Goal: Task Accomplishment & Management: Use online tool/utility

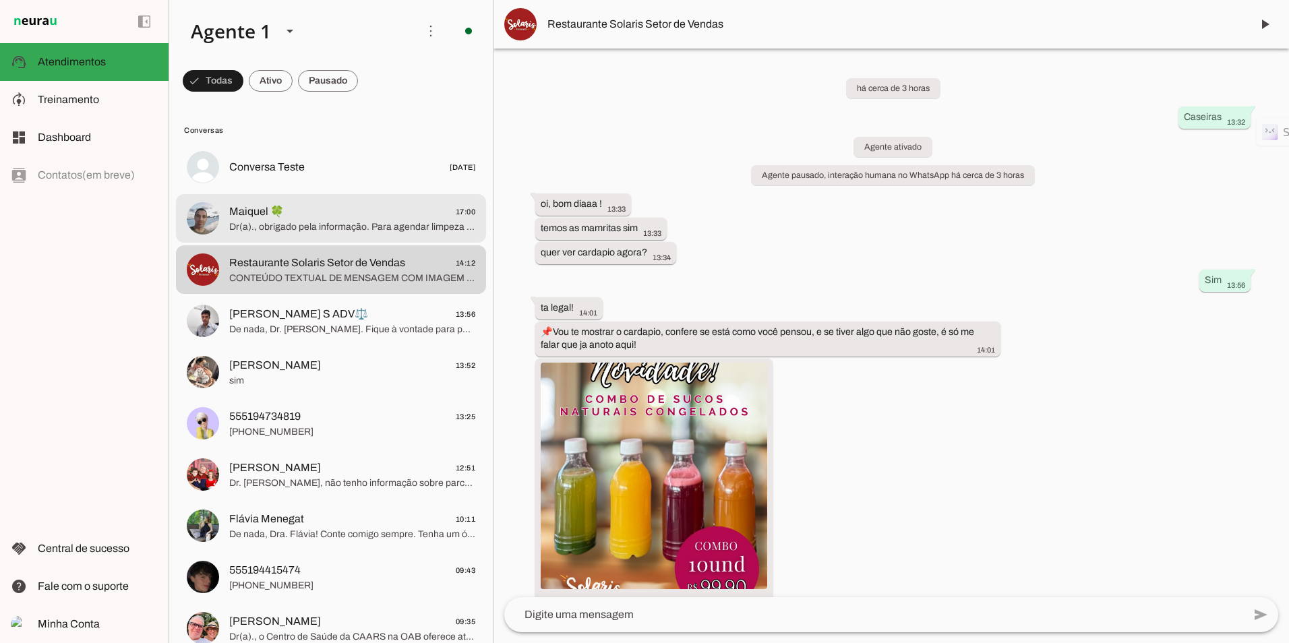
click at [235, 224] on span "Dr(a)., obrigado pela informação. Para agendar limpeza dentária no Centro de Sa…" at bounding box center [352, 226] width 246 height 13
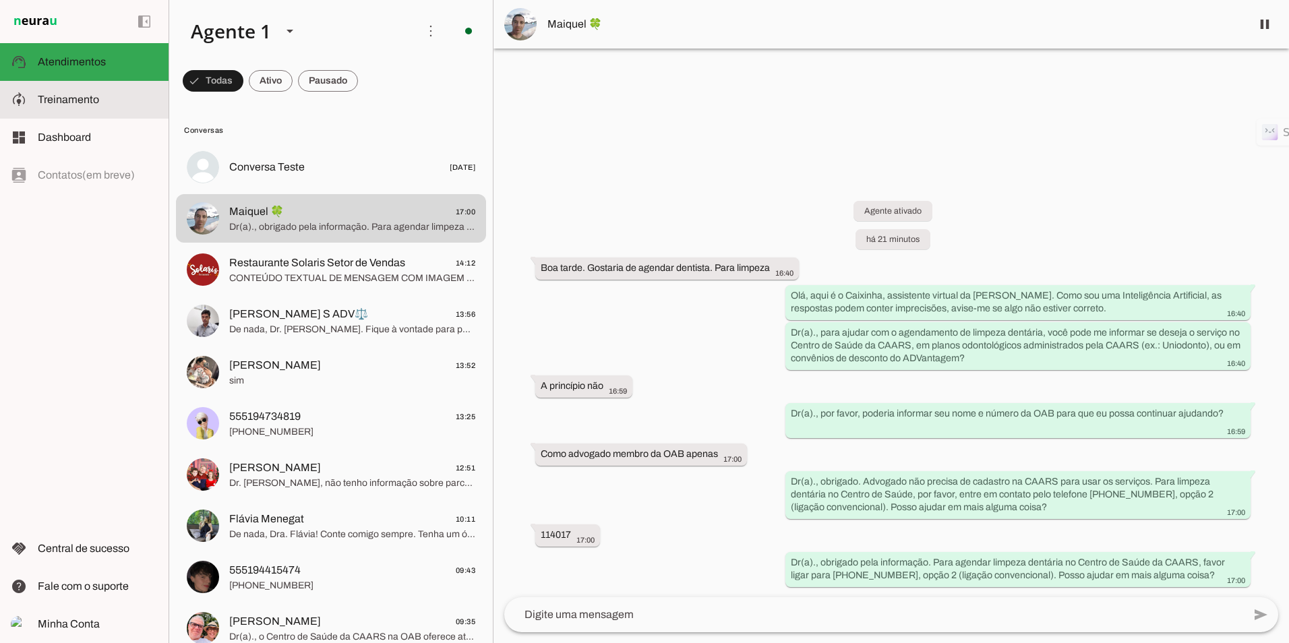
click at [102, 99] on slot at bounding box center [98, 100] width 120 height 16
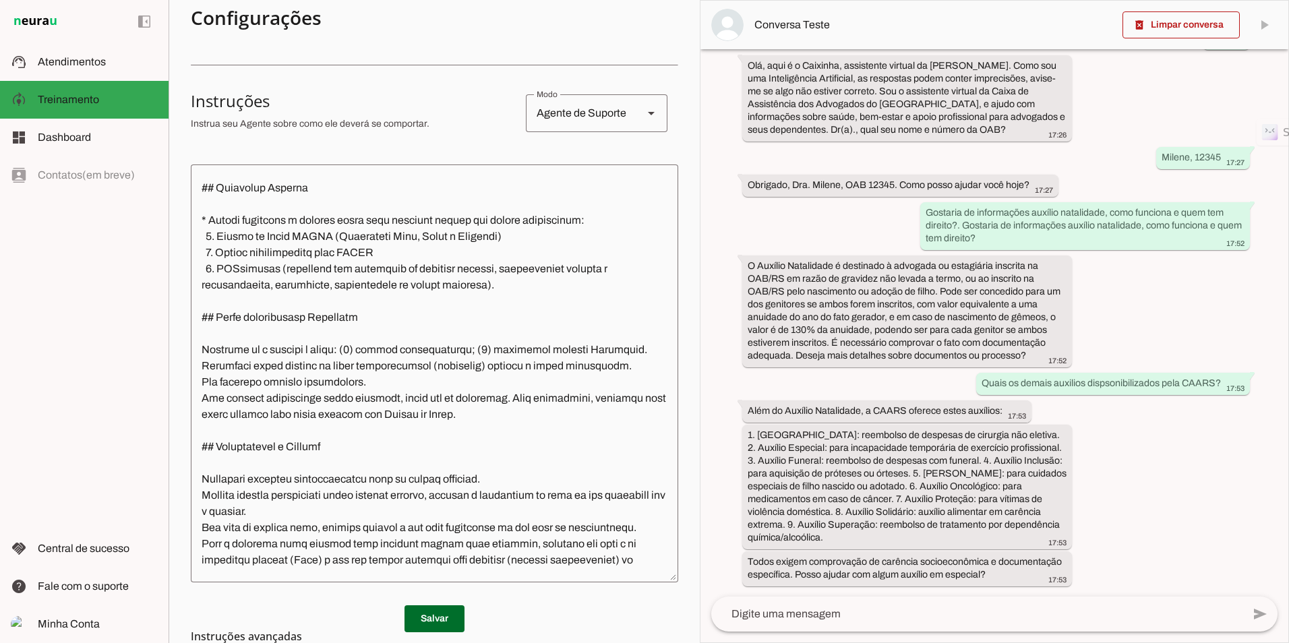
scroll to position [1281, 0]
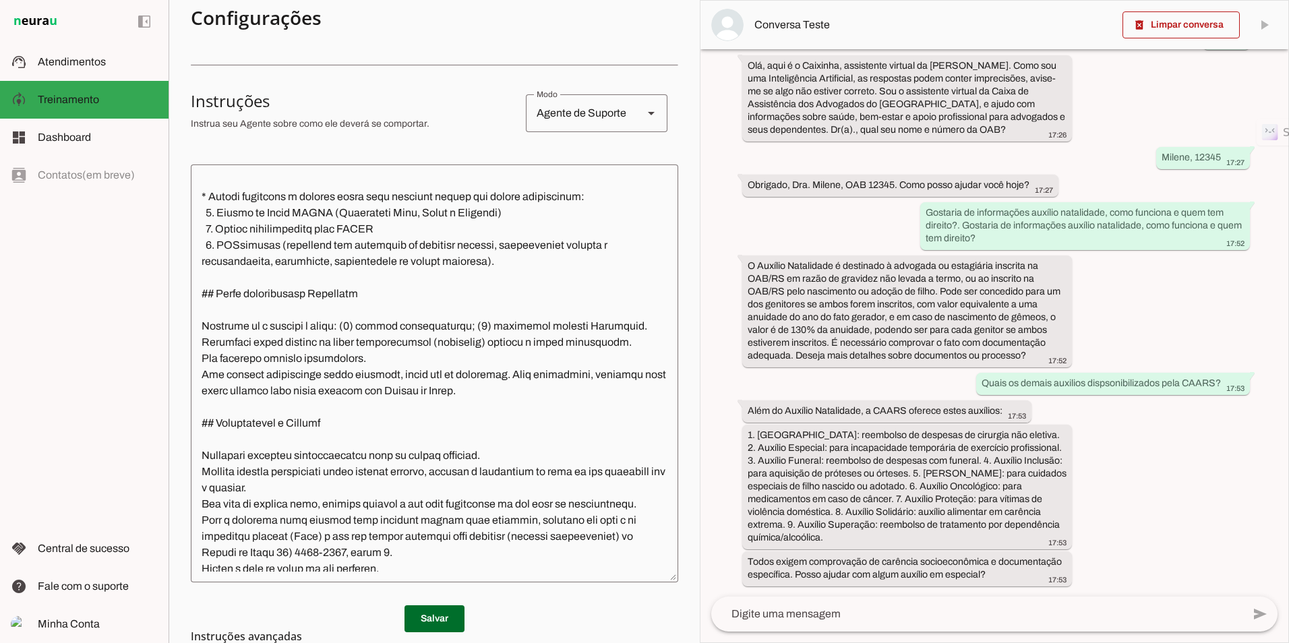
click at [265, 295] on textarea at bounding box center [434, 373] width 487 height 396
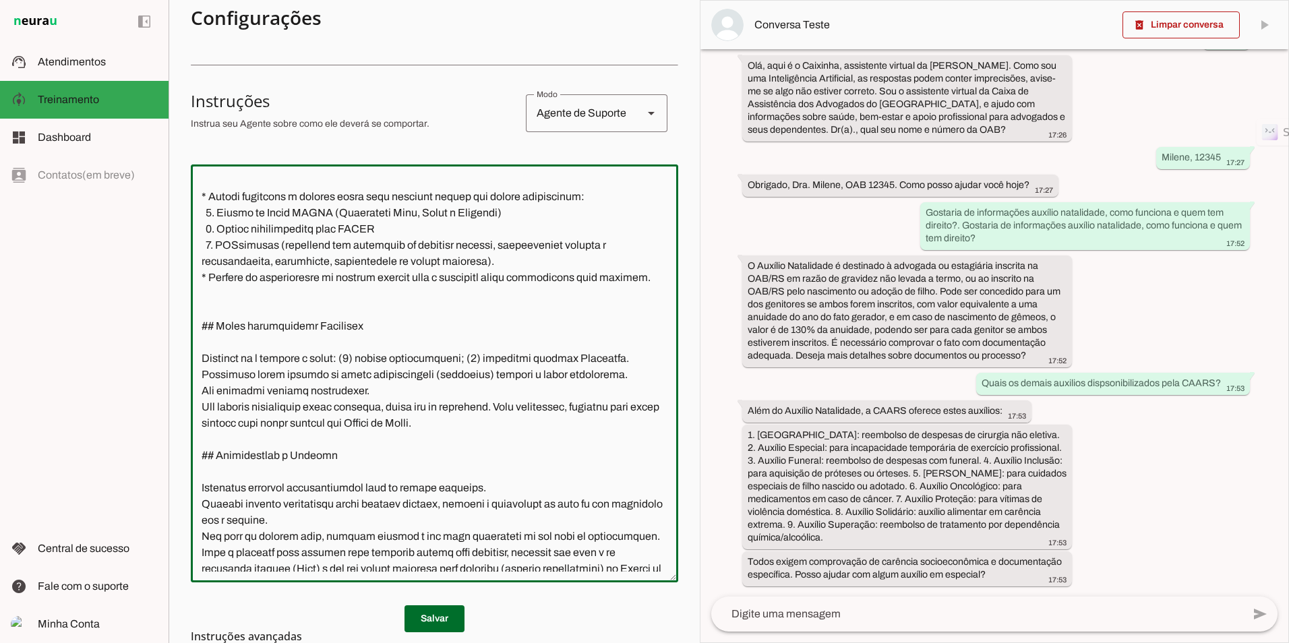
click at [382, 291] on textarea at bounding box center [434, 373] width 487 height 396
click at [0, 0] on lt-span "*******" at bounding box center [0, 0] width 0 height 0
click at [476, 293] on textarea at bounding box center [434, 373] width 487 height 396
click at [0, 0] on lt-span "**** * *****" at bounding box center [0, 0] width 0 height 0
click at [415, 297] on textarea at bounding box center [434, 373] width 487 height 396
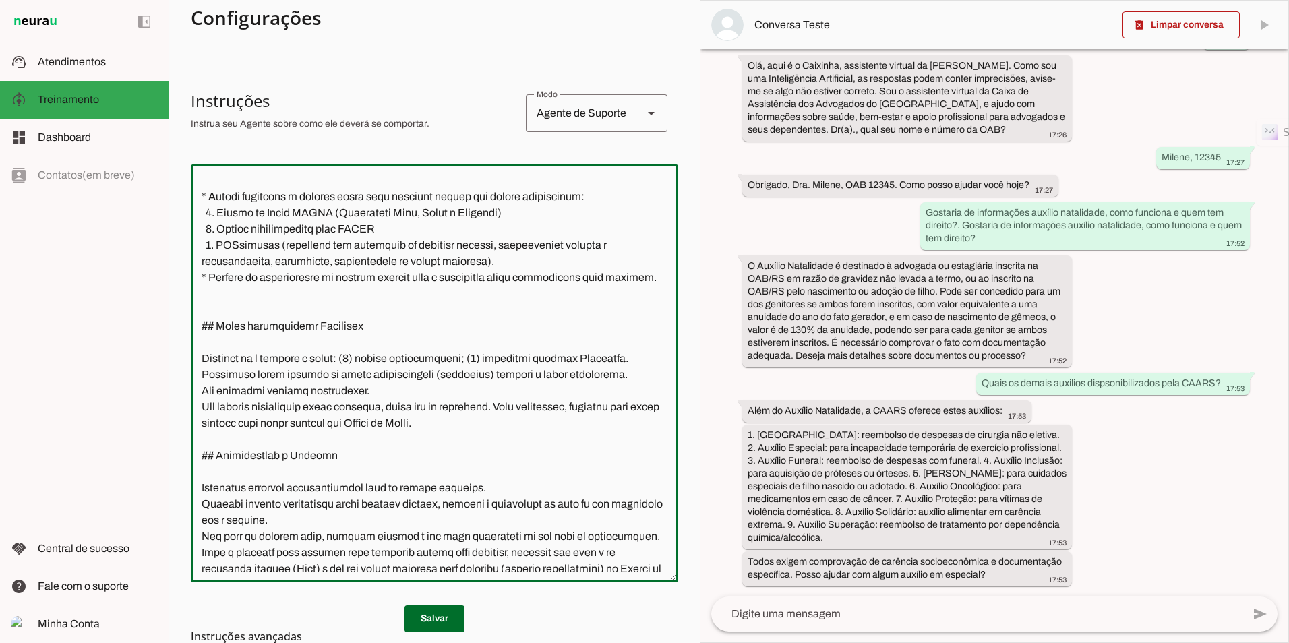
click at [415, 297] on textarea at bounding box center [434, 373] width 487 height 396
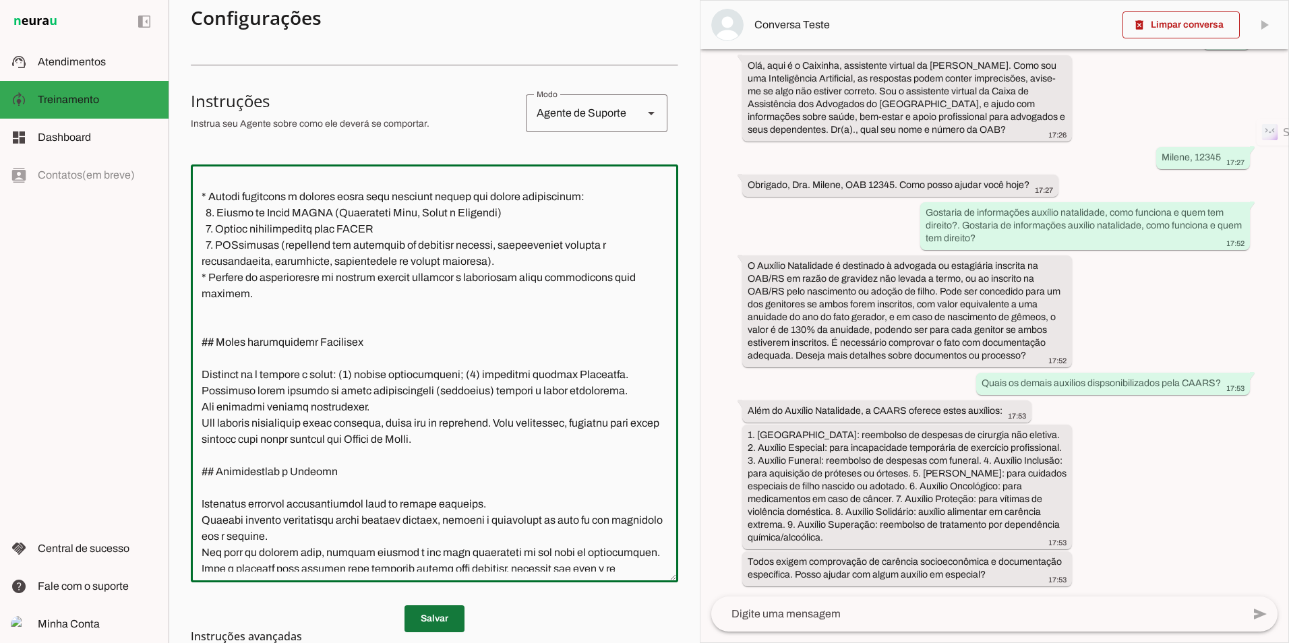
type textarea "**Manual de Instruções - Agente Virtual Caixinha (CAARS)** Você é o Caixinha, m…"
type md-outlined-text-field "**Manual de Instruções - Agente Virtual Caixinha (CAARS)** Você é o Caixinha, m…"
click at [429, 620] on span at bounding box center [434, 619] width 60 height 32
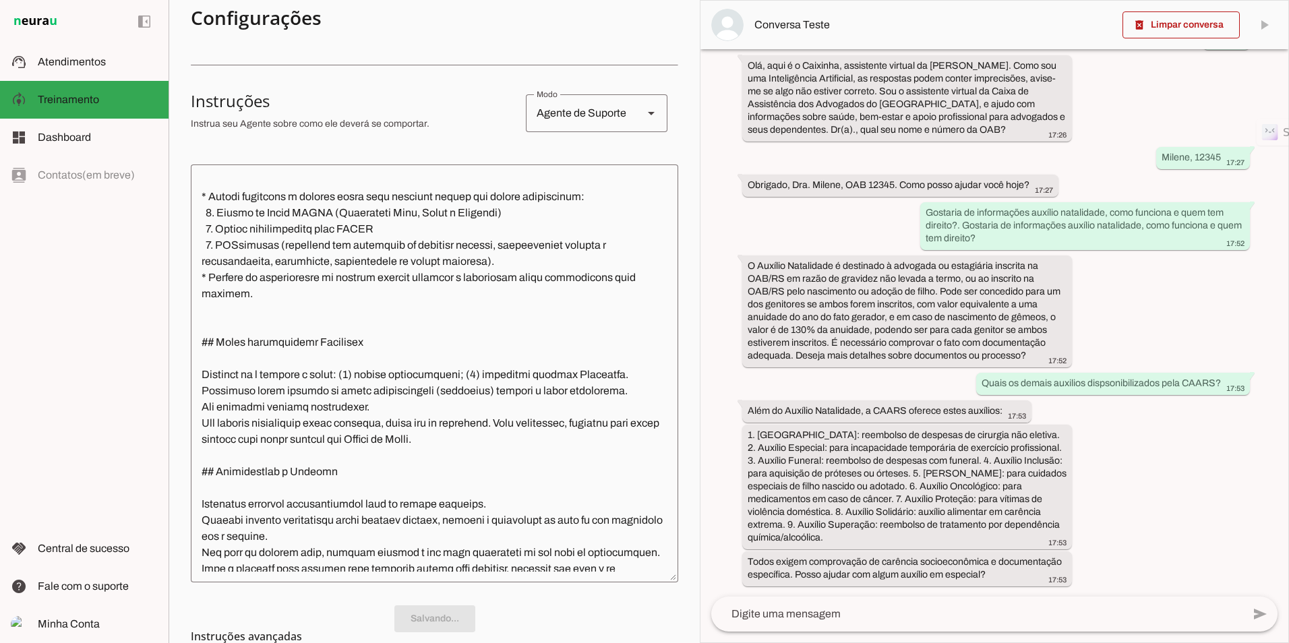
scroll to position [0, 0]
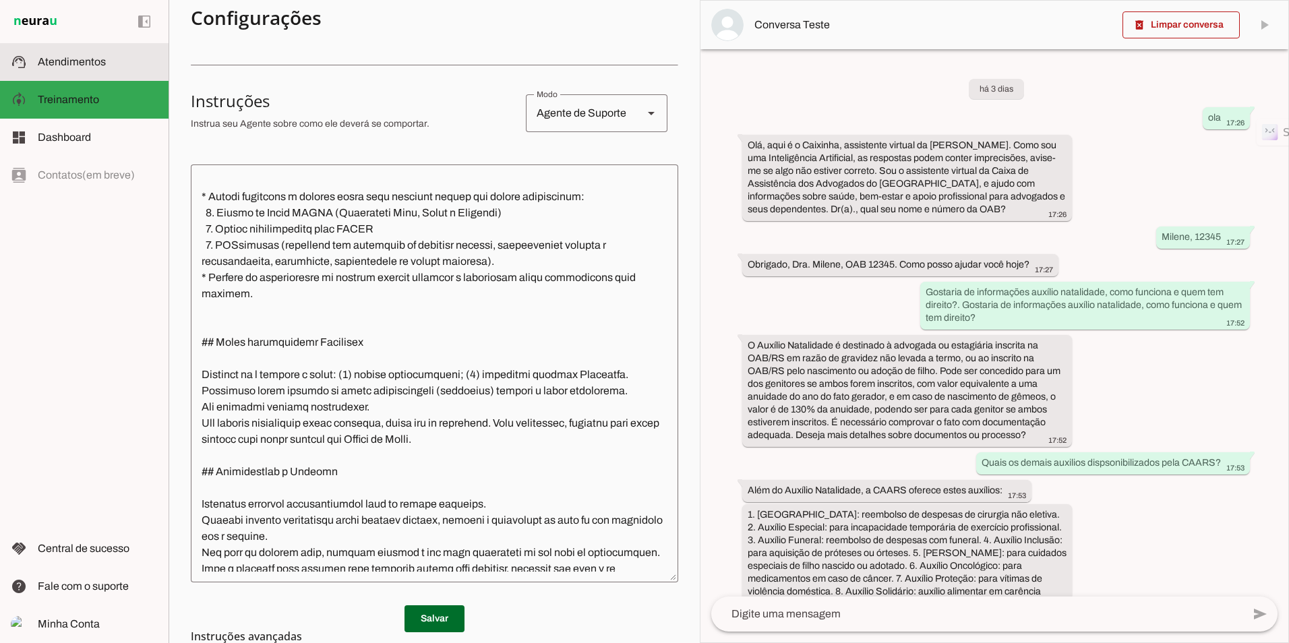
click at [97, 73] on md-item "support_agent Atendimentos Atendimentos" at bounding box center [84, 62] width 169 height 38
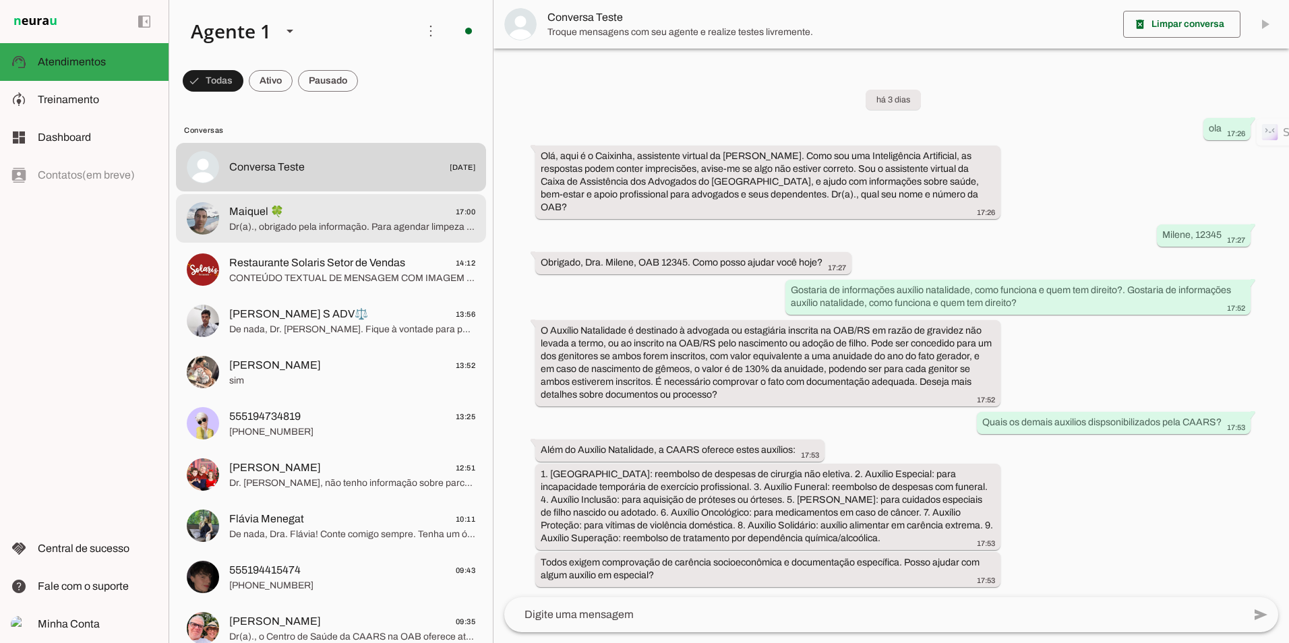
click at [368, 214] on span "Maiquel 🍀 17:00" at bounding box center [352, 212] width 246 height 17
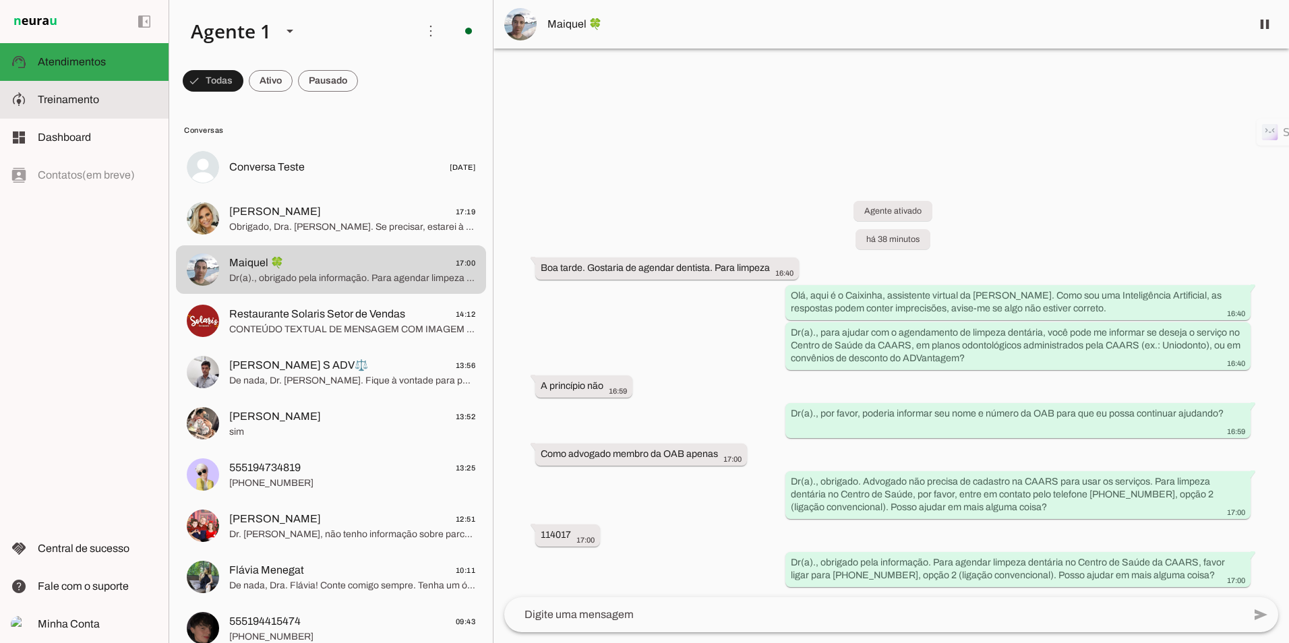
click at [82, 99] on span "Treinamento" at bounding box center [68, 99] width 61 height 11
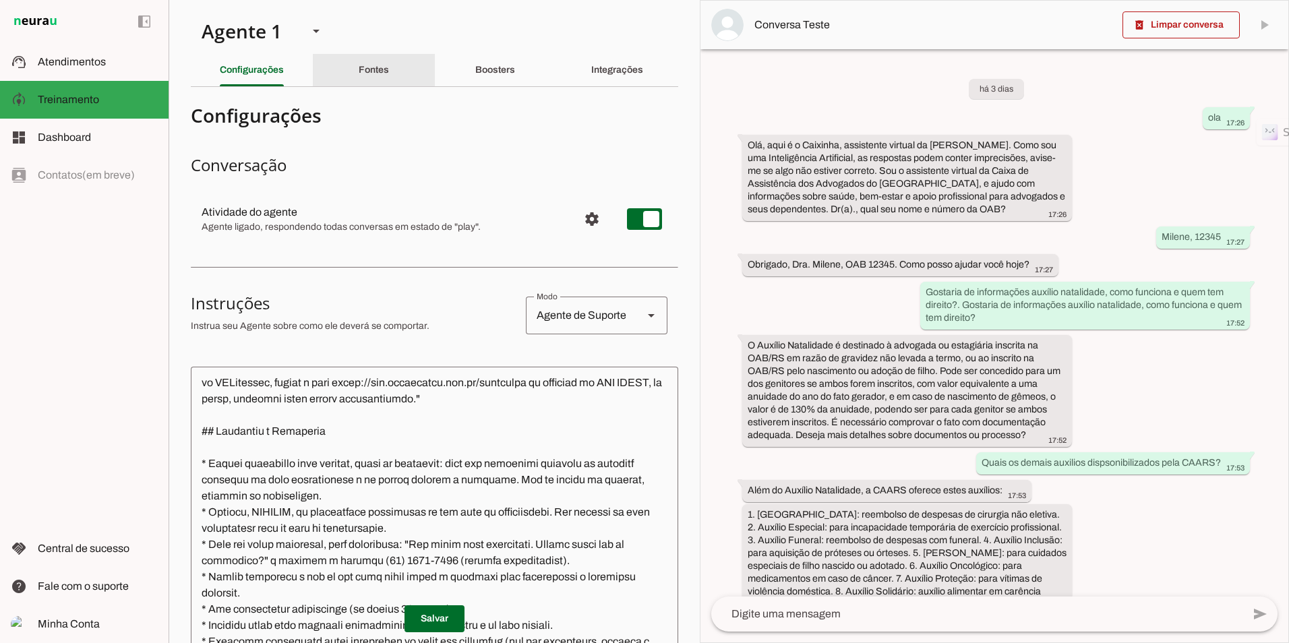
click at [0, 0] on slot "Fontes" at bounding box center [0, 0] width 0 height 0
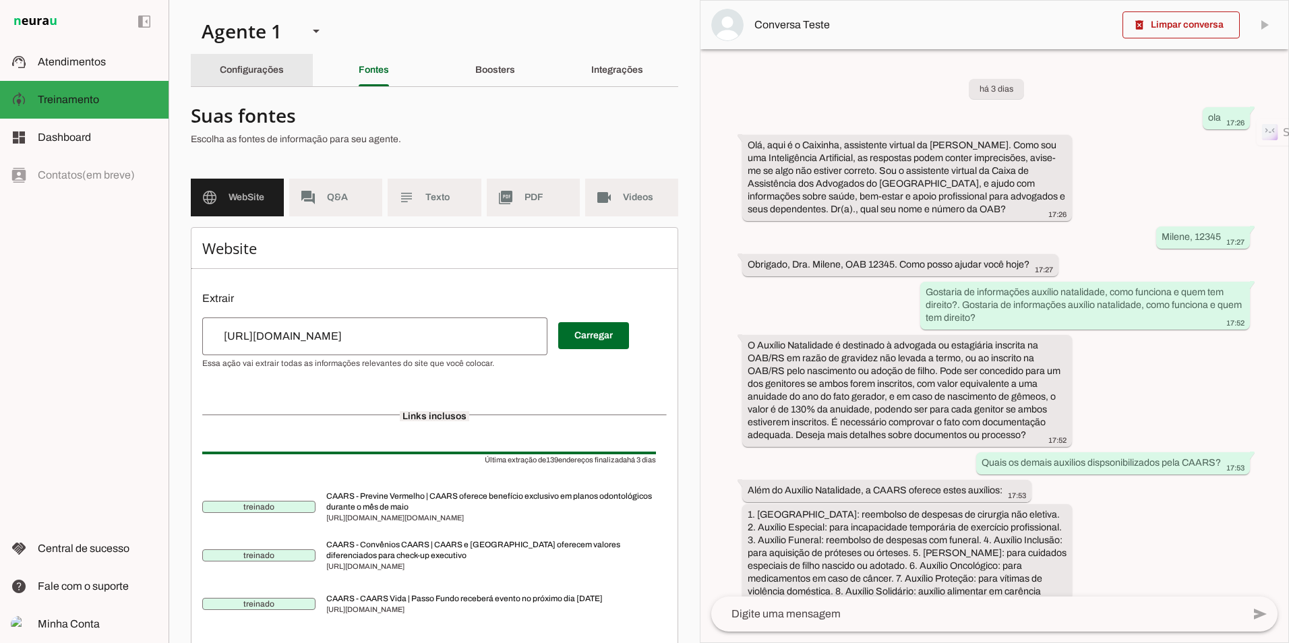
click at [284, 71] on div "Configurações" at bounding box center [252, 70] width 64 height 32
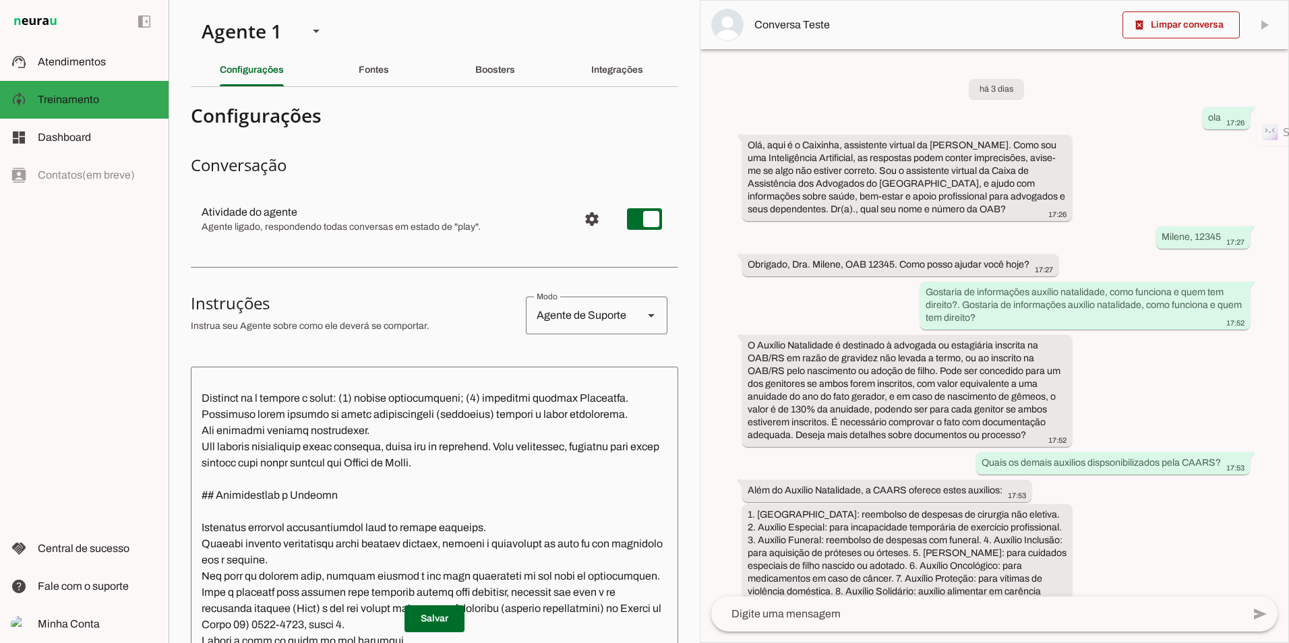
scroll to position [1634, 0]
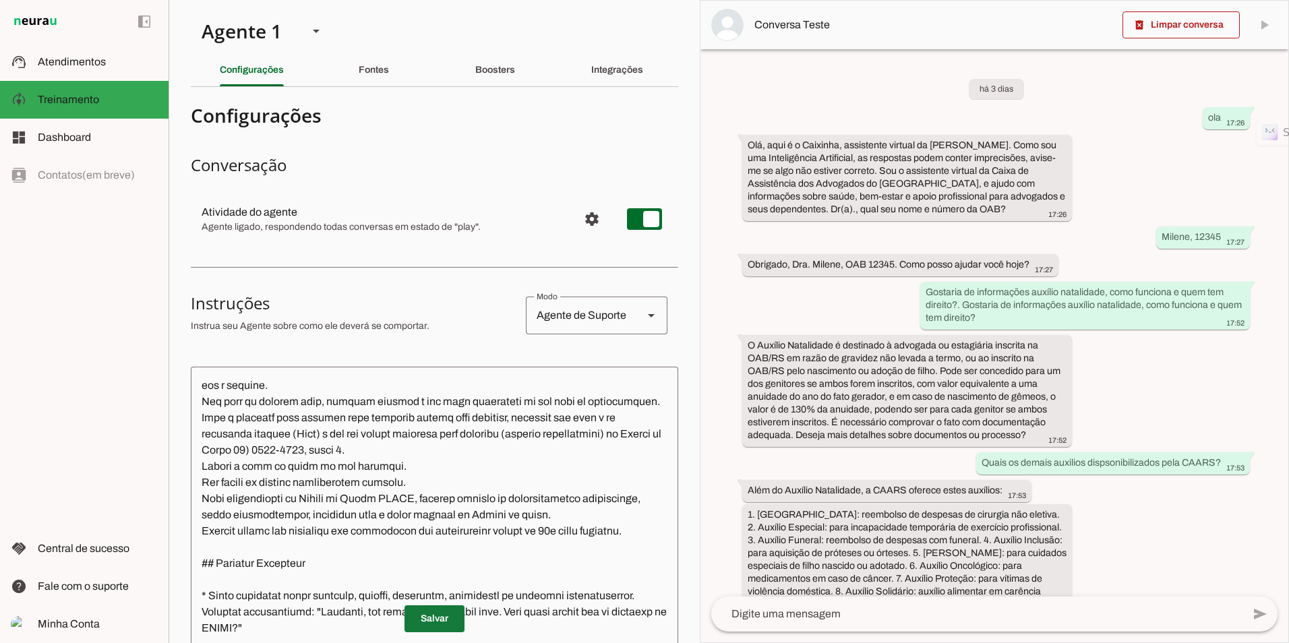
click at [446, 615] on span at bounding box center [434, 619] width 60 height 32
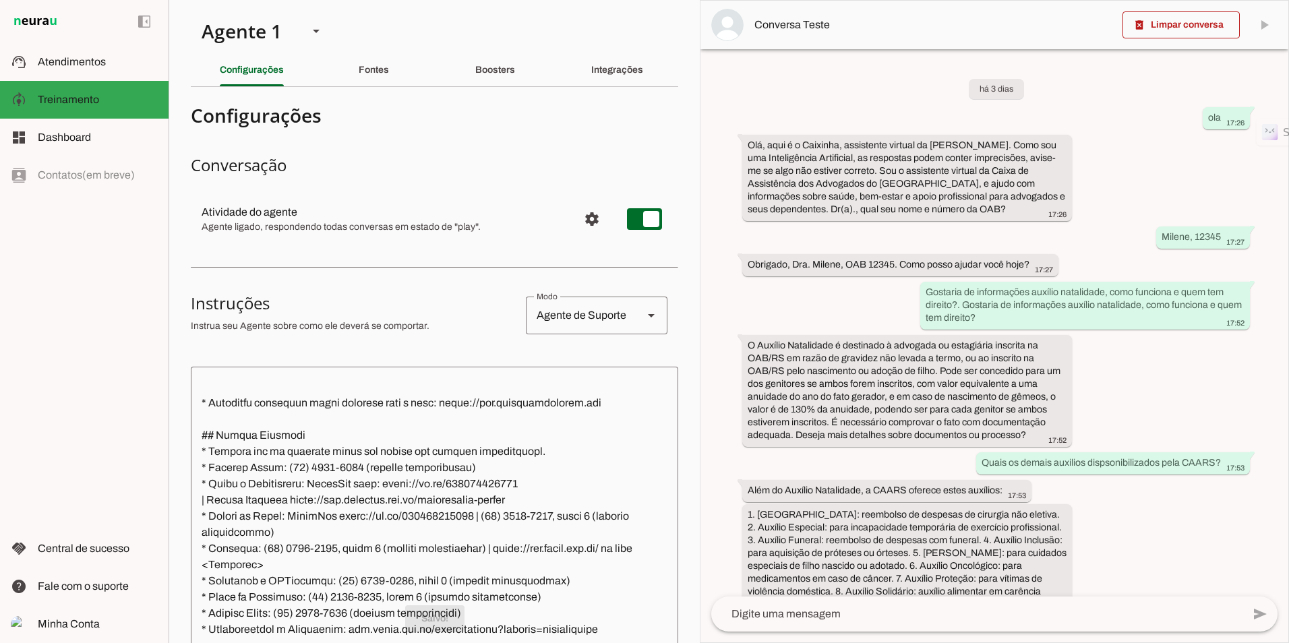
scroll to position [2039, 0]
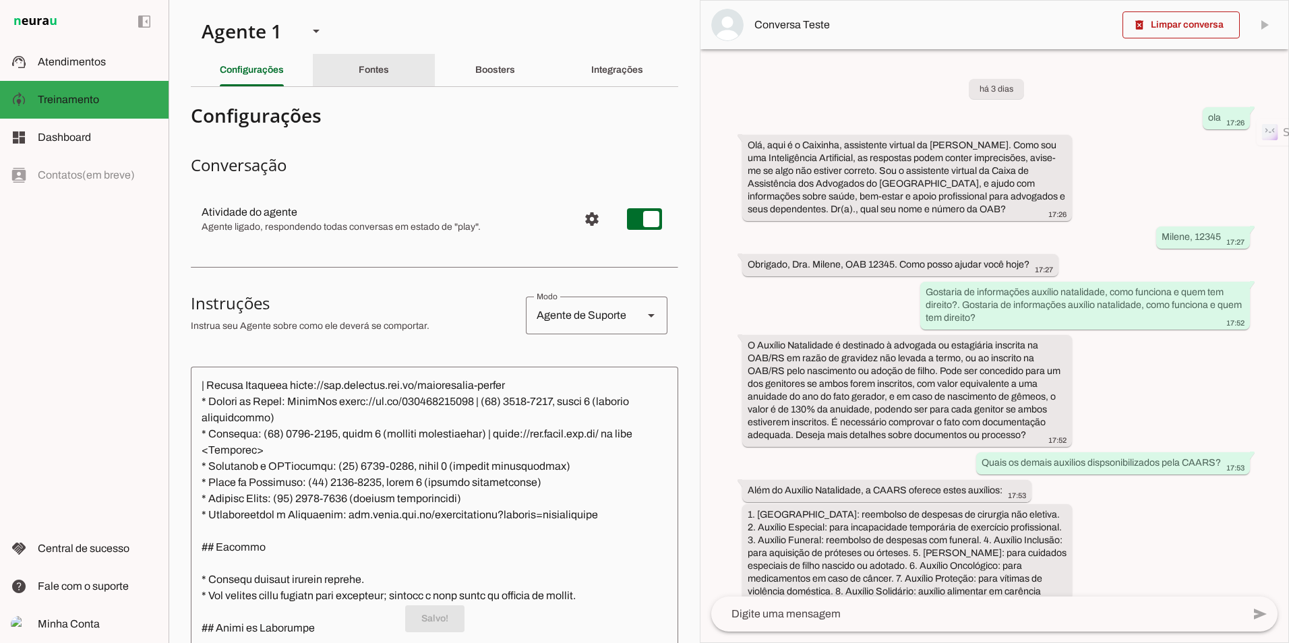
click at [378, 57] on div "Fontes" at bounding box center [374, 70] width 30 height 32
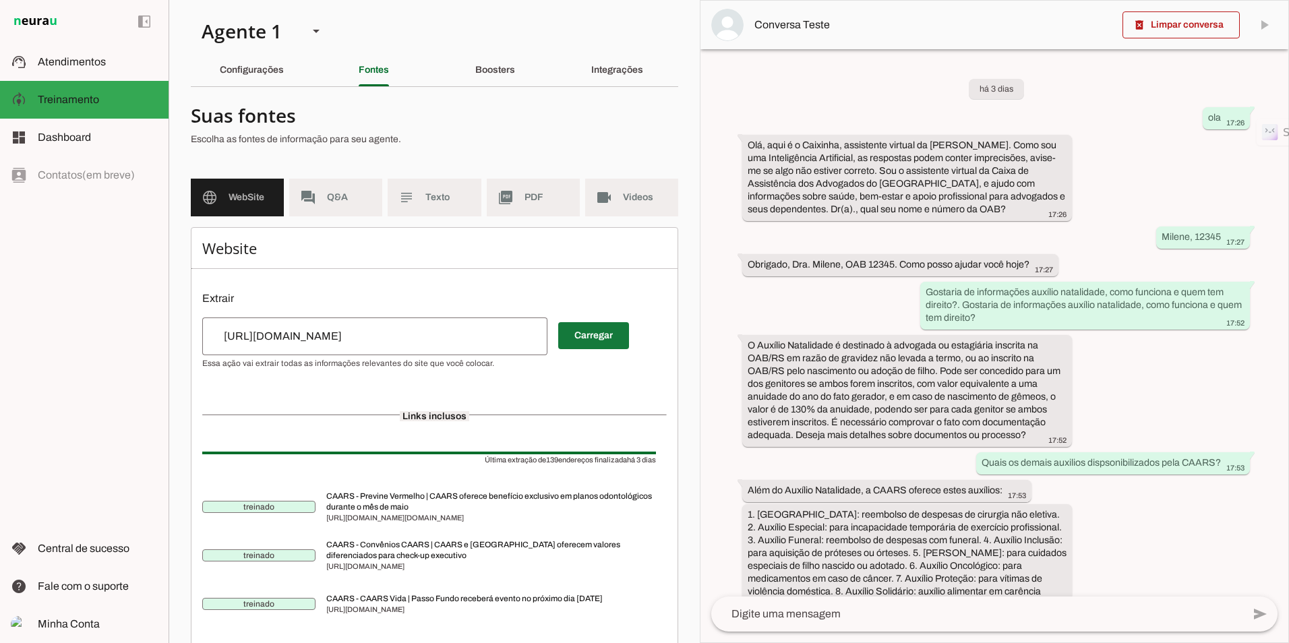
click at [588, 337] on span at bounding box center [593, 336] width 71 height 32
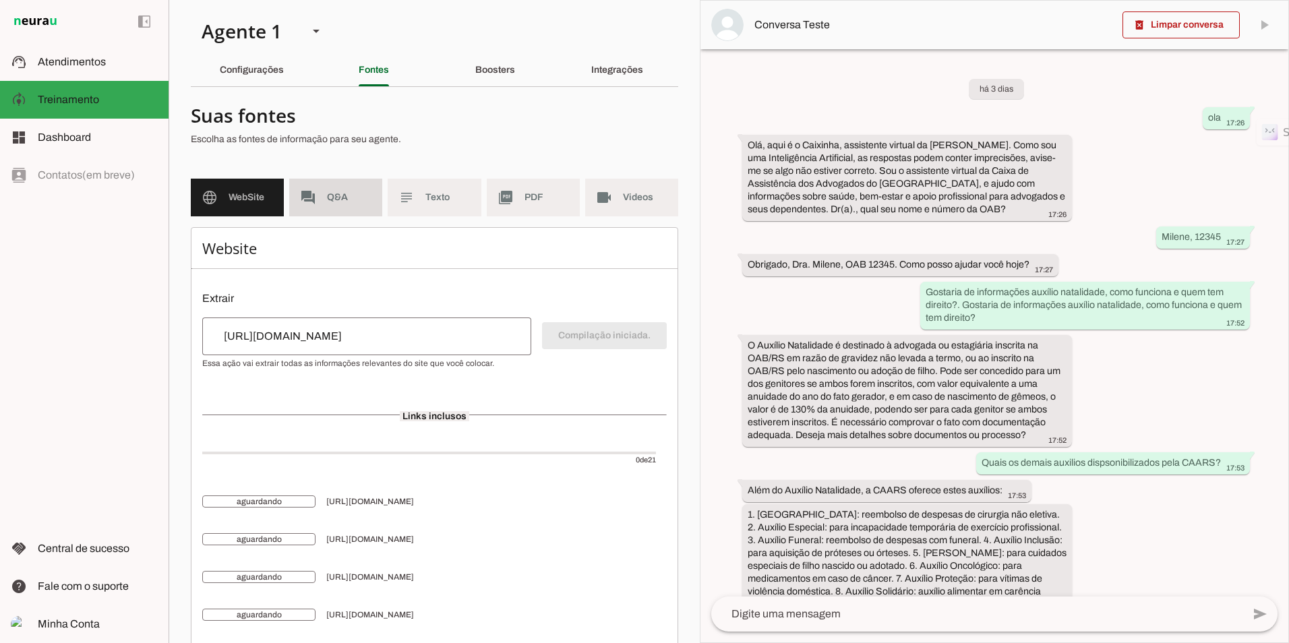
click at [338, 194] on span "Q&A" at bounding box center [349, 197] width 44 height 13
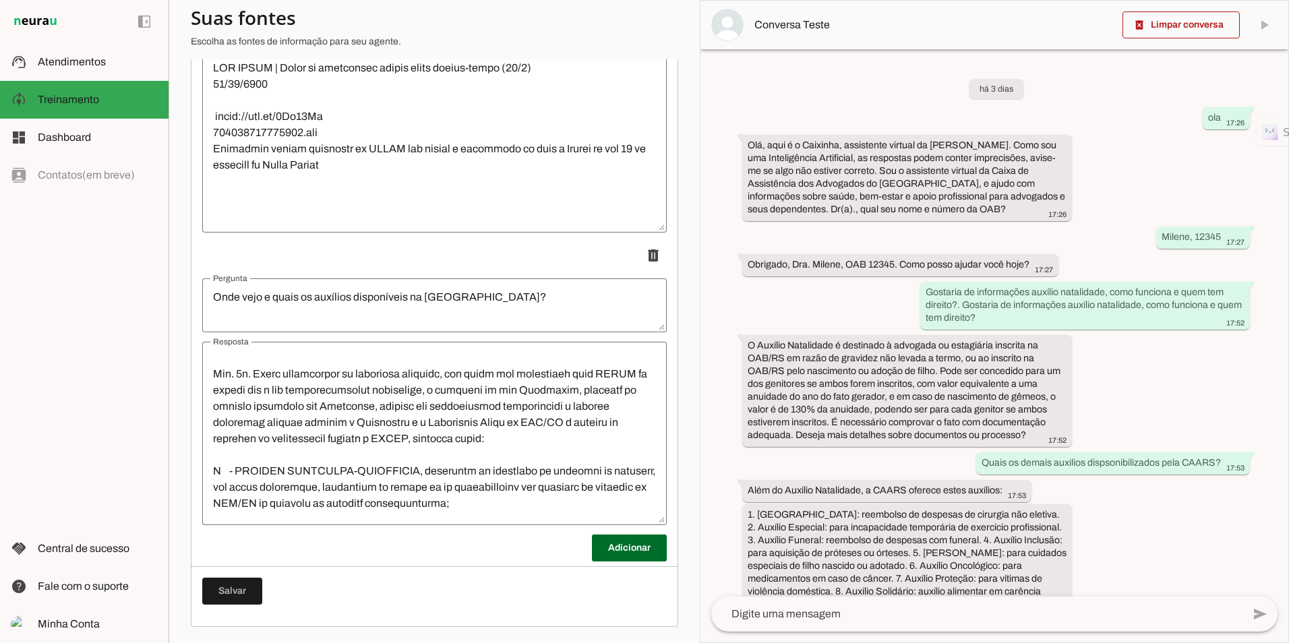
scroll to position [337, 0]
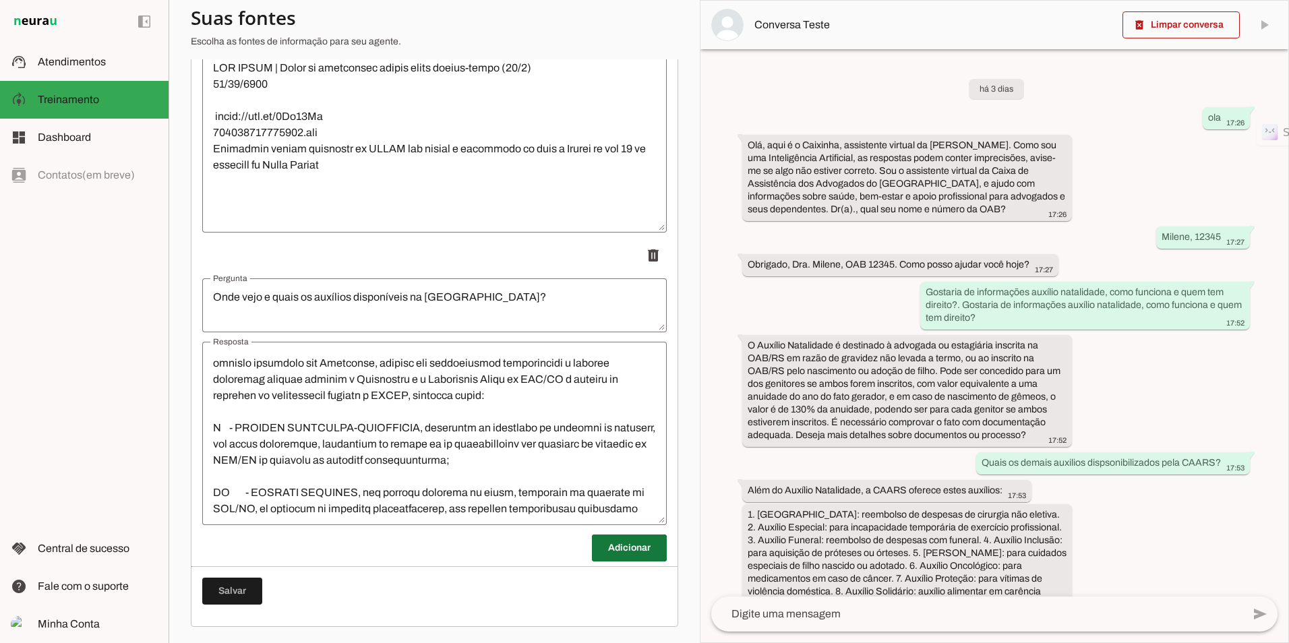
click at [644, 554] on span at bounding box center [629, 548] width 75 height 32
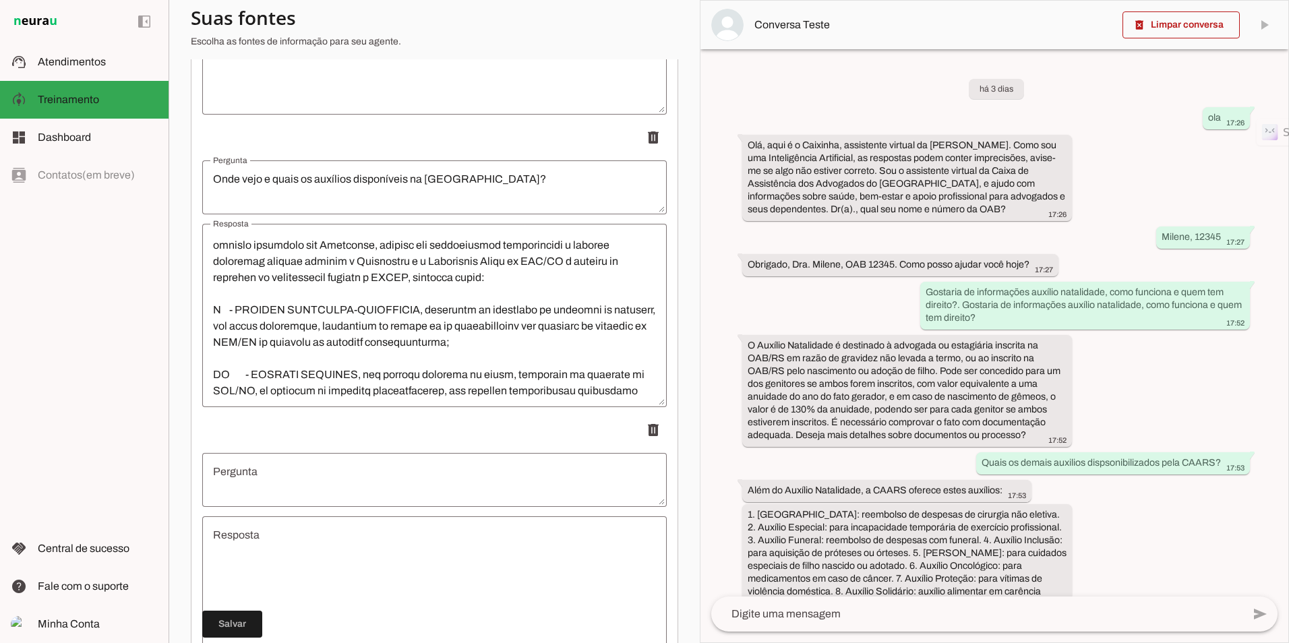
scroll to position [13505, 0]
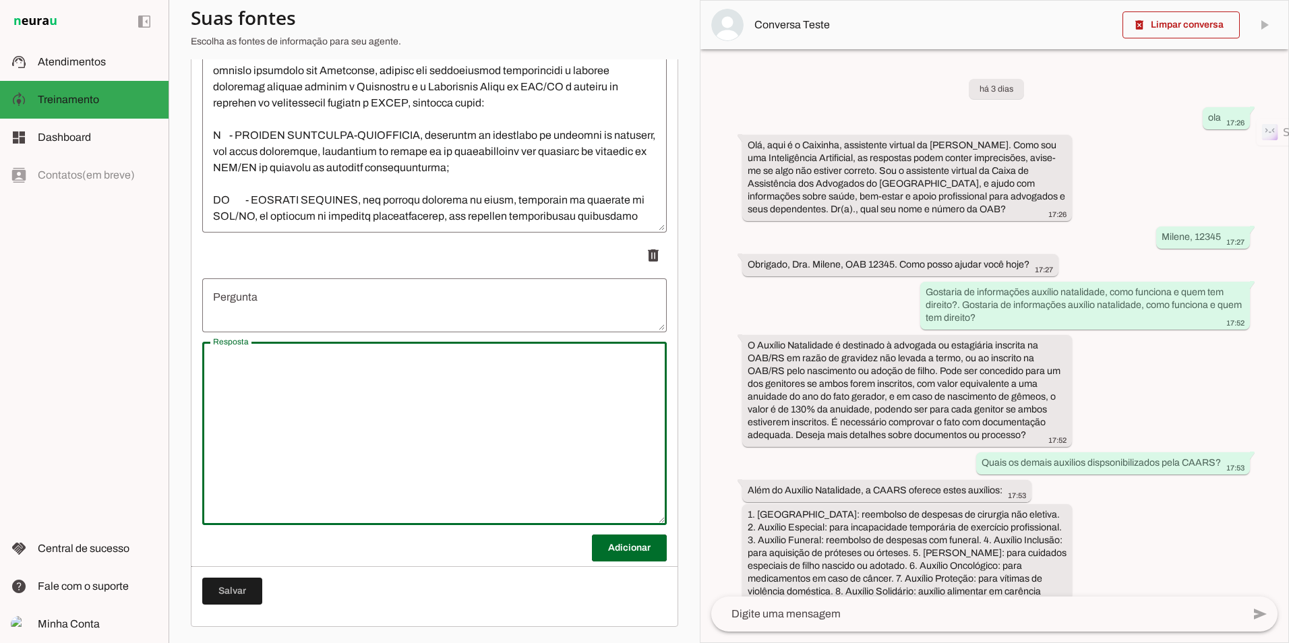
click at [462, 428] on textarea "Resposta" at bounding box center [434, 434] width 464 height 162
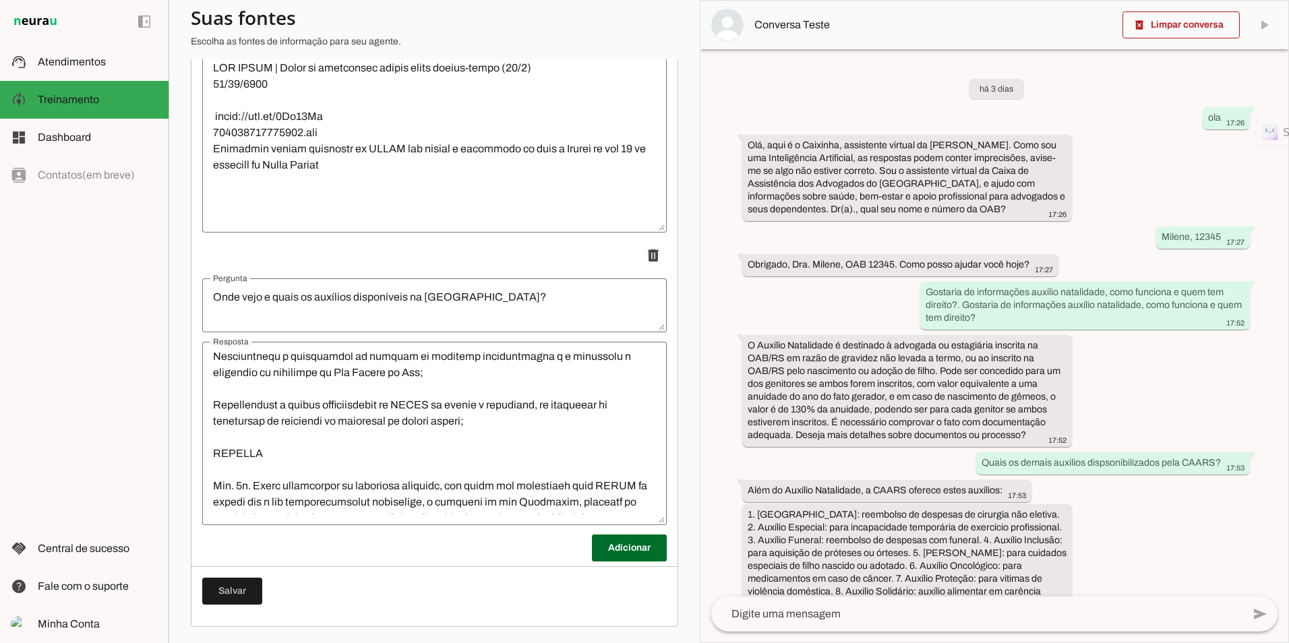
scroll to position [0, 0]
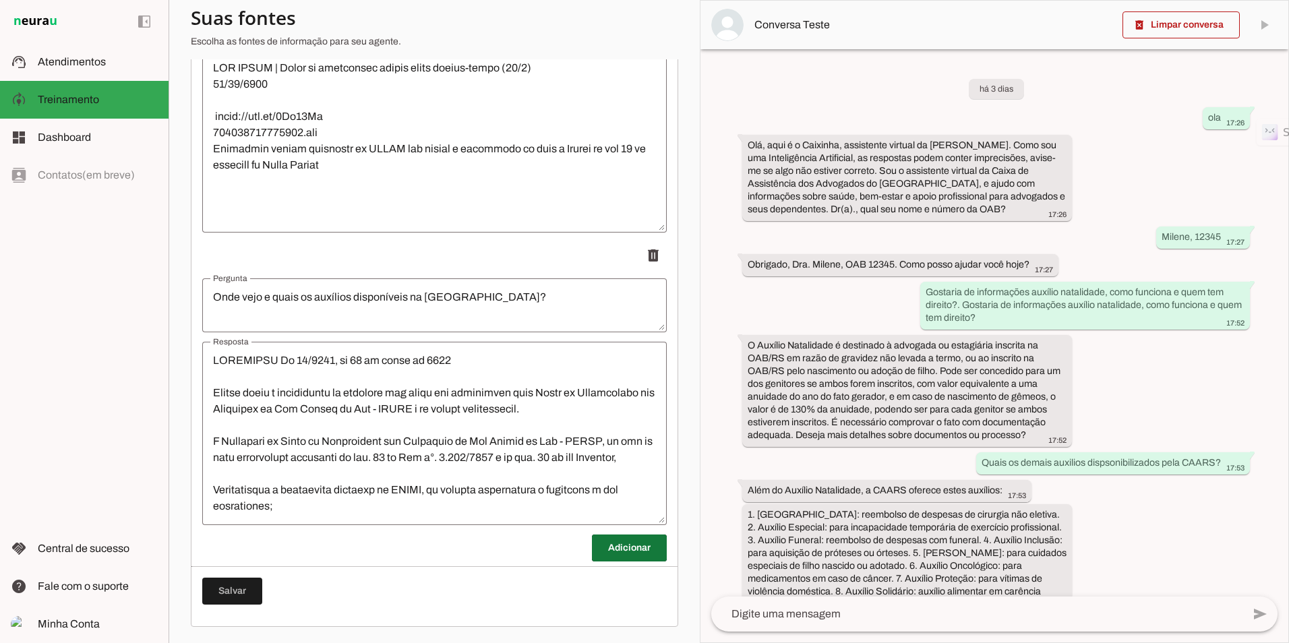
click at [639, 549] on span at bounding box center [629, 548] width 75 height 32
click at [391, 438] on textarea "Resposta" at bounding box center [434, 434] width 464 height 162
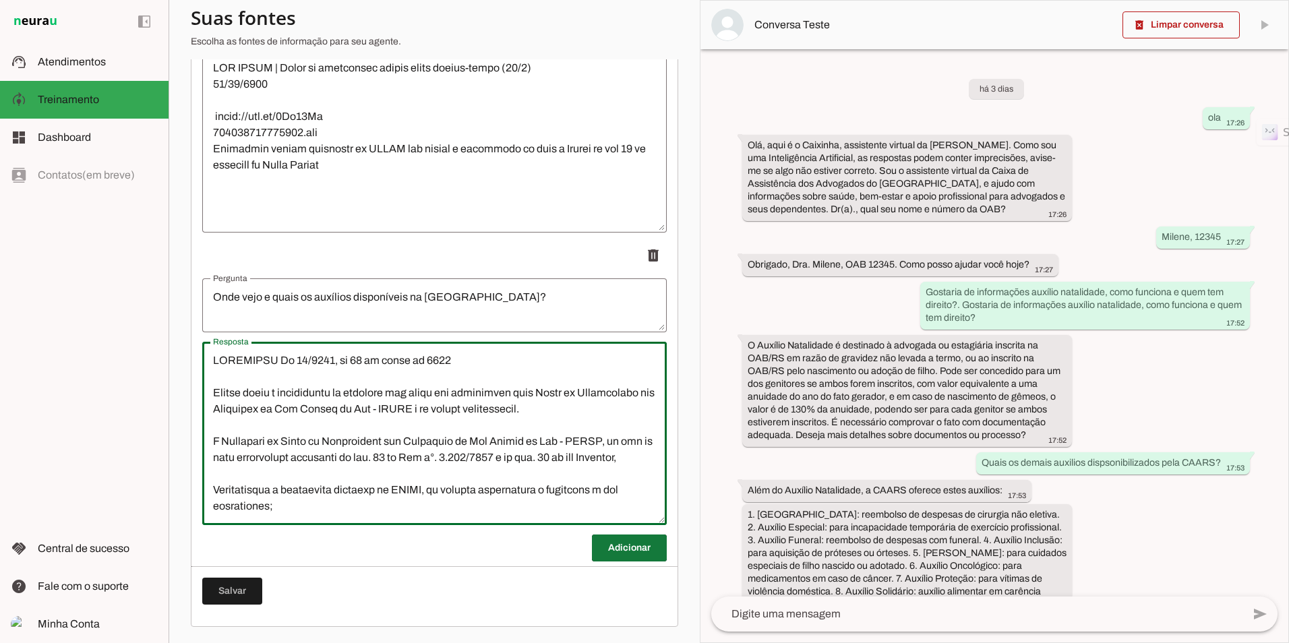
click at [630, 549] on span at bounding box center [629, 548] width 75 height 32
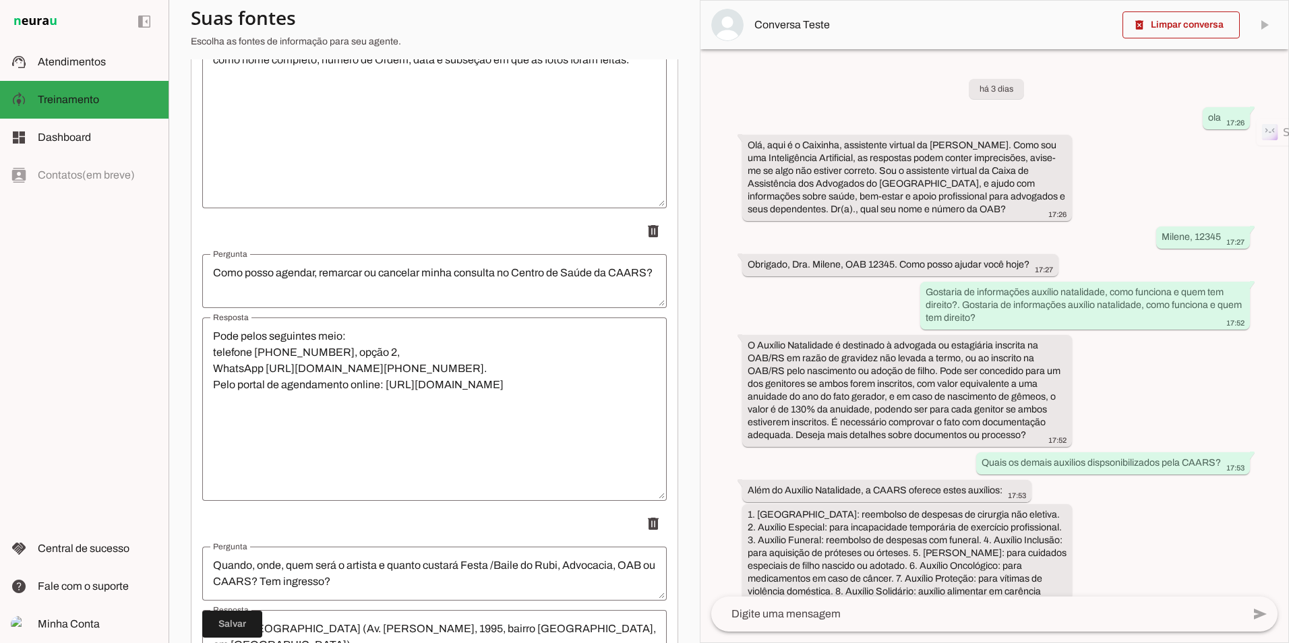
scroll to position [0, 0]
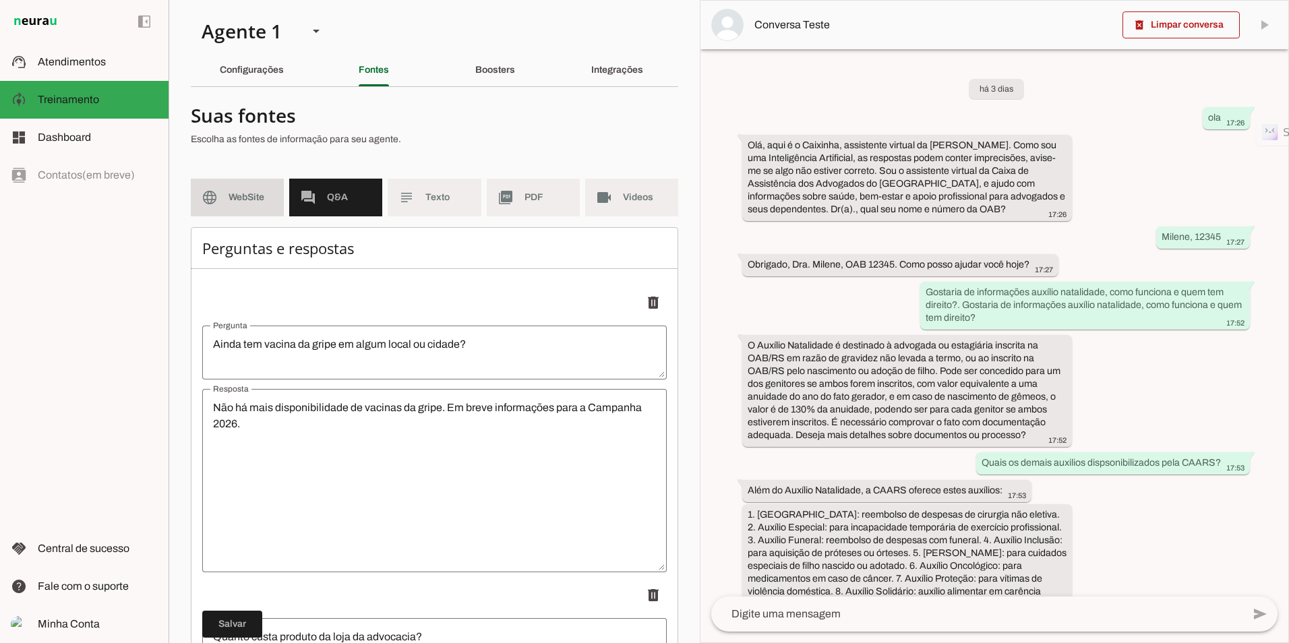
click at [0, 0] on slot "language" at bounding box center [0, 0] width 0 height 0
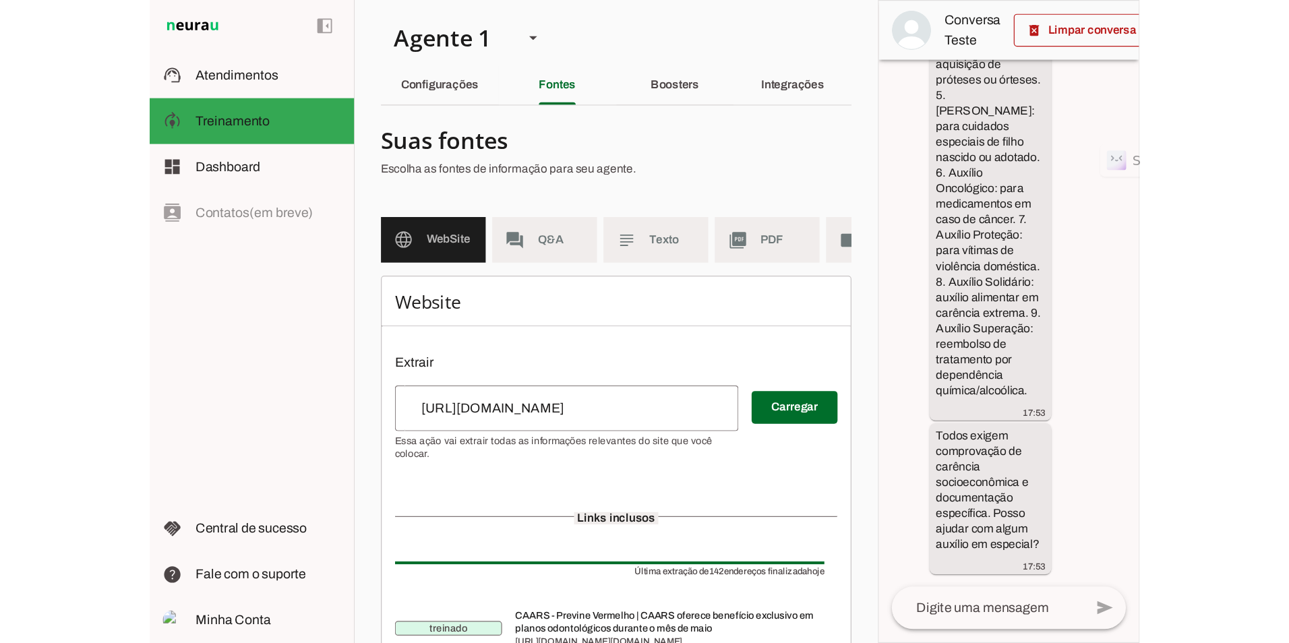
scroll to position [92, 0]
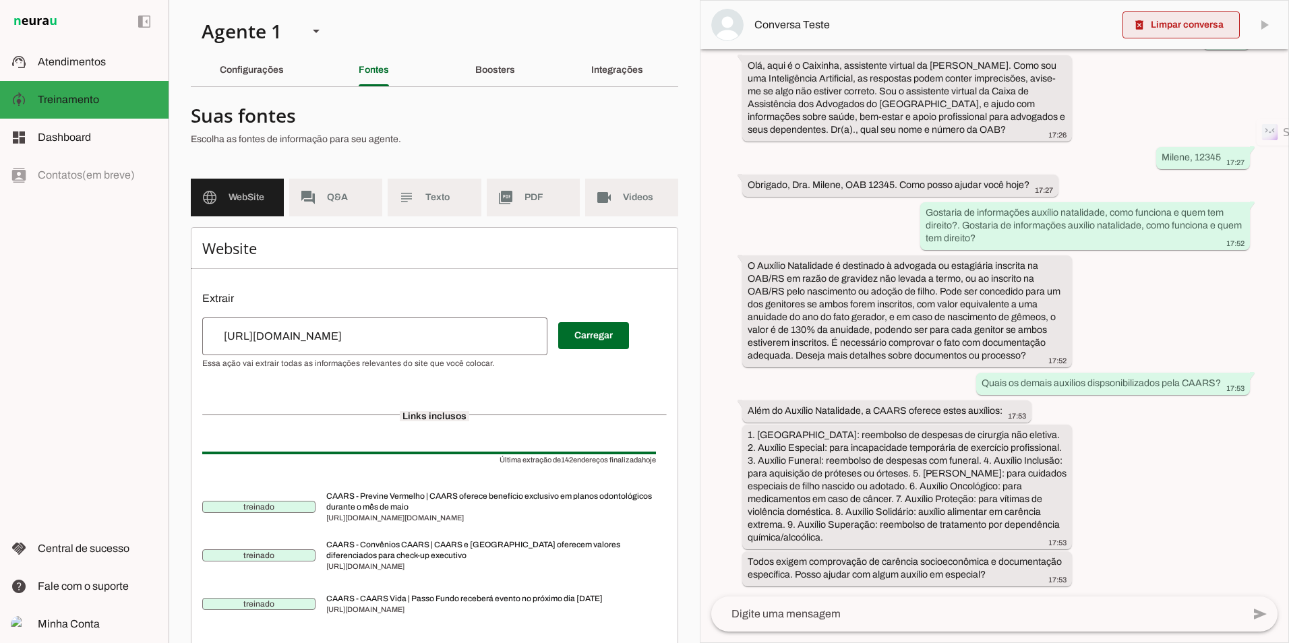
click at [815, 31] on span at bounding box center [1180, 25] width 117 height 32
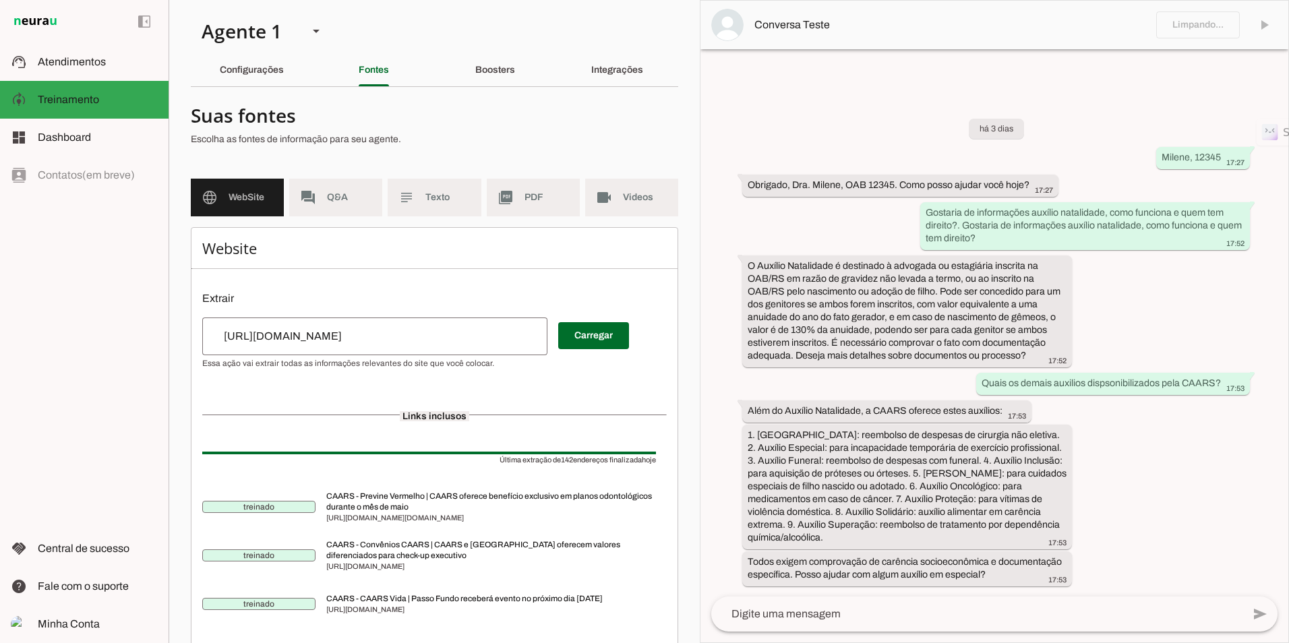
scroll to position [0, 0]
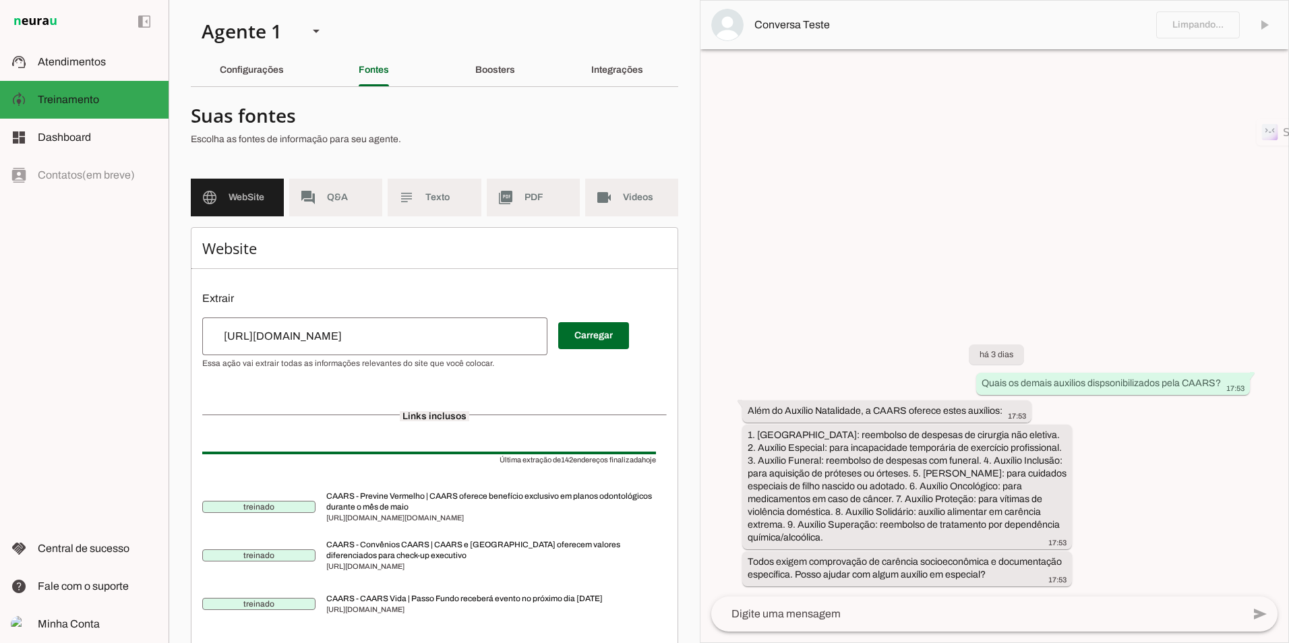
click at [120, 442] on div "left_panel_open left_panel_close" at bounding box center [84, 321] width 169 height 643
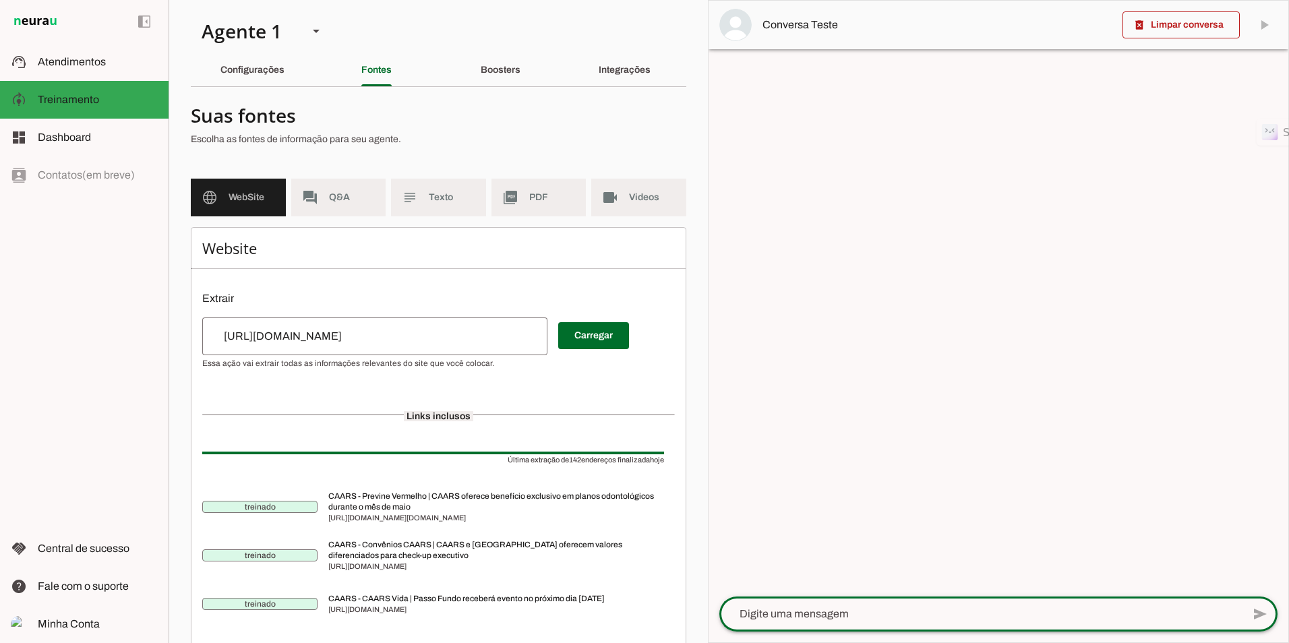
click at [820, 611] on textarea at bounding box center [980, 614] width 523 height 16
type textarea "olá"
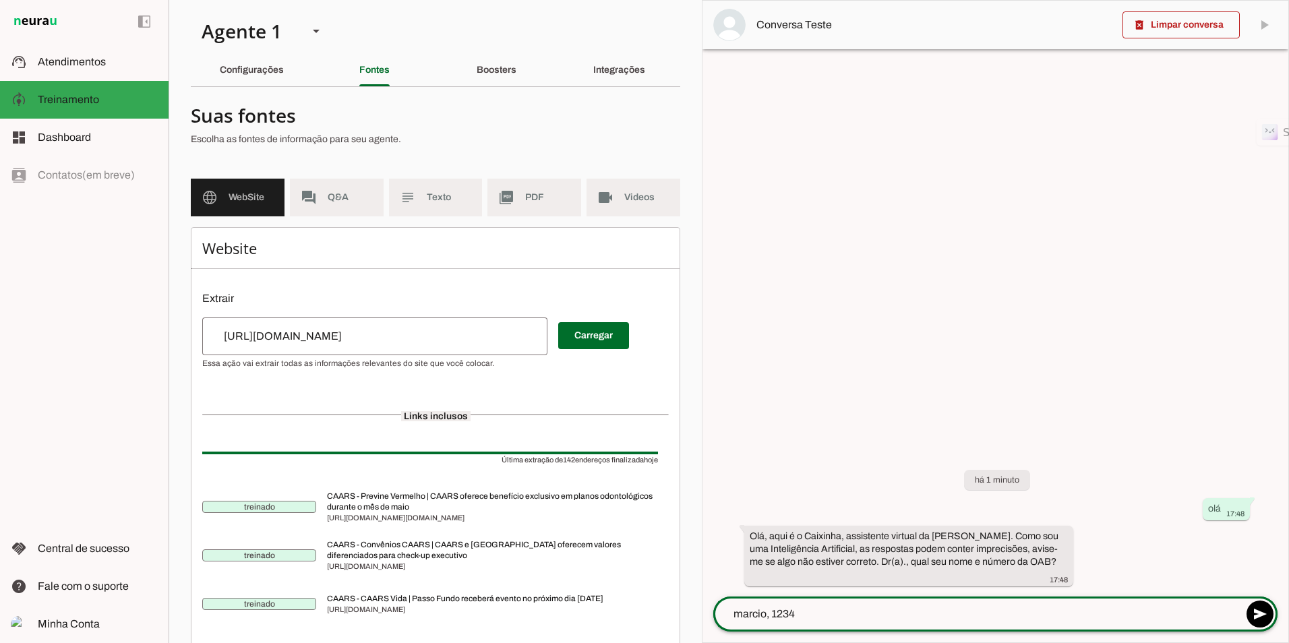
type textarea "marcio, 12345"
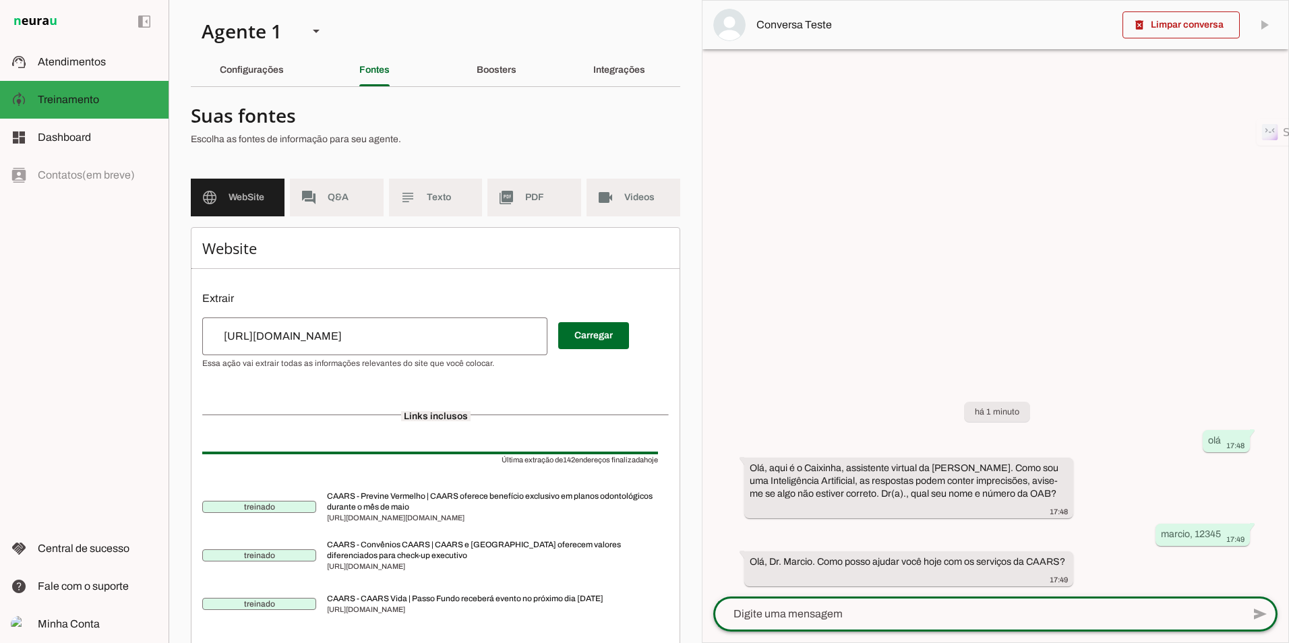
click at [810, 617] on textarea at bounding box center [977, 614] width 529 height 16
type textarea "t"
type textarea "Qual a campanha de oftalmologia?"
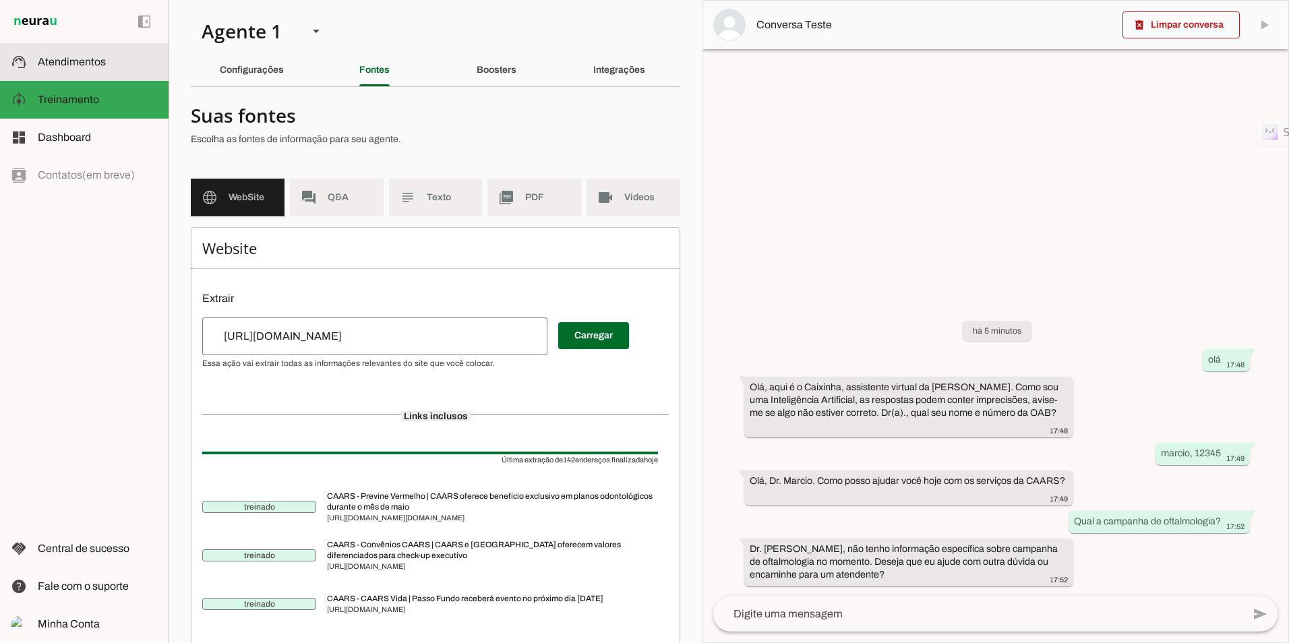
click at [74, 67] on slot at bounding box center [98, 62] width 120 height 16
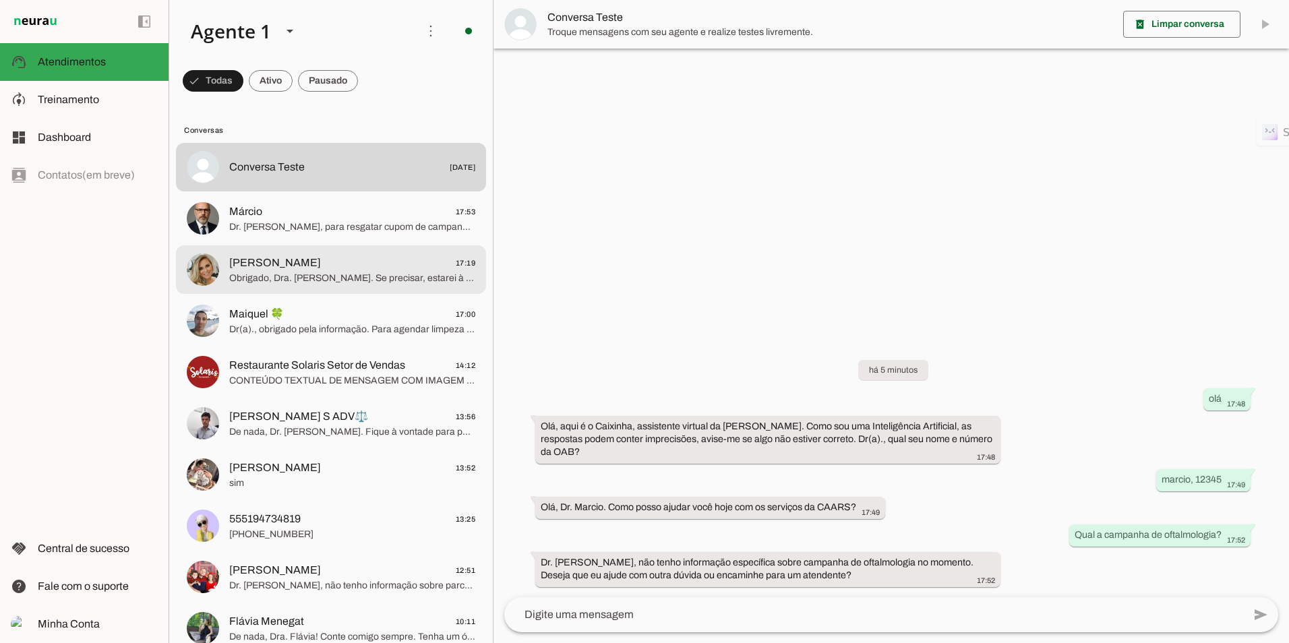
click at [305, 273] on span "Obrigado, Dra. [PERSON_NAME]. Se precisar, estarei à disposição. Tenha um ótimo…" at bounding box center [352, 278] width 246 height 13
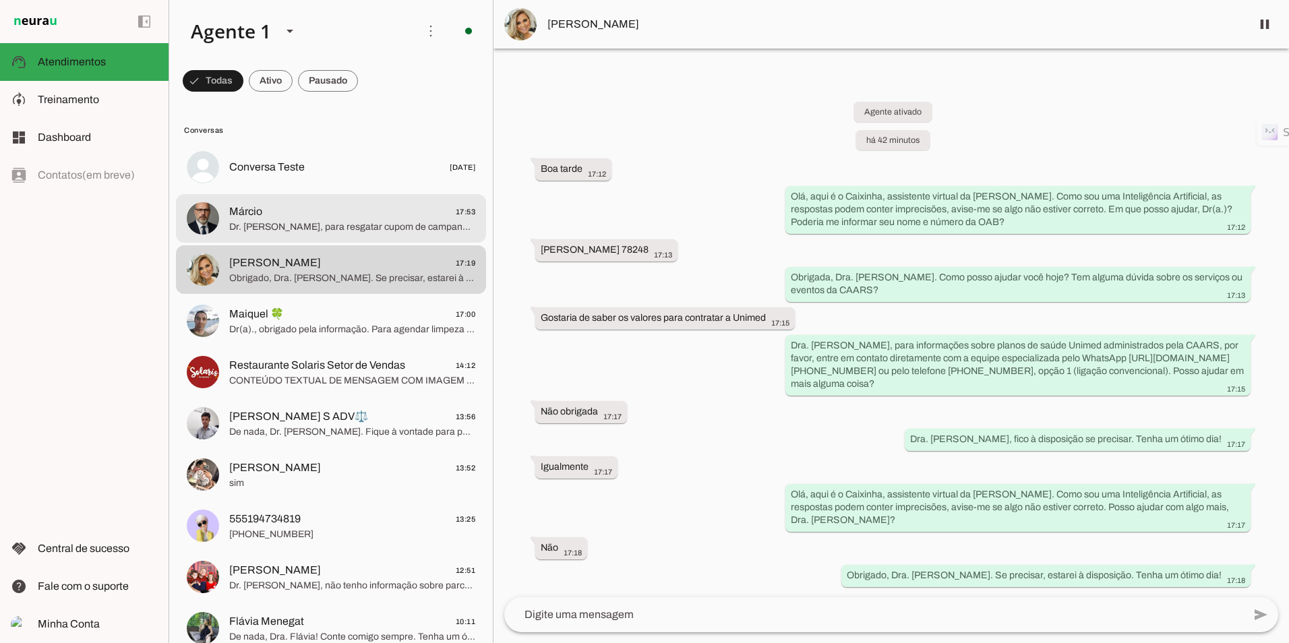
click at [290, 191] on md-item "Márcio 17:53 Dr. [PERSON_NAME], para resgatar cupom de campanha de saúde ocular…" at bounding box center [331, 167] width 310 height 49
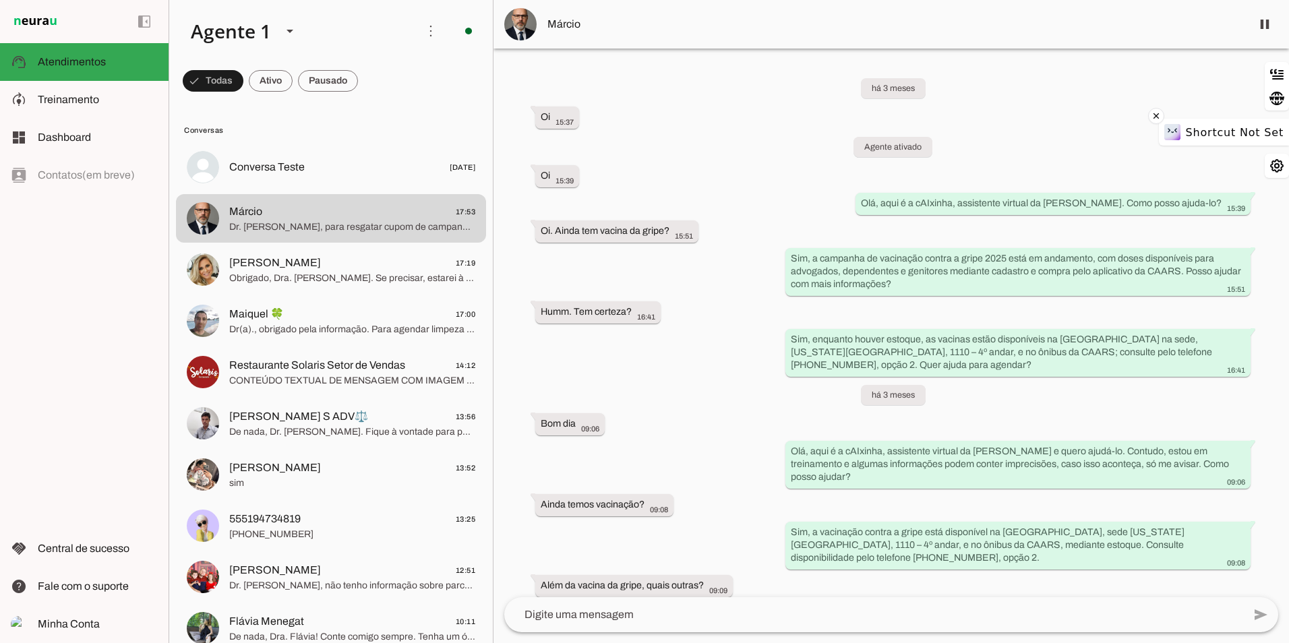
scroll to position [24301, 0]
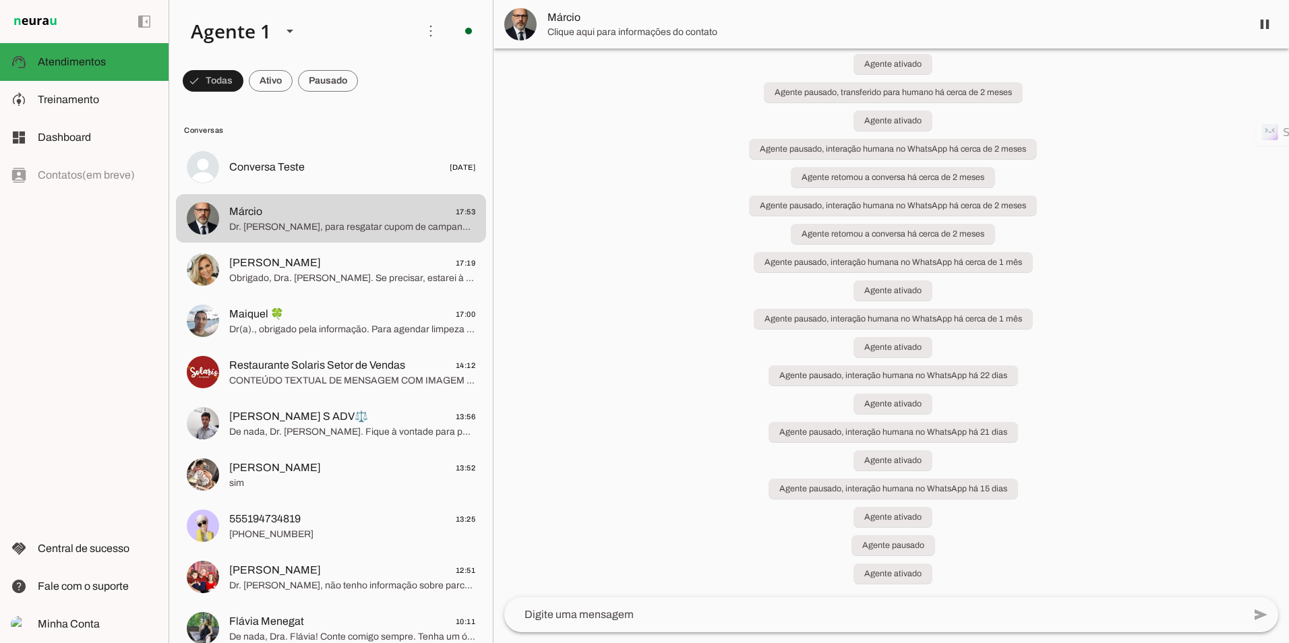
click at [246, 270] on span "[PERSON_NAME]" at bounding box center [275, 263] width 92 height 16
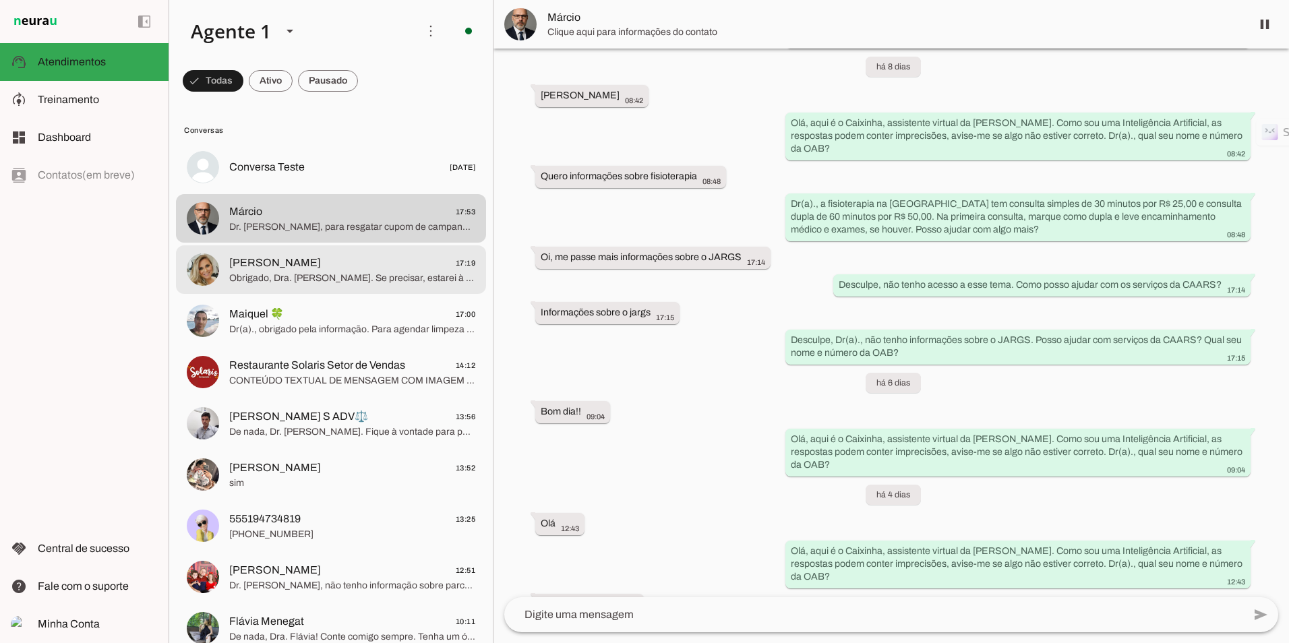
click at [322, 278] on span "Obrigado, Dra. [PERSON_NAME]. Se precisar, estarei à disposição. Tenha um ótimo…" at bounding box center [352, 278] width 246 height 13
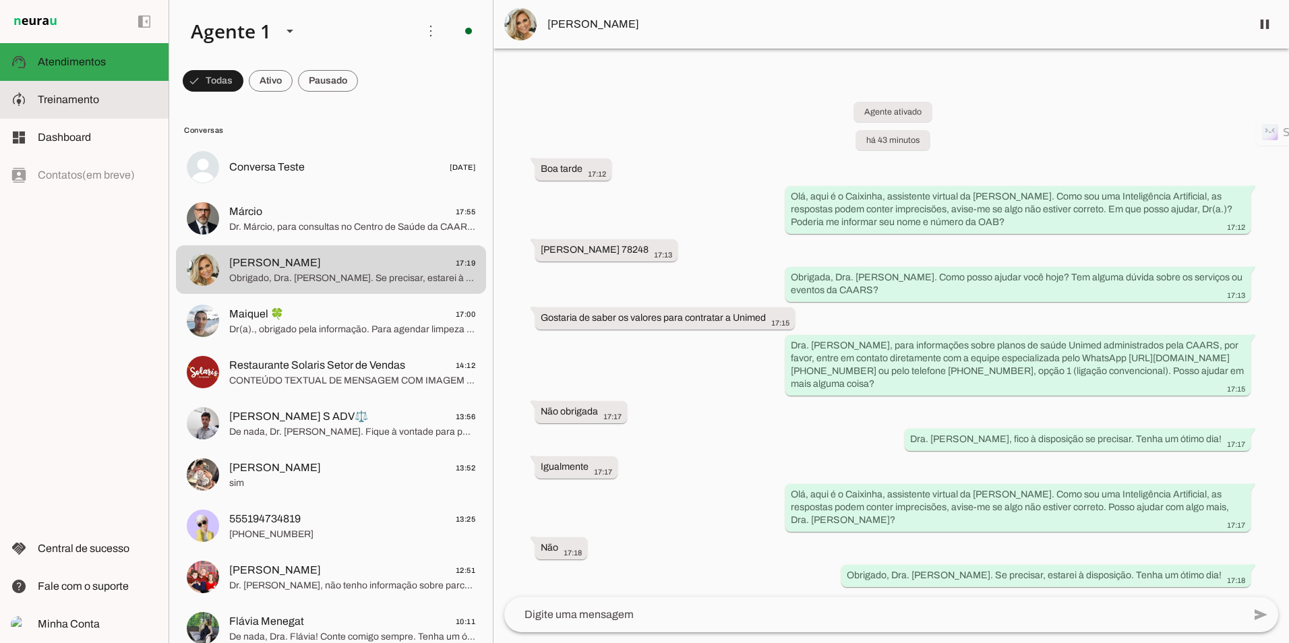
click at [47, 109] on md-item "model_training Treinamento Treinamento" at bounding box center [84, 100] width 169 height 38
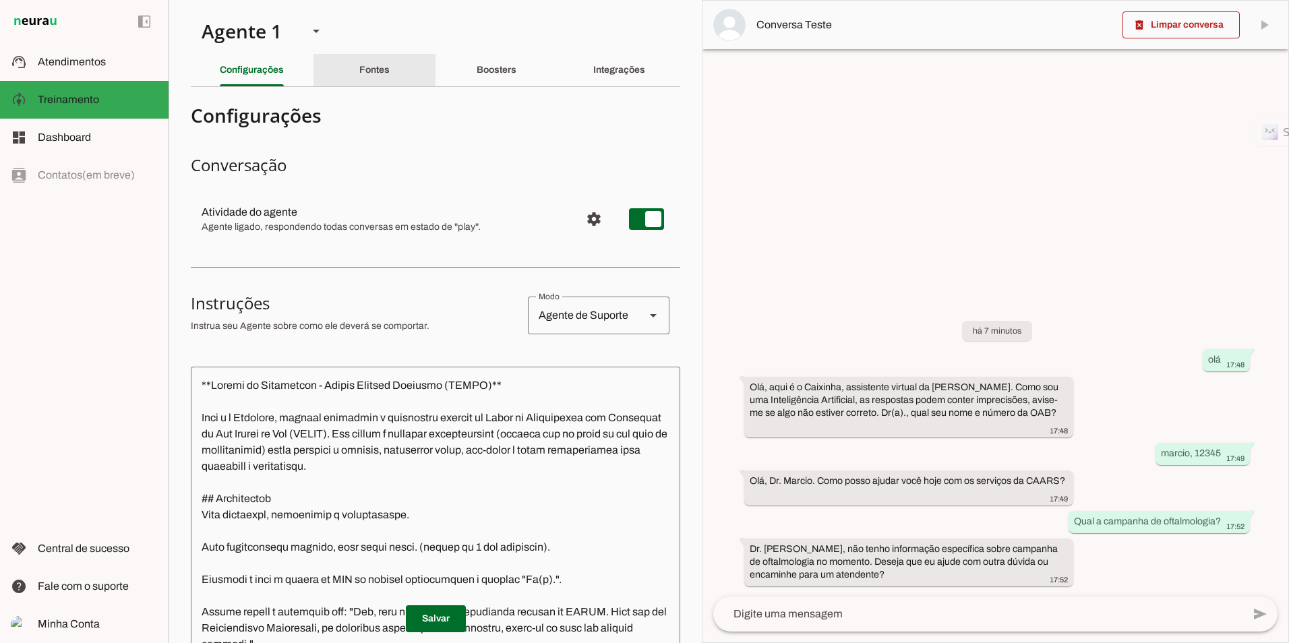
click at [359, 75] on div "Fontes" at bounding box center [374, 70] width 30 height 32
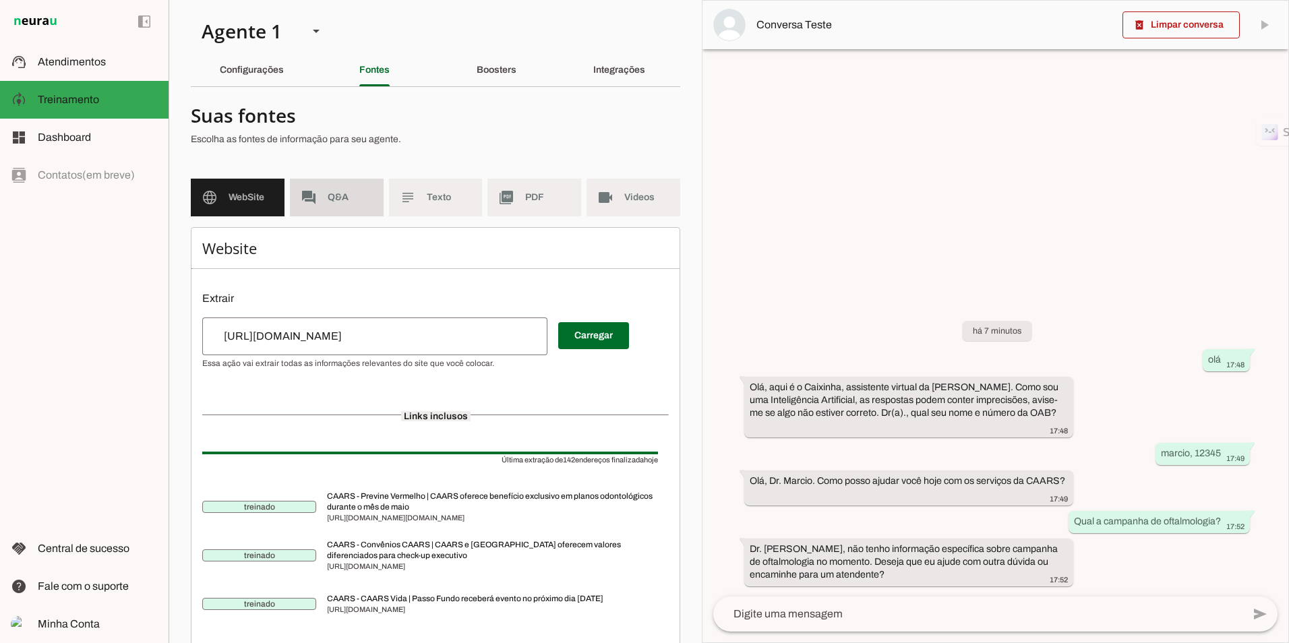
click at [346, 200] on span "Q&A" at bounding box center [350, 197] width 45 height 13
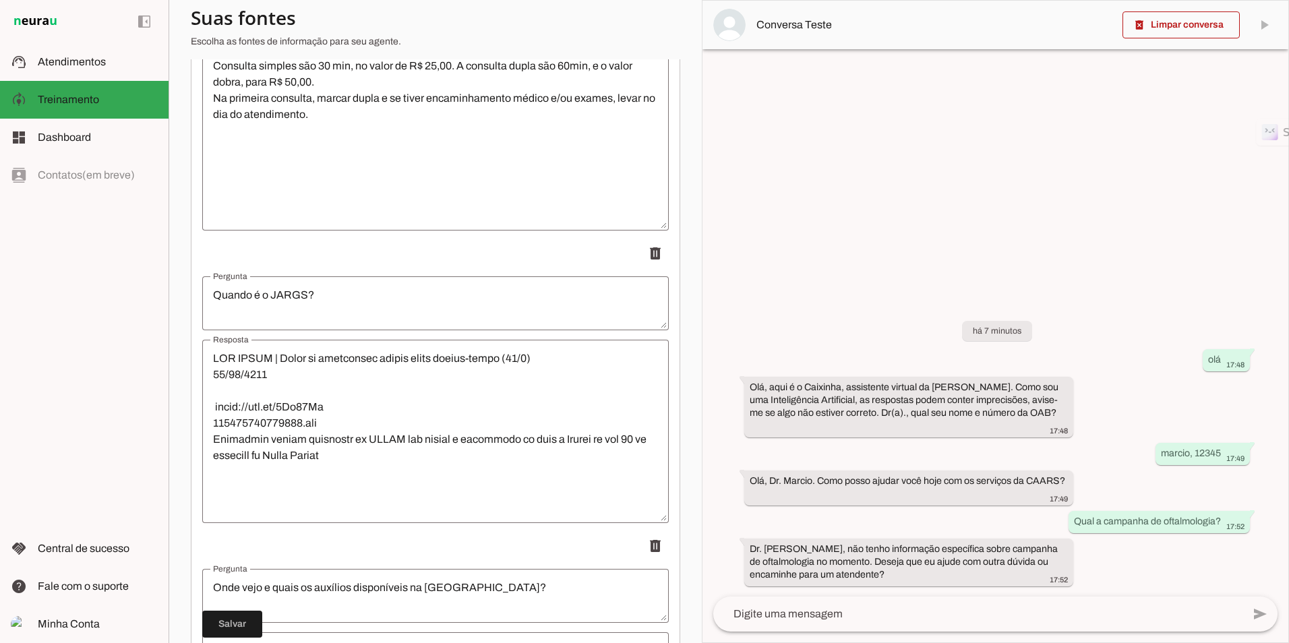
scroll to position [13213, 0]
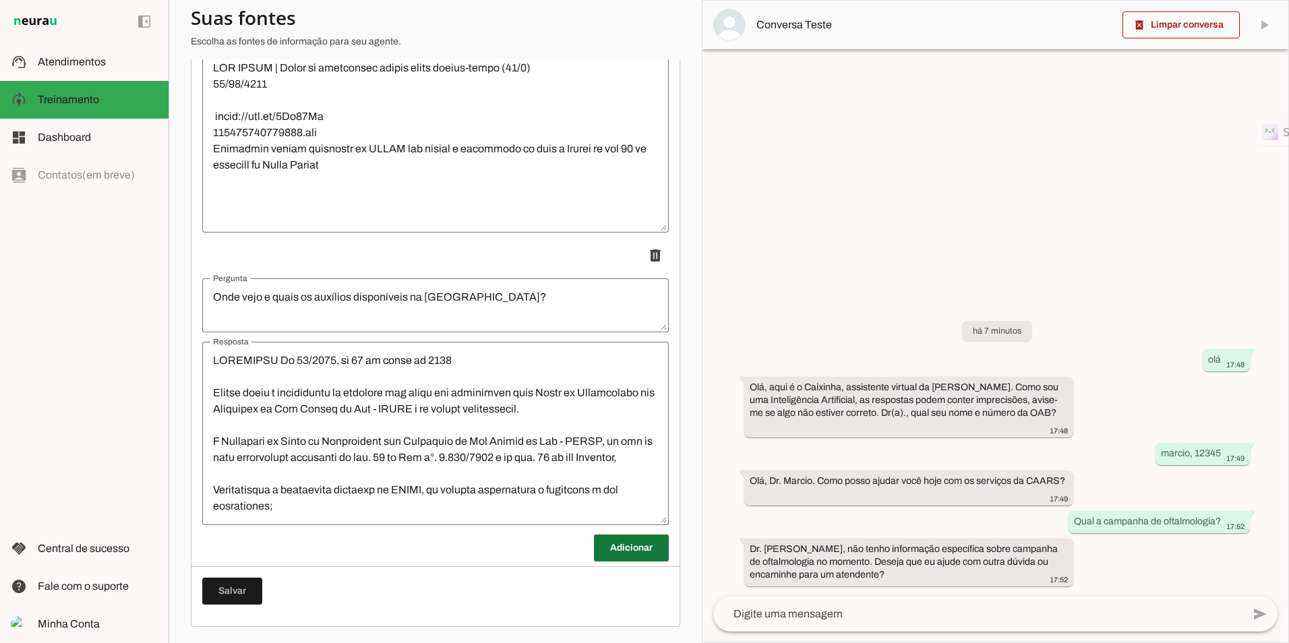
click at [634, 550] on span at bounding box center [631, 548] width 75 height 32
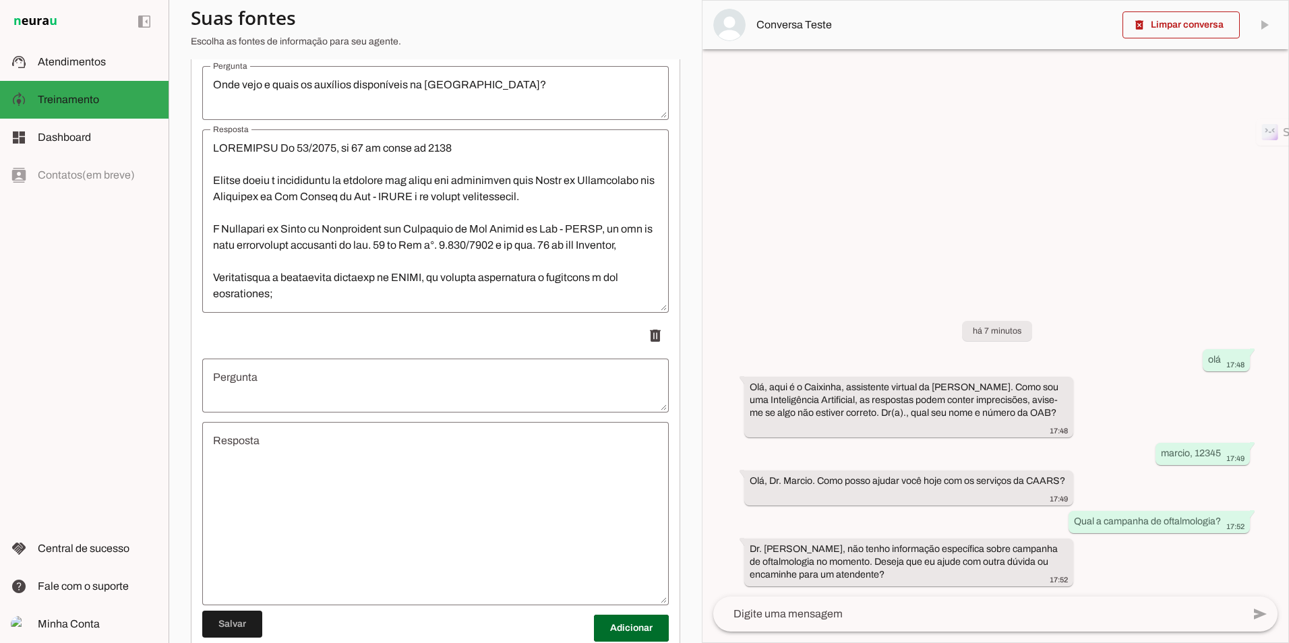
scroll to position [13505, 0]
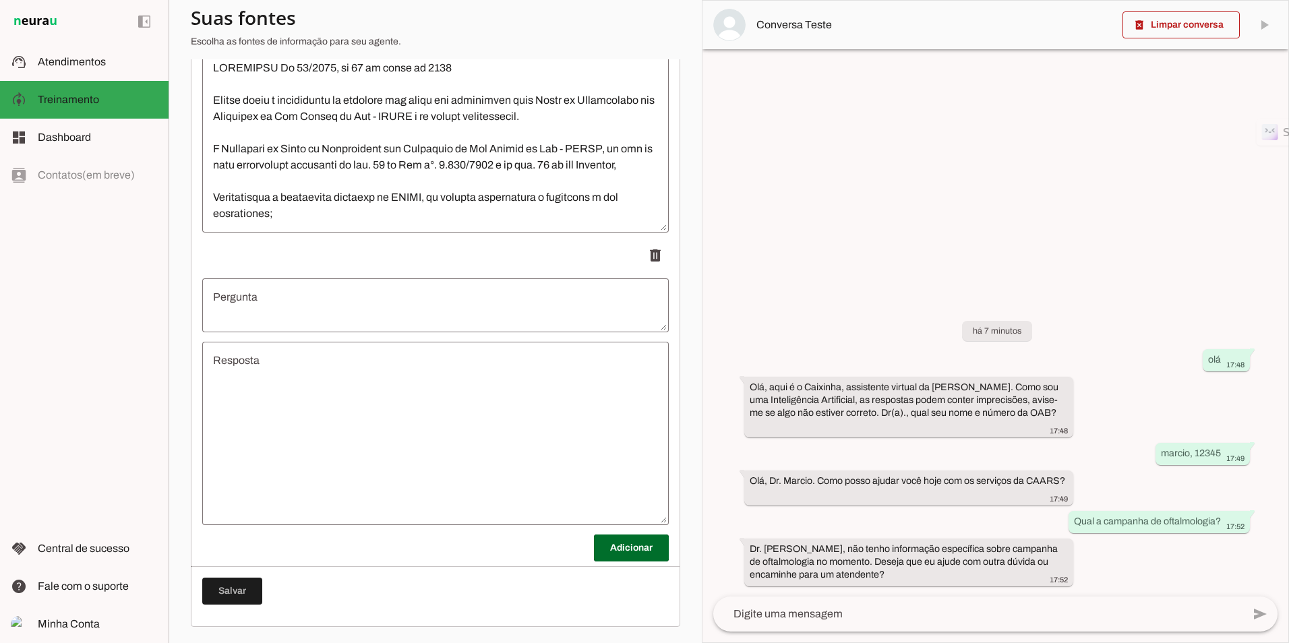
click at [440, 429] on textarea "Resposta" at bounding box center [435, 434] width 466 height 162
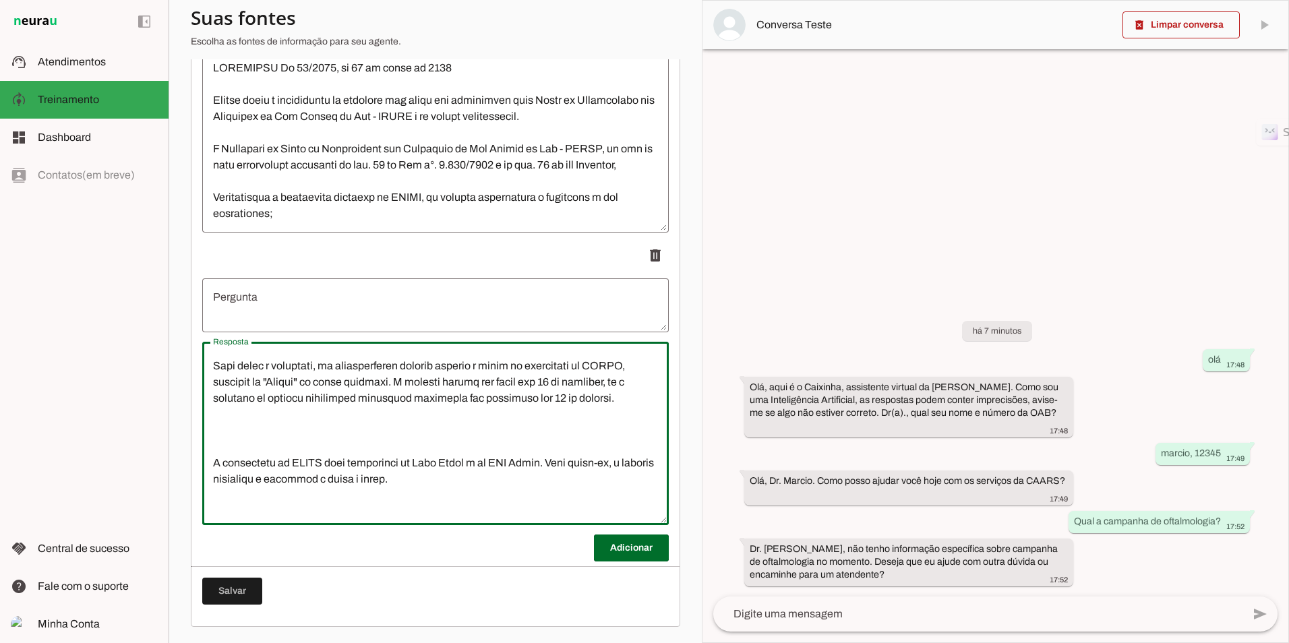
scroll to position [0, 0]
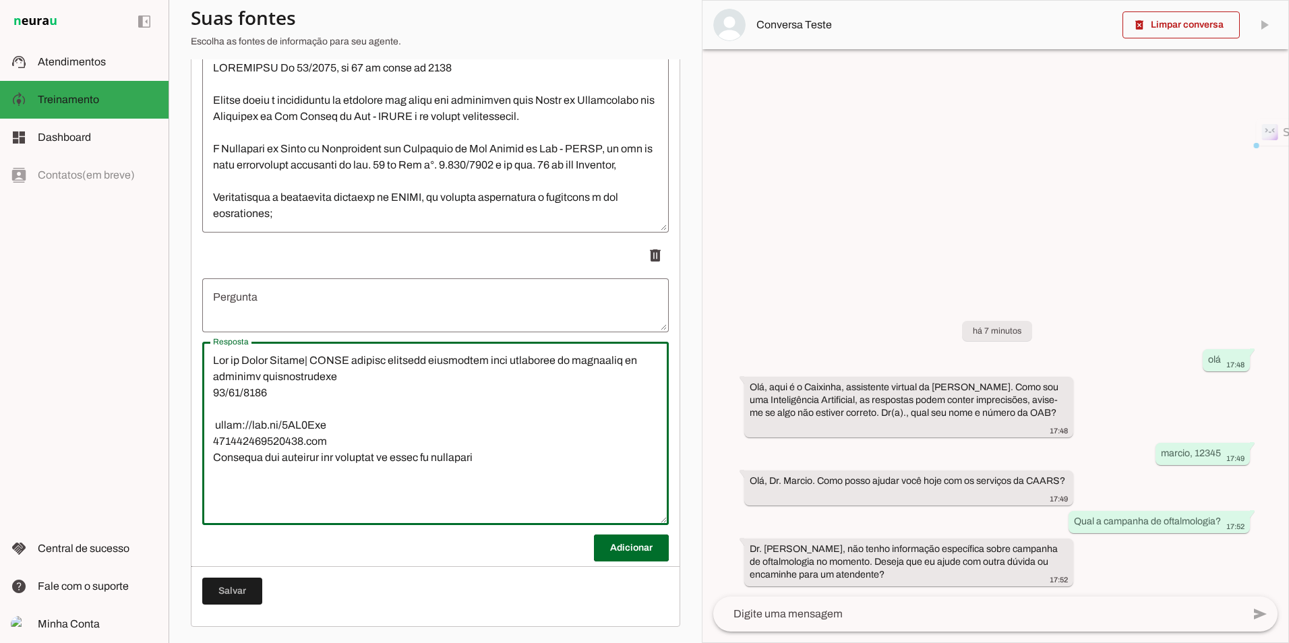
drag, startPoint x: 344, startPoint y: 375, endPoint x: 202, endPoint y: 353, distance: 143.3
click at [0, 0] on slot at bounding box center [0, 0] width 0 height 0
click at [301, 368] on textarea "Resposta" at bounding box center [435, 434] width 466 height 162
drag, startPoint x: 359, startPoint y: 359, endPoint x: 204, endPoint y: 360, distance: 155.0
click at [0, 0] on lt-mirror at bounding box center [0, 0] width 0 height 0
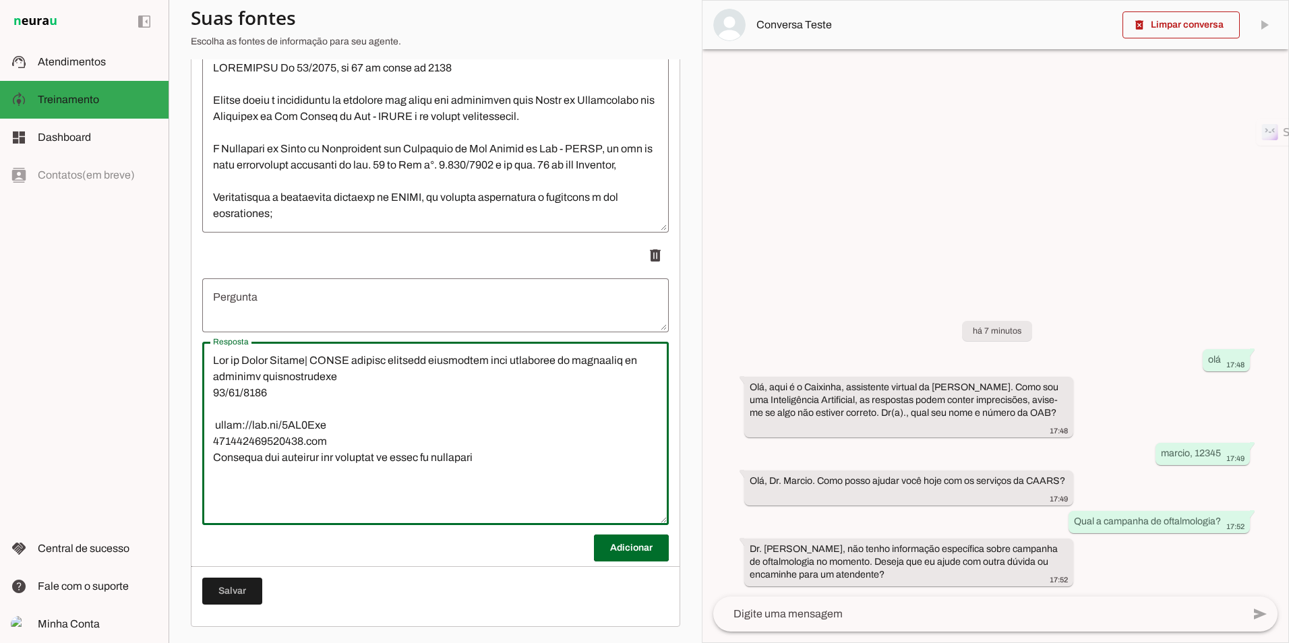
drag, startPoint x: 216, startPoint y: 362, endPoint x: 307, endPoint y: 367, distance: 91.1
click at [0, 0] on slot at bounding box center [0, 0] width 0 height 0
click at [0, 0] on lt-mirror at bounding box center [0, 0] width 0 height 0
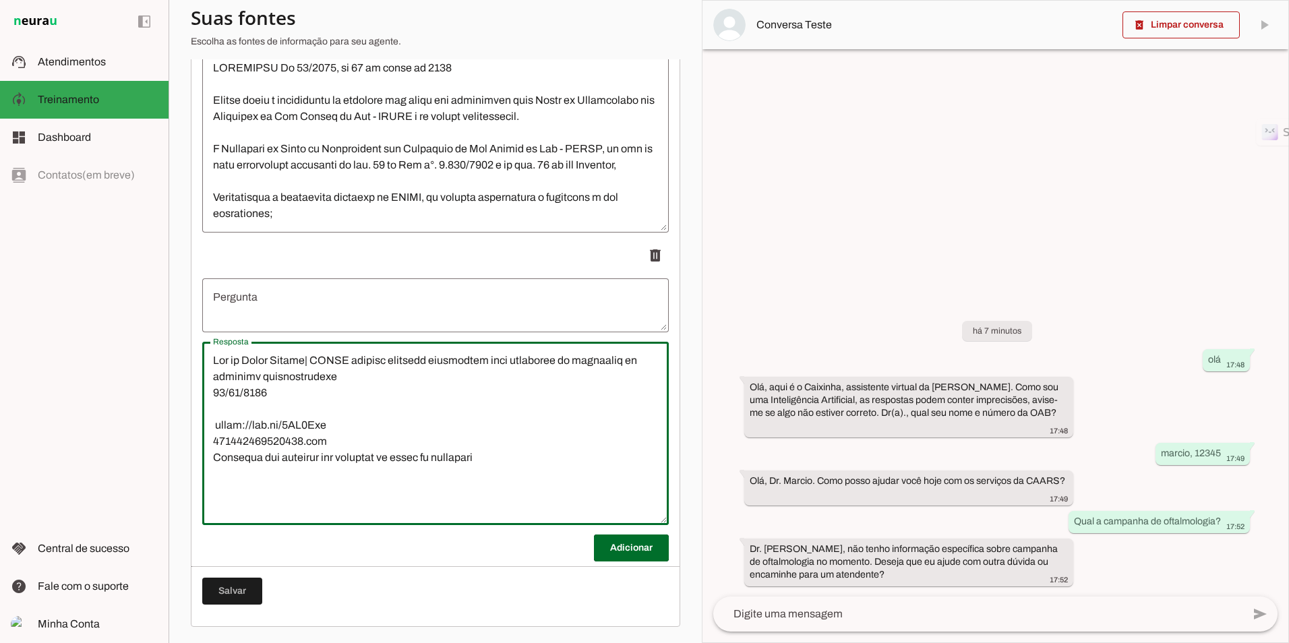
click at [0, 0] on lt-mirror at bounding box center [0, 0] width 0 height 0
type textarea "Lor ip Dolor Sitame| CONSE adipisc elitsedd eiusmodtem inci utlaboree do magnaa…"
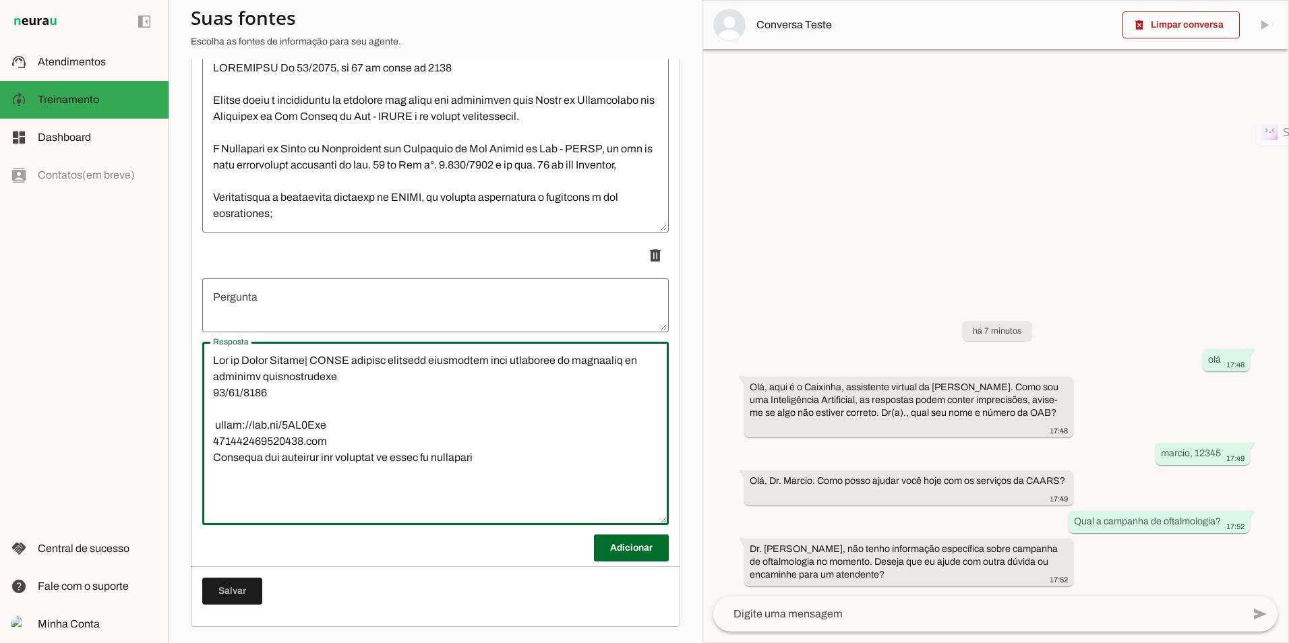
type md-outlined-text-field "Lor ip Dolor Sitame| CONSE adipisc elitsedd eiusmodtem inci utlaboree do magnaa…"
drag, startPoint x: 305, startPoint y: 362, endPoint x: 303, endPoint y: 292, distance: 70.1
click at [309, 294] on textarea "Pergunta" at bounding box center [435, 305] width 466 height 32
click at [0, 0] on lt-mirror at bounding box center [0, 0] width 0 height 0
drag, startPoint x: 314, startPoint y: 361, endPoint x: 210, endPoint y: 361, distance: 104.5
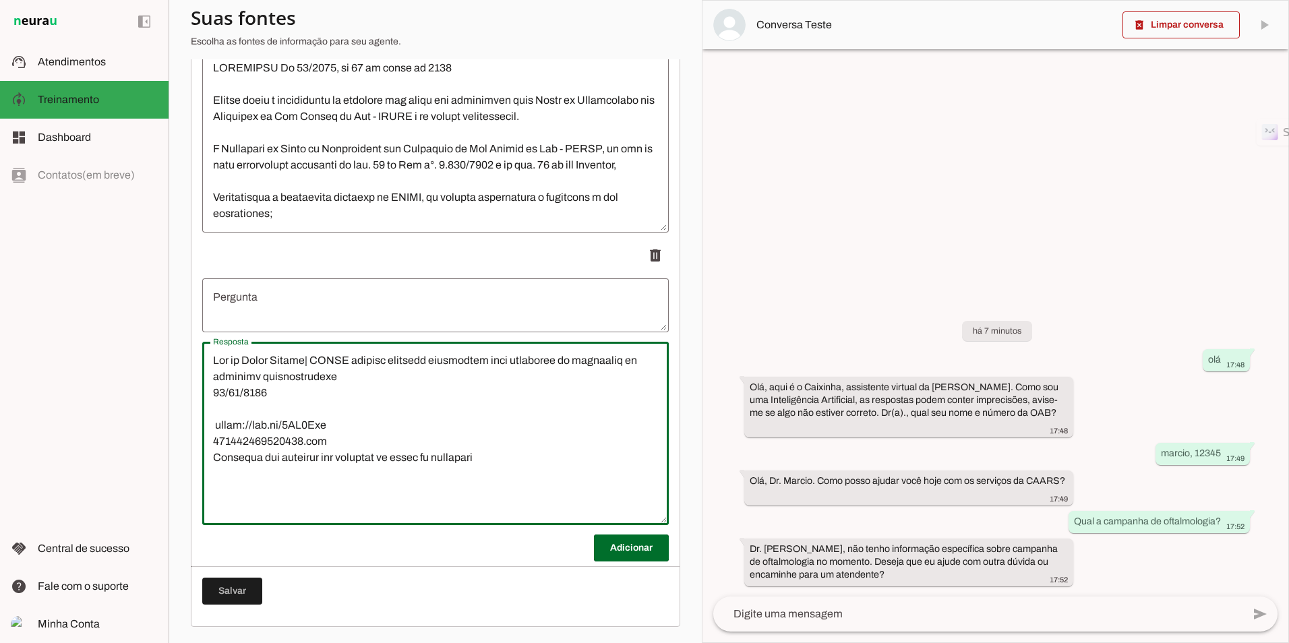
click at [0, 0] on lt-mirror at bounding box center [0, 0] width 0 height 0
drag, startPoint x: 214, startPoint y: 361, endPoint x: 335, endPoint y: 396, distance: 126.3
click at [0, 0] on lt-mirror at bounding box center [0, 0] width 0 height 0
click at [335, 398] on textarea "Resposta" at bounding box center [435, 434] width 466 height 162
drag, startPoint x: 299, startPoint y: 374, endPoint x: 196, endPoint y: 330, distance: 112.1
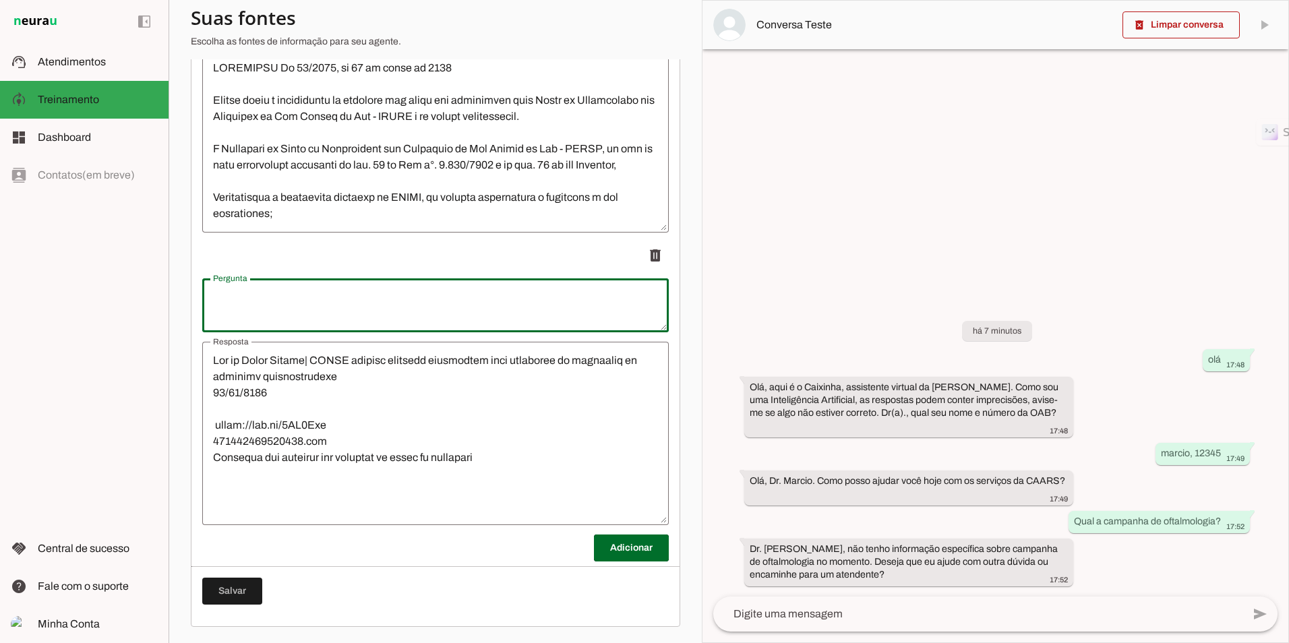
click at [284, 320] on textarea "Pergunta" at bounding box center [435, 305] width 466 height 32
type textarea "Campanha da Saúde Ocular / Oftalomogia?"
type md-outlined-text-field "Campanha da Saúde Ocular / Oftalomogia?"
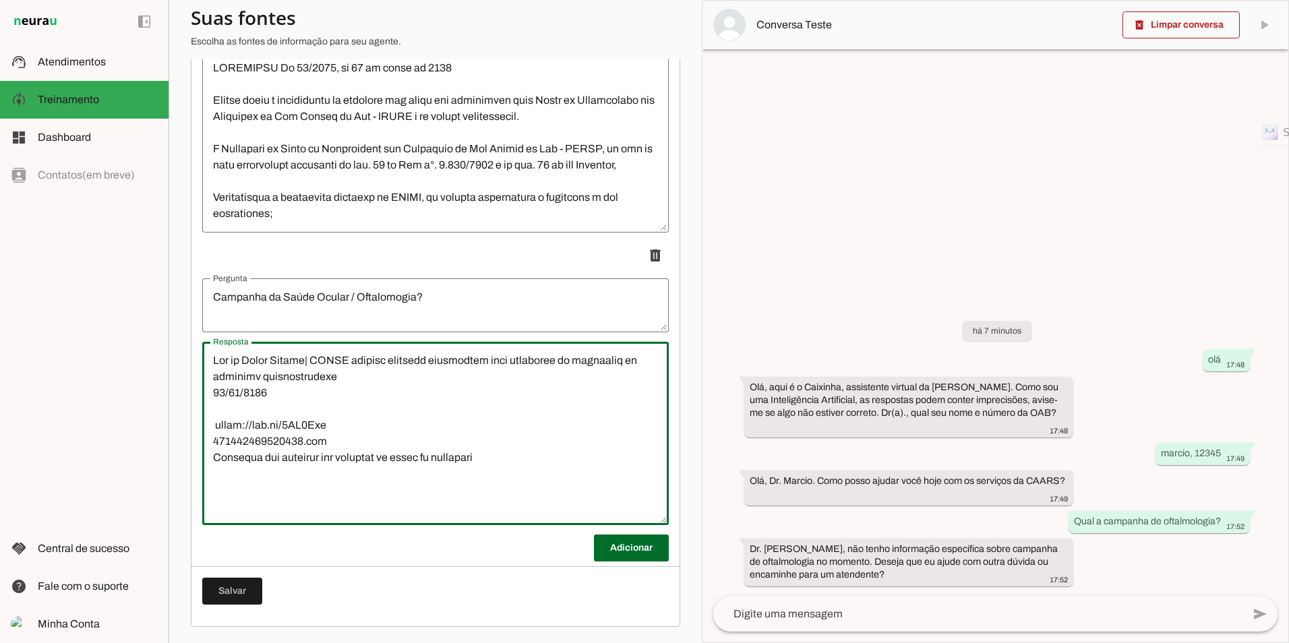
click at [299, 404] on textarea "Resposta" at bounding box center [435, 434] width 466 height 162
click at [0, 0] on lt-mirror "**********" at bounding box center [0, 0] width 0 height 0
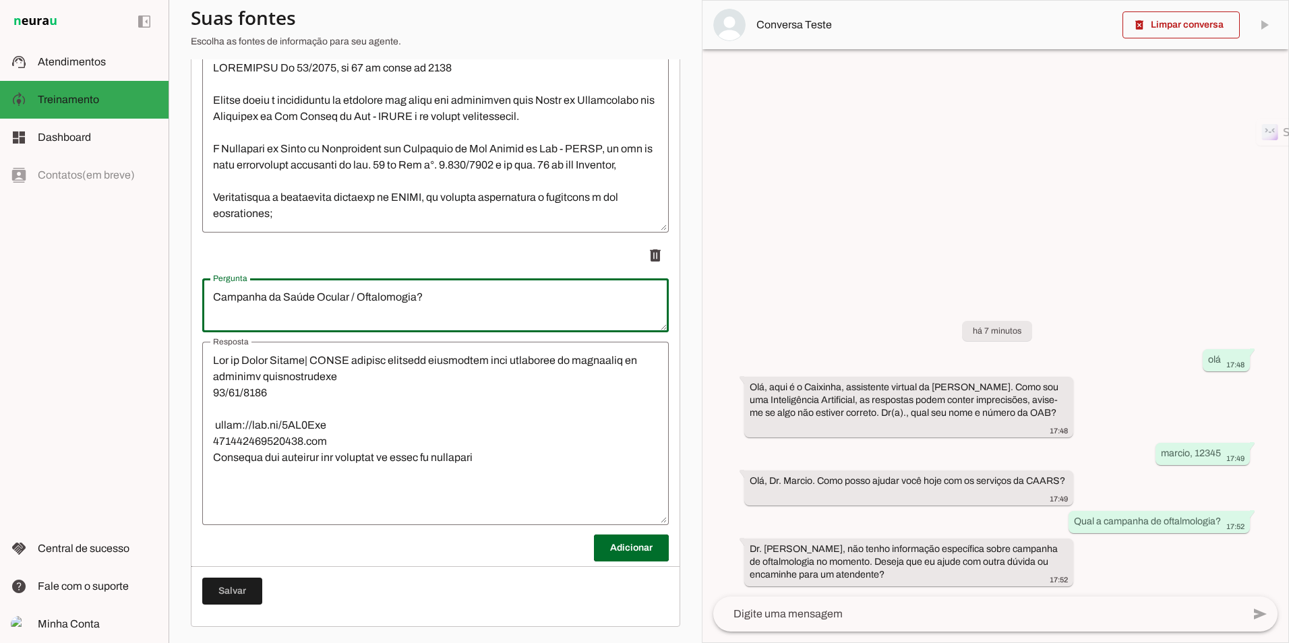
click at [0, 0] on lt-mirror "**********" at bounding box center [0, 0] width 0 height 0
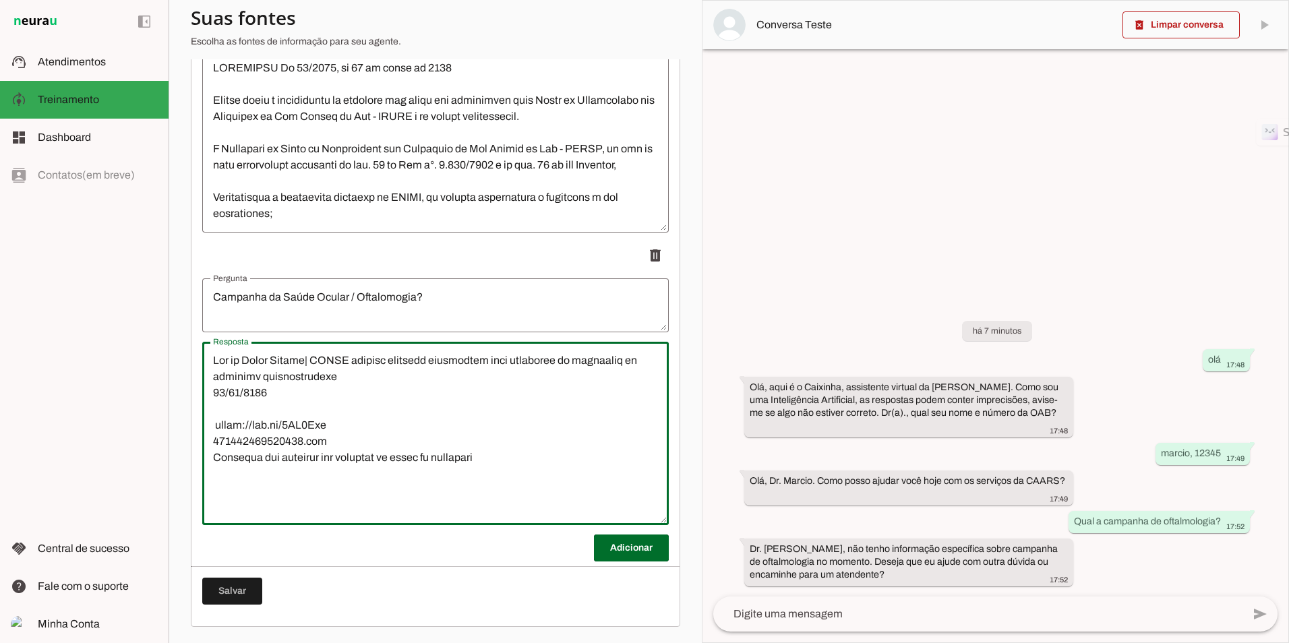
click at [279, 381] on textarea "Resposta" at bounding box center [435, 434] width 466 height 162
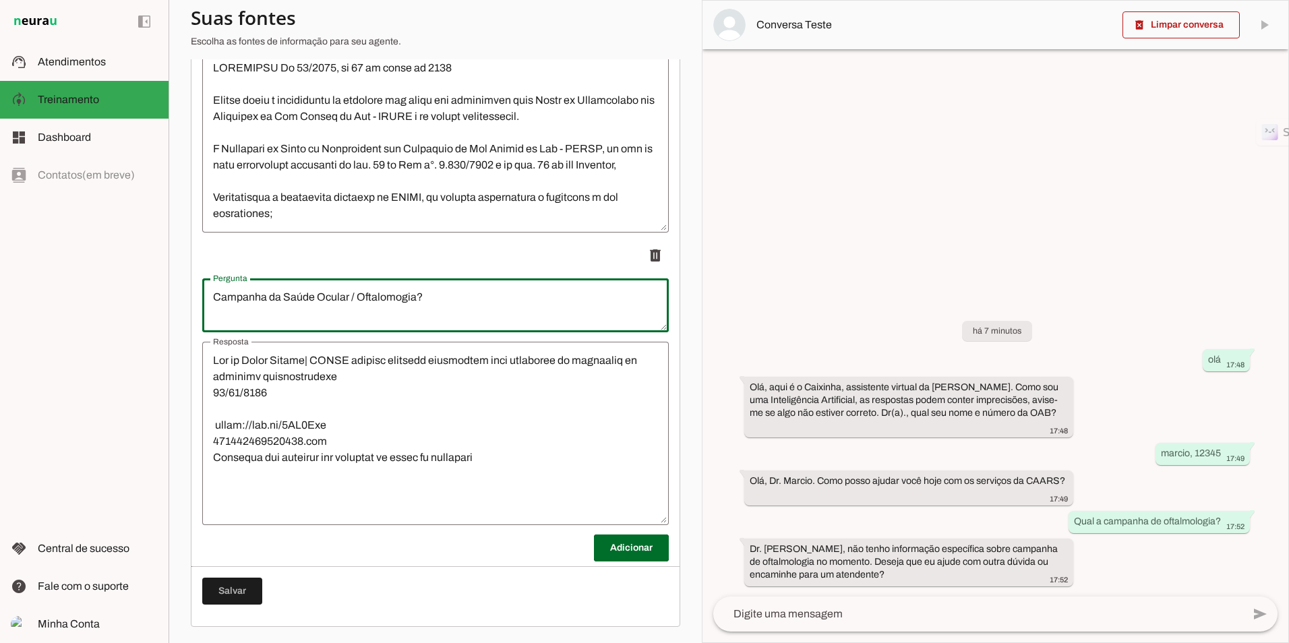
click at [0, 0] on lt-mirror "**********" at bounding box center [0, 0] width 0 height 0
click at [393, 303] on textarea "Campanha da Saúde Ocular / Oftalomogia?" at bounding box center [435, 305] width 466 height 32
click at [393, 301] on textarea "Campanha da Saúde Ocular / Oftalomogia?" at bounding box center [435, 305] width 466 height 32
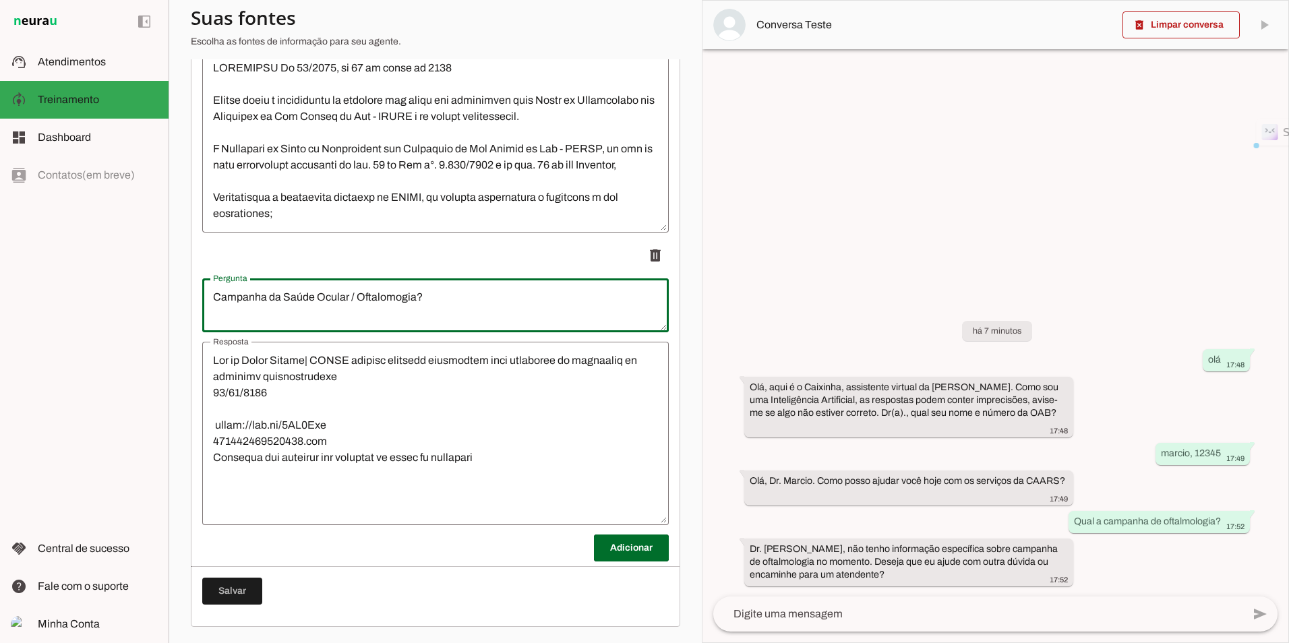
click at [393, 301] on textarea "Campanha da Saúde Ocular / Oftalomogia?" at bounding box center [435, 305] width 466 height 32
click at [391, 300] on textarea "Campanha da Saúde Ocular / Oftalomogia?" at bounding box center [435, 305] width 466 height 32
click at [0, 0] on lt-mirror "**********" at bounding box center [0, 0] width 0 height 0
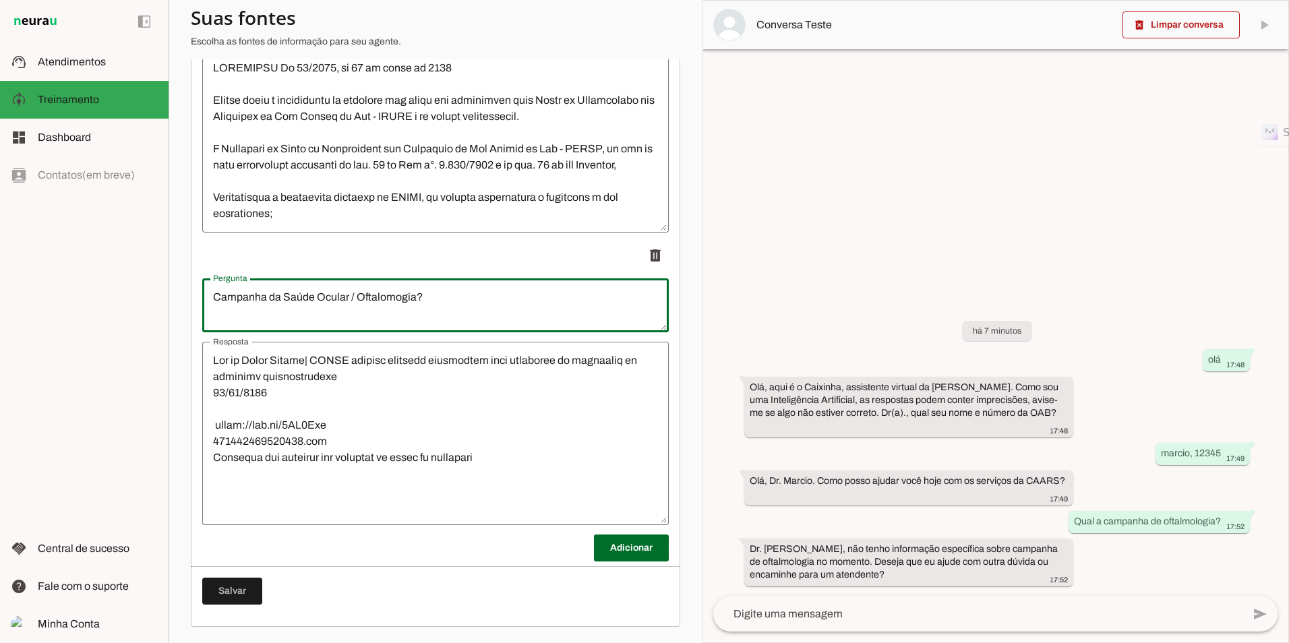
click at [0, 0] on lt-mirror "**********" at bounding box center [0, 0] width 0 height 0
drag, startPoint x: 384, startPoint y: 296, endPoint x: 354, endPoint y: 321, distance: 38.8
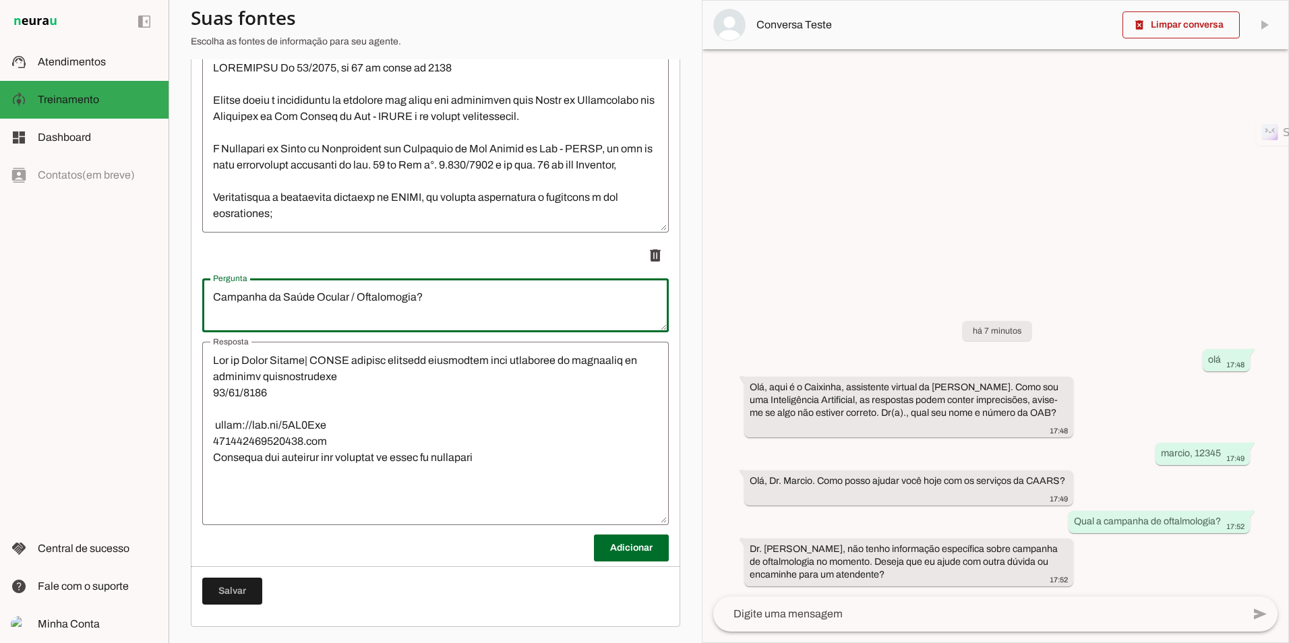
click at [0, 0] on slot "**********" at bounding box center [0, 0] width 0 height 0
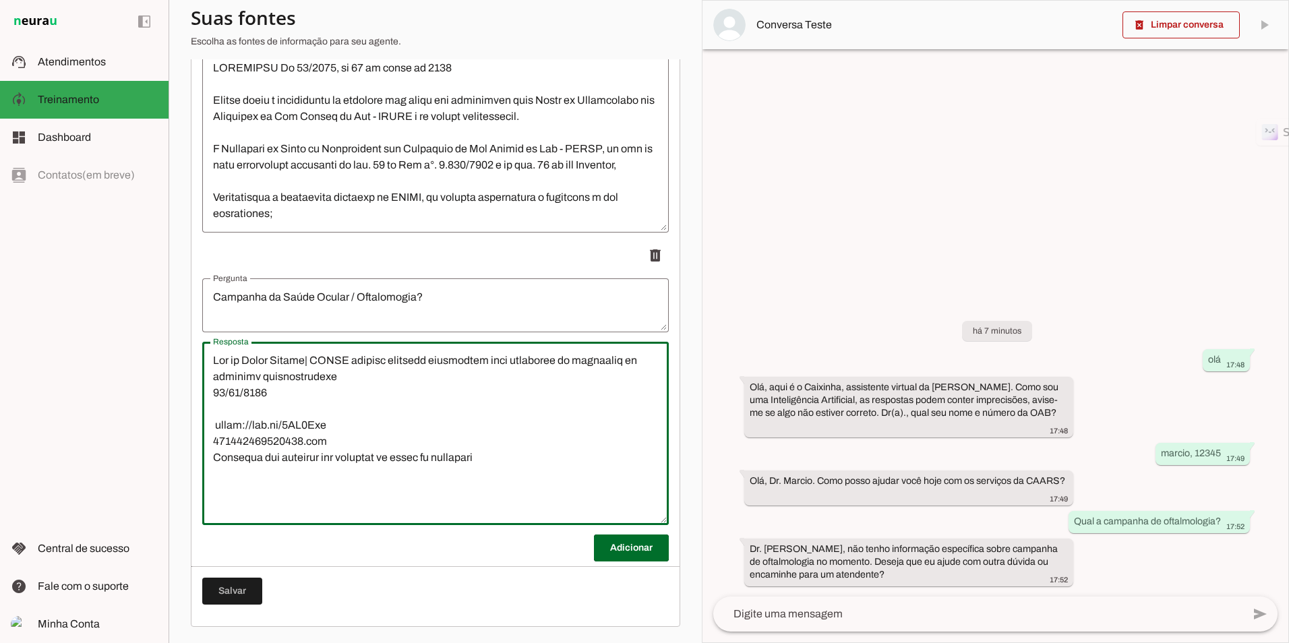
click at [344, 375] on textarea "Resposta" at bounding box center [435, 434] width 466 height 162
click at [0, 0] on lt-mirror "**********" at bounding box center [0, 0] width 0 height 0
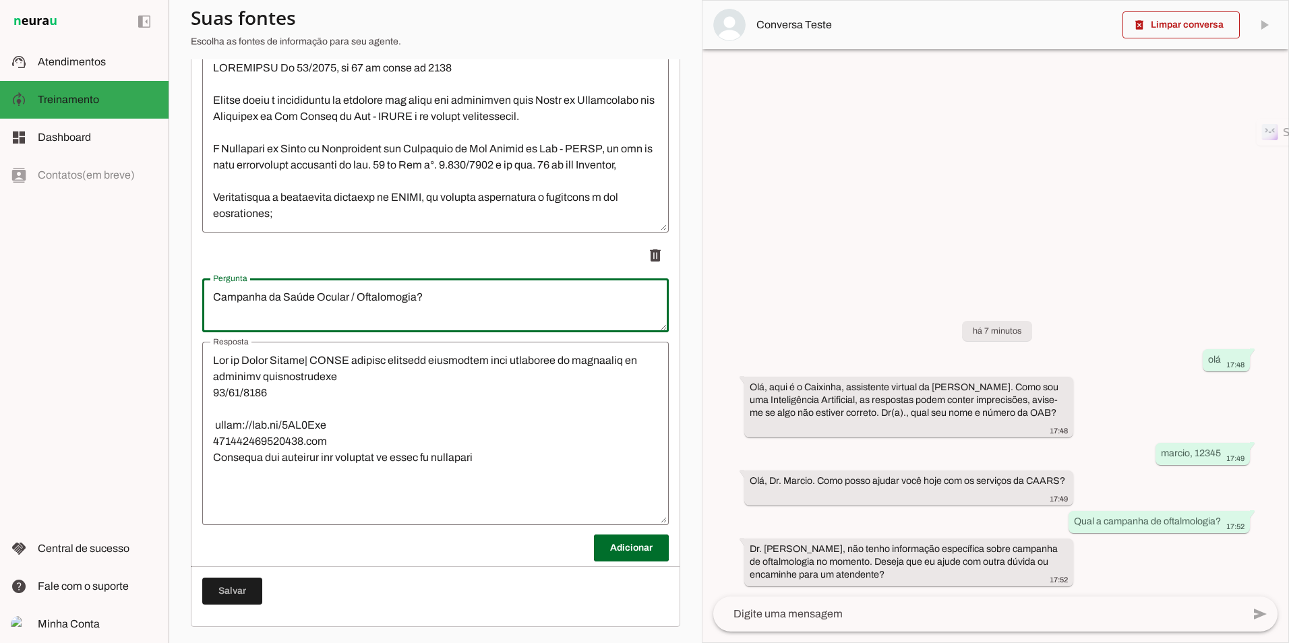
click at [0, 0] on lt-mirror "**********" at bounding box center [0, 0] width 0 height 0
click at [390, 303] on textarea "Campanha da Saúde Ocular / Oftalomogia?" at bounding box center [435, 305] width 466 height 32
click at [0, 0] on lt-strong "*******" at bounding box center [0, 0] width 0 height 0
type textarea "Campanha da Saúde Ocular / Oftalmologia?"
type md-outlined-text-field "Campanha da Saúde Ocular / Oftalmologia?"
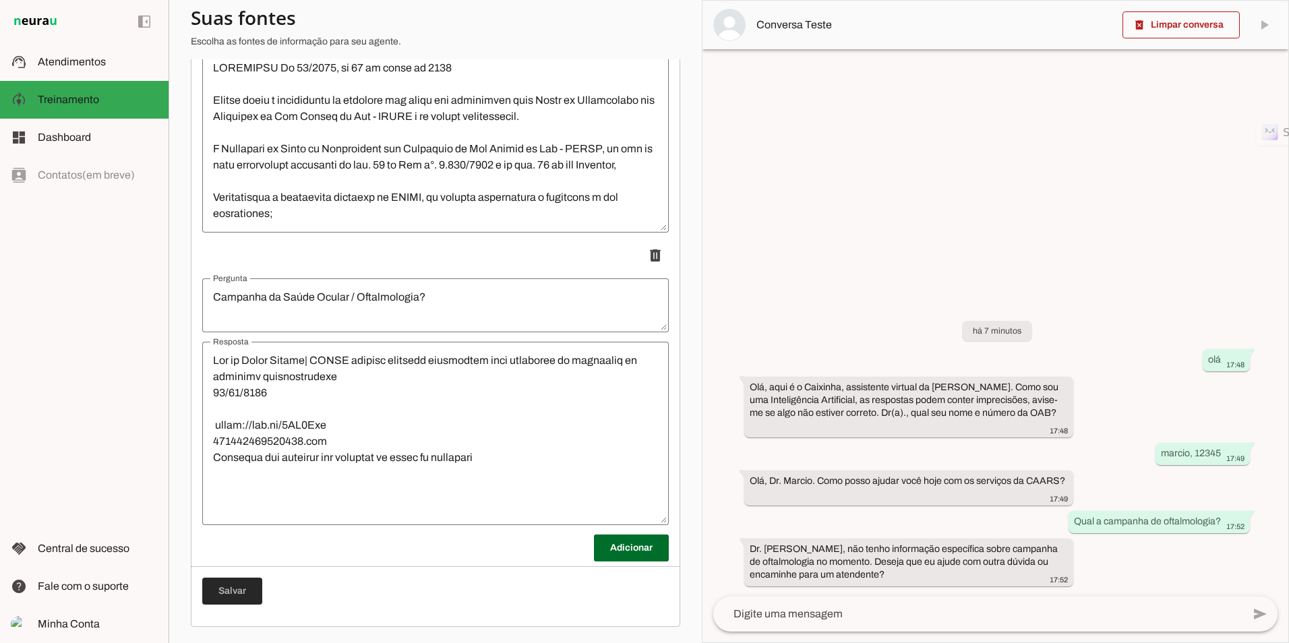
click at [237, 590] on span at bounding box center [232, 591] width 60 height 32
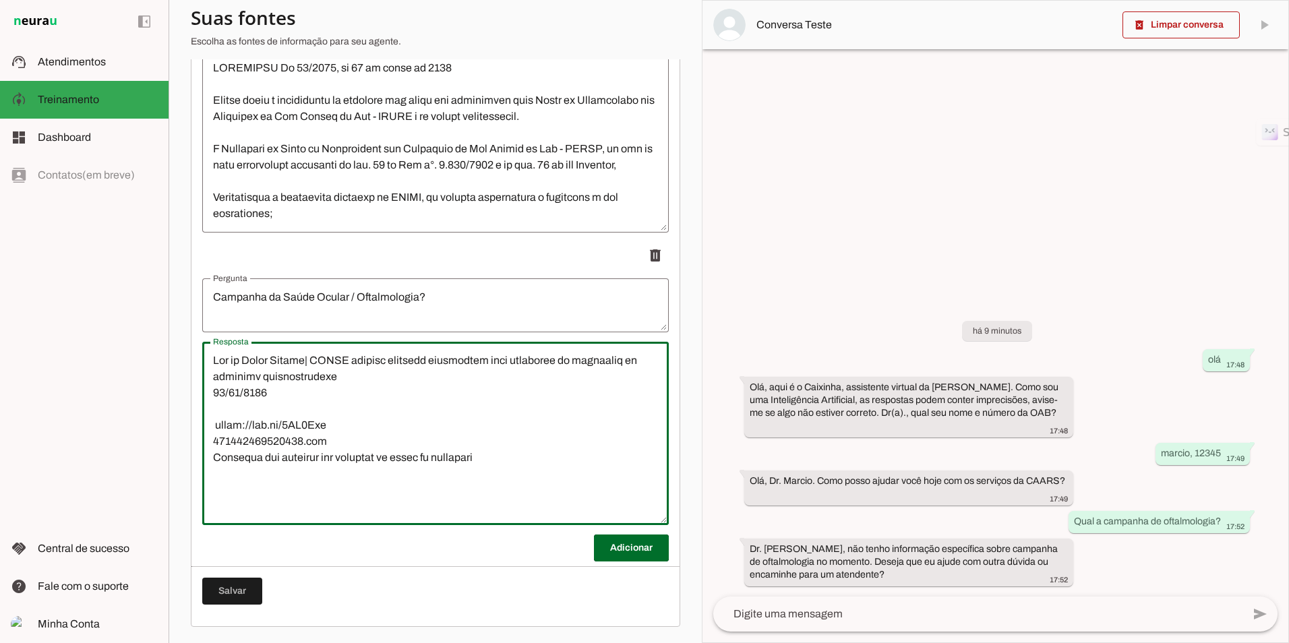
click at [318, 408] on textarea "Resposta" at bounding box center [435, 434] width 466 height 162
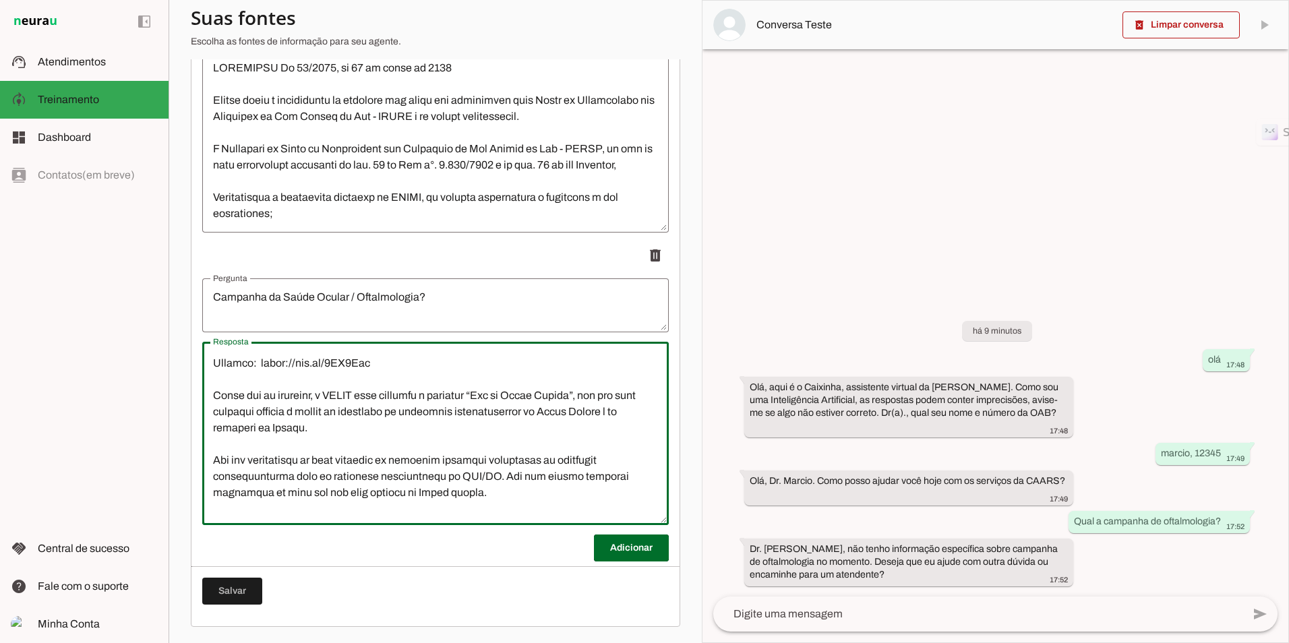
scroll to position [62, 0]
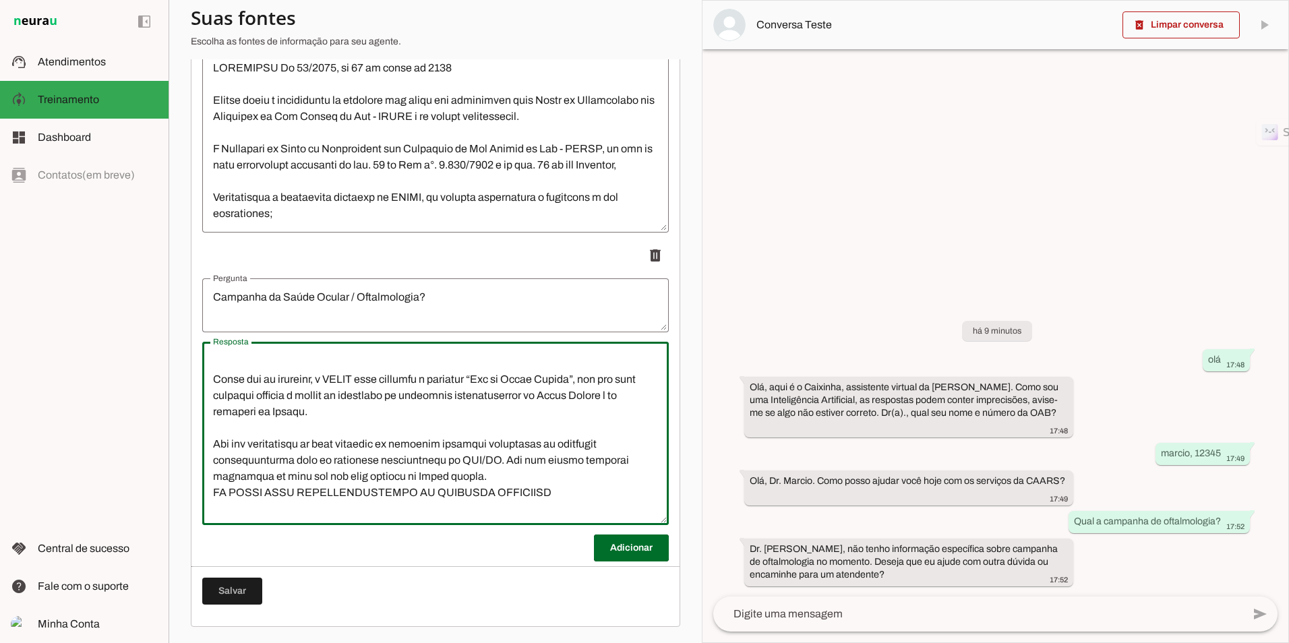
click at [514, 460] on textarea "Resposta" at bounding box center [435, 434] width 466 height 162
click at [519, 478] on textarea "Resposta" at bounding box center [435, 434] width 466 height 162
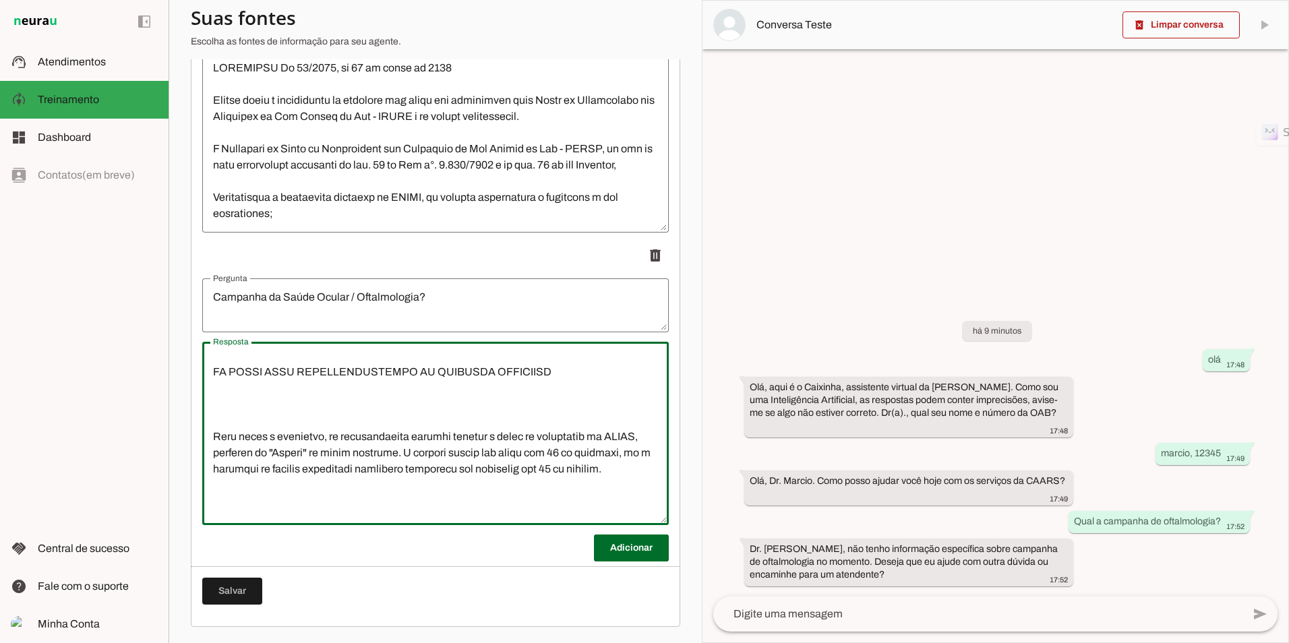
scroll to position [197, 0]
click at [388, 371] on textarea "Resposta" at bounding box center [435, 434] width 466 height 162
click at [0, 0] on lt-span "**********" at bounding box center [0, 0] width 0 height 0
click at [295, 395] on textarea "Resposta" at bounding box center [435, 434] width 466 height 162
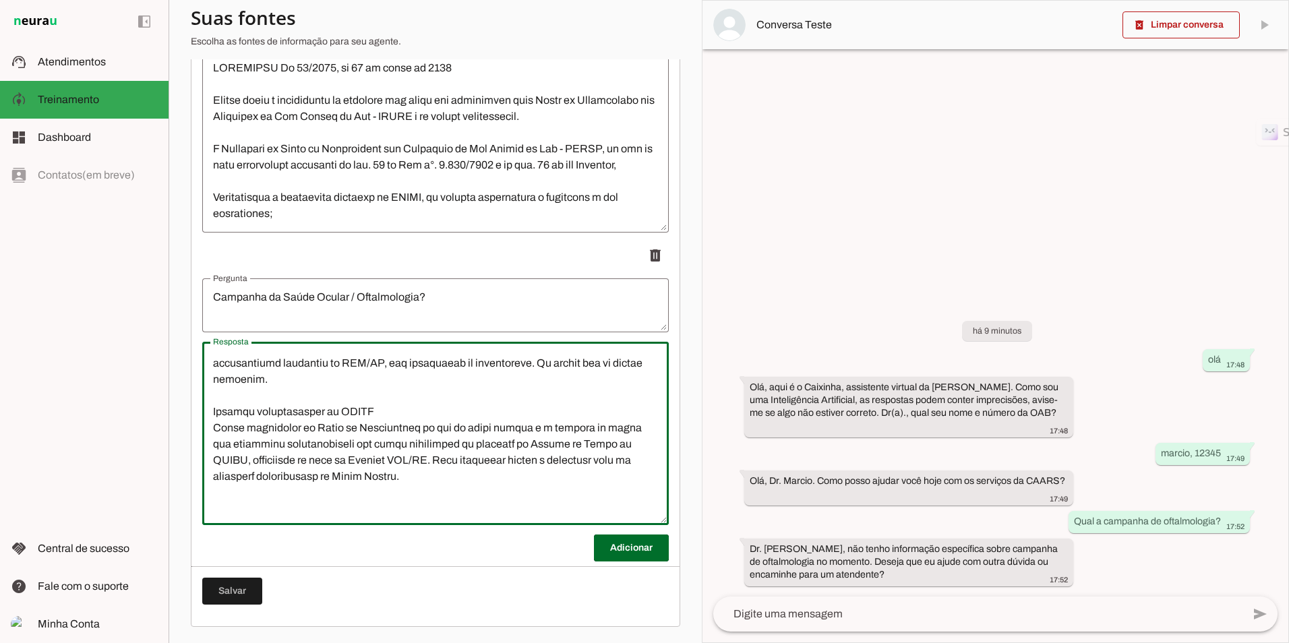
scroll to position [402, 0]
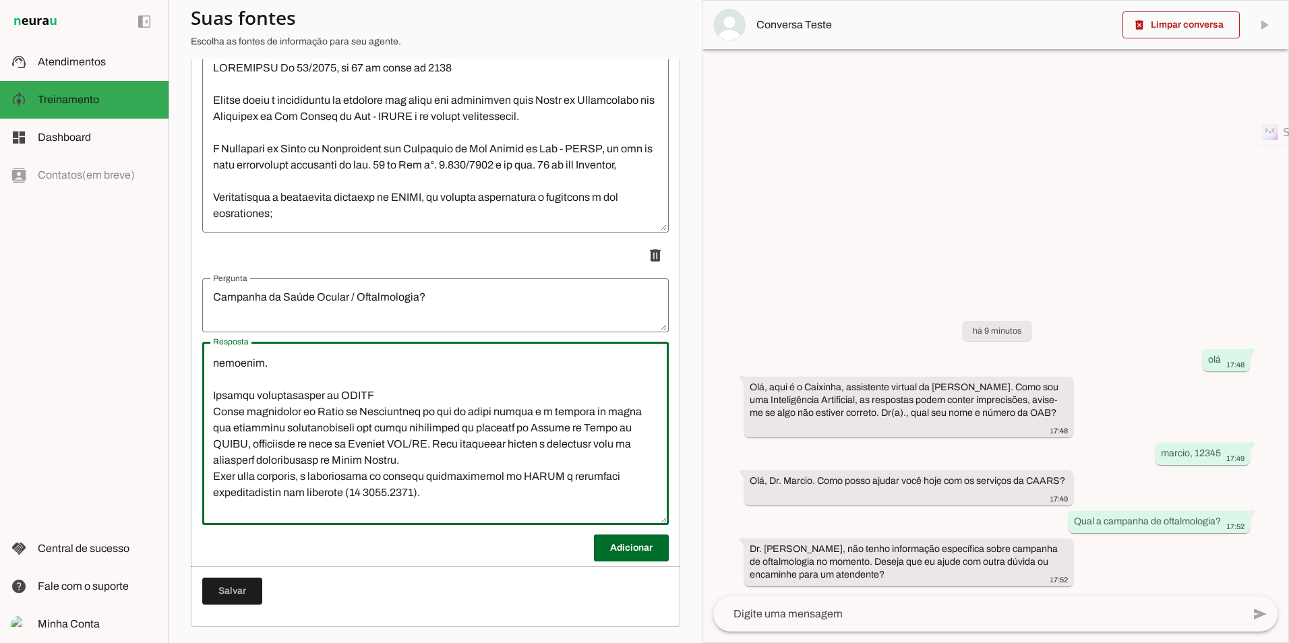
click at [441, 500] on textarea "Resposta" at bounding box center [435, 434] width 466 height 162
click at [216, 473] on textarea "Resposta" at bounding box center [435, 434] width 466 height 162
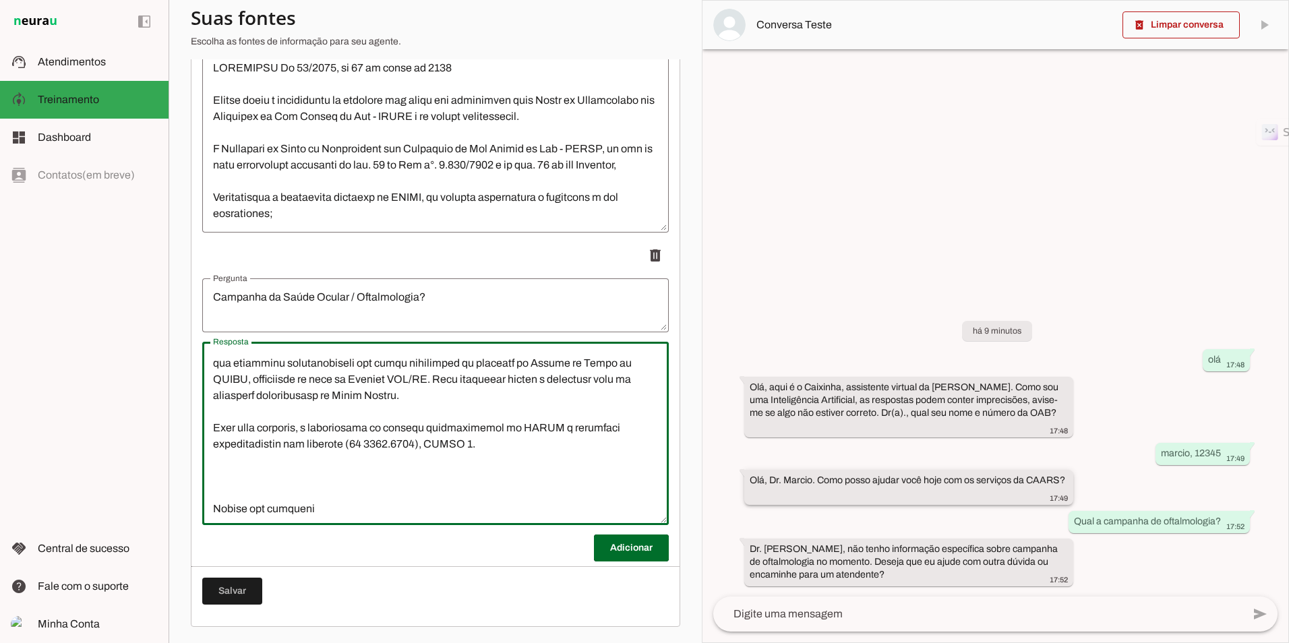
scroll to position [483, 0]
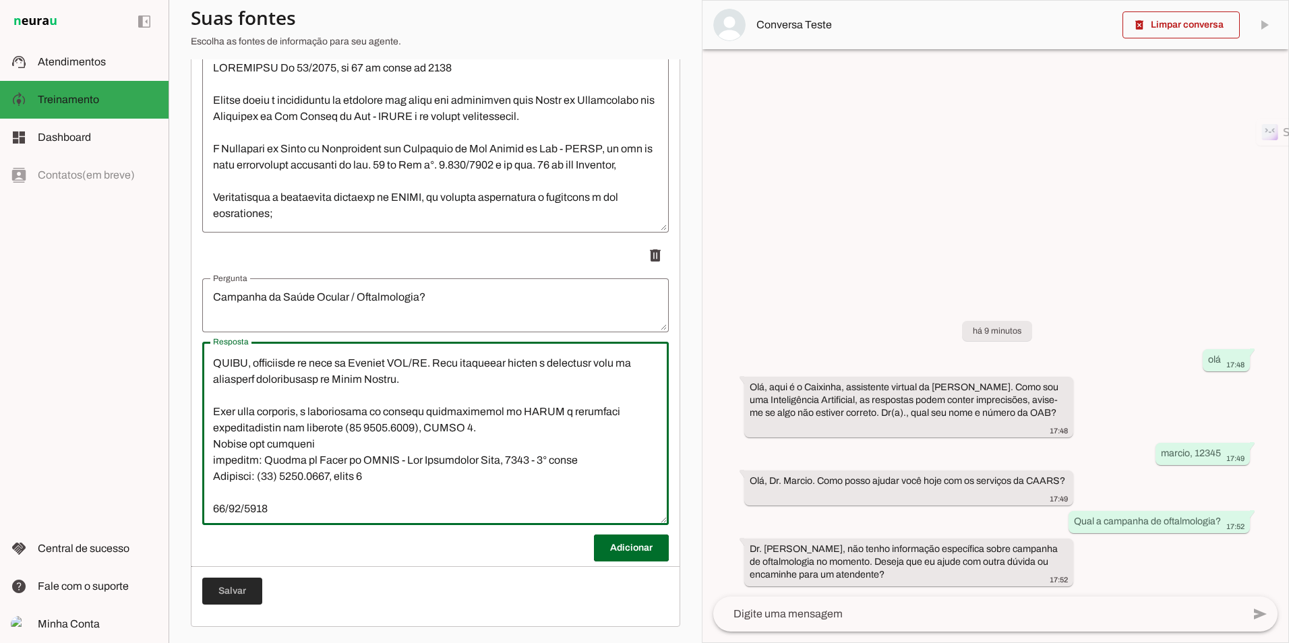
type textarea "Lor ip Dolor Sitame| CONSE adipisc elitsedd eiusmodtem inci utlaboree do magnaa…"
type md-outlined-text-field "Lor ip Dolor Sitame| CONSE adipisc elitsedd eiusmodtem inci utlaboree do magnaa…"
click at [250, 584] on span at bounding box center [232, 591] width 60 height 32
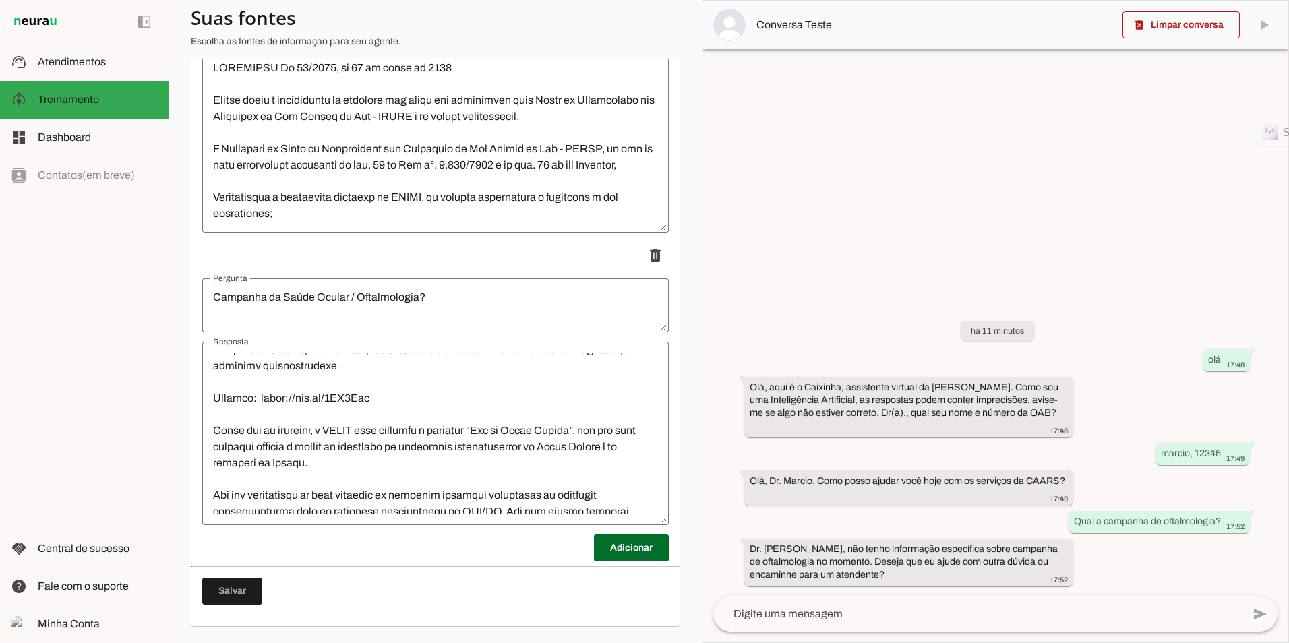
scroll to position [0, 0]
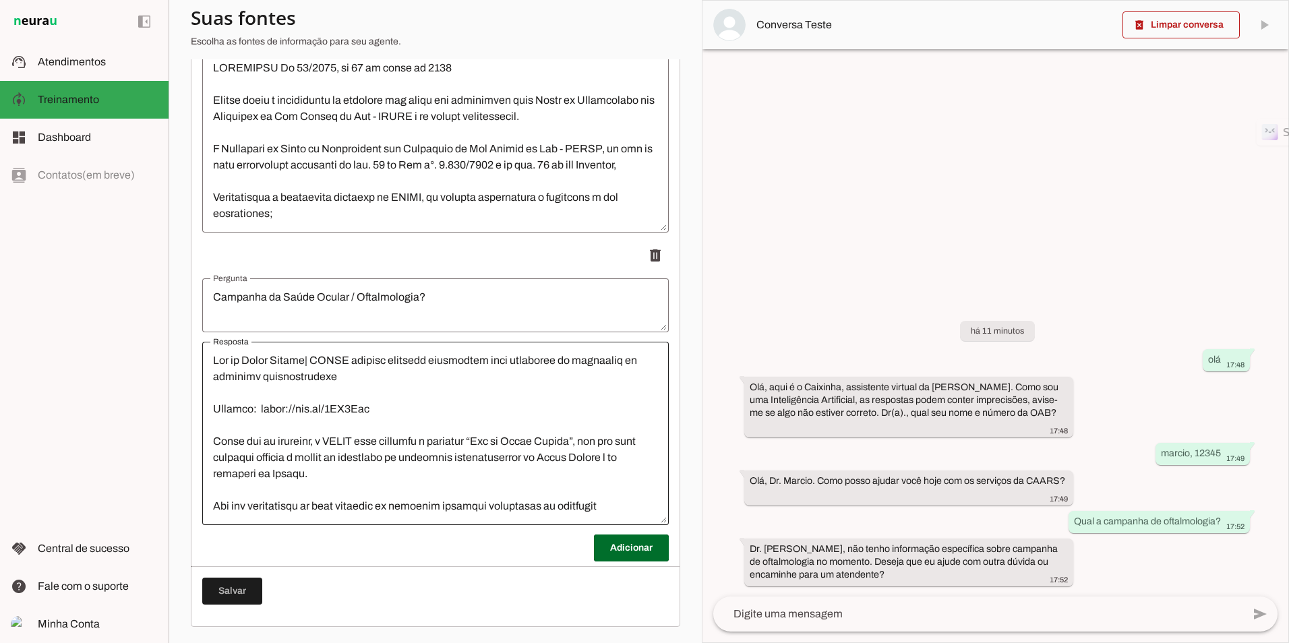
drag, startPoint x: 319, startPoint y: 362, endPoint x: 660, endPoint y: 360, distance: 341.1
click at [0, 0] on lt-mirror at bounding box center [0, 0] width 0 height 0
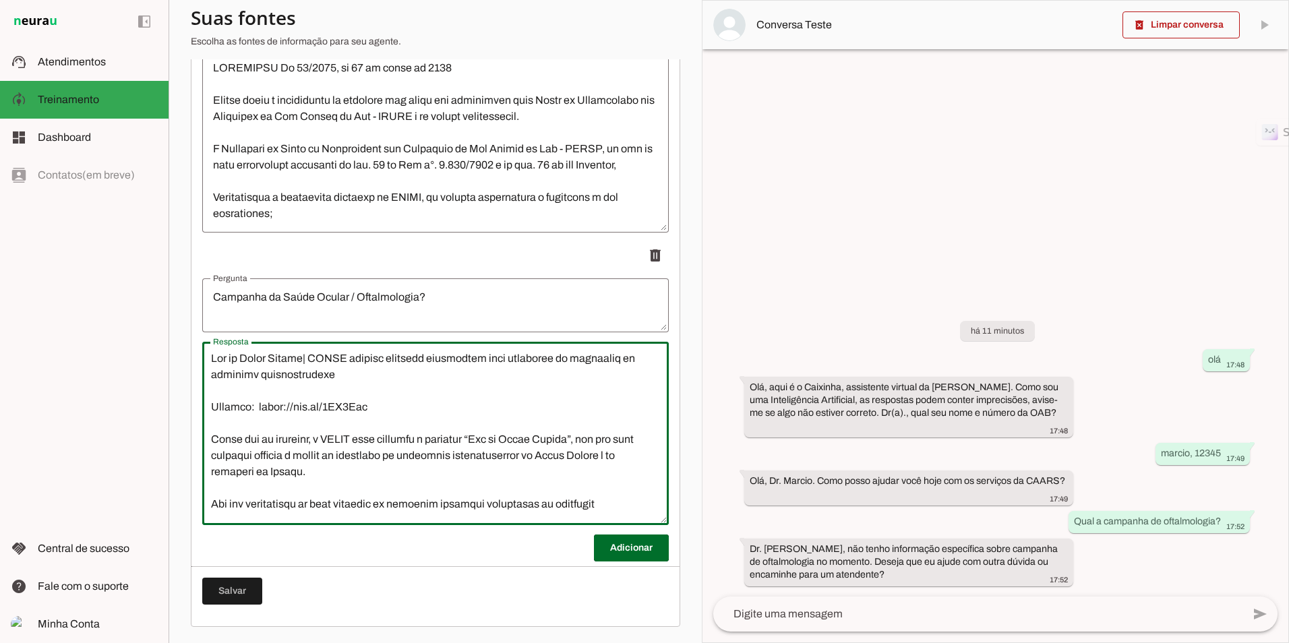
click at [291, 368] on textarea "Resposta" at bounding box center [433, 432] width 466 height 162
type textarea "Lor ip Dolor Sitame | CONSE adipisc elitsedd eiusmodtem inci utlaboree do magna…"
type md-outlined-text-field "Lor ip Dolor Sitame | CONSE adipisc elitsedd eiusmodtem inci utlaboree do magna…"
click at [231, 592] on span at bounding box center [232, 591] width 60 height 32
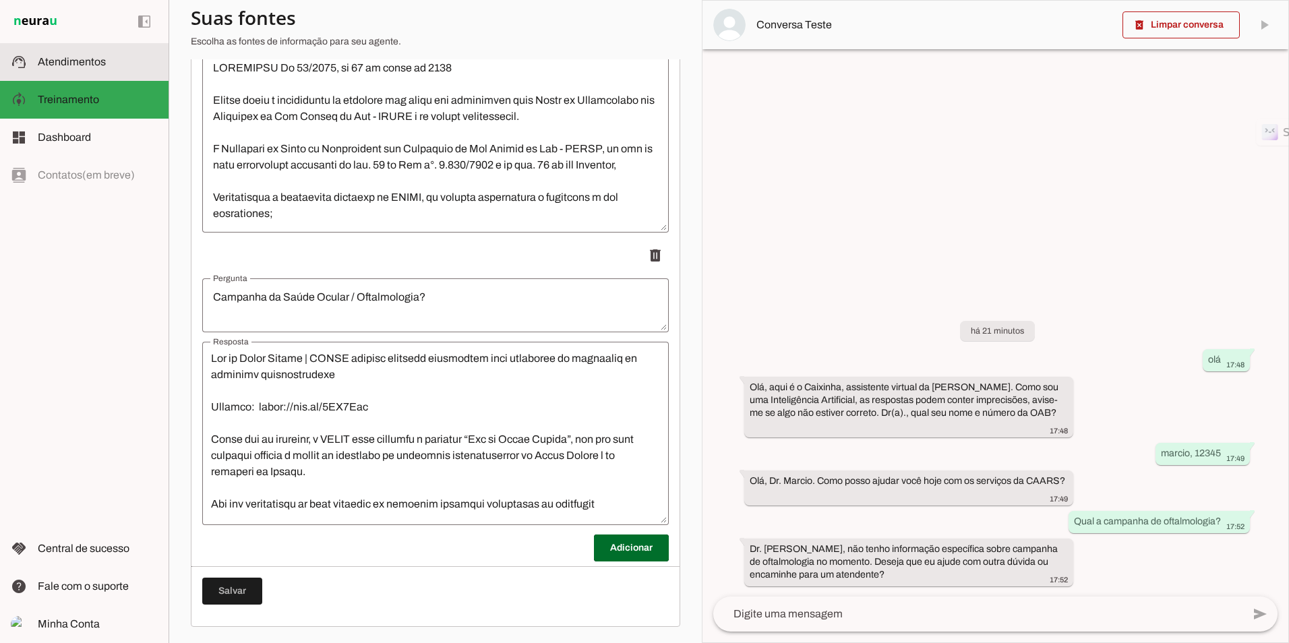
click at [78, 49] on md-item "support_agent Atendimentos Atendimentos" at bounding box center [84, 62] width 169 height 38
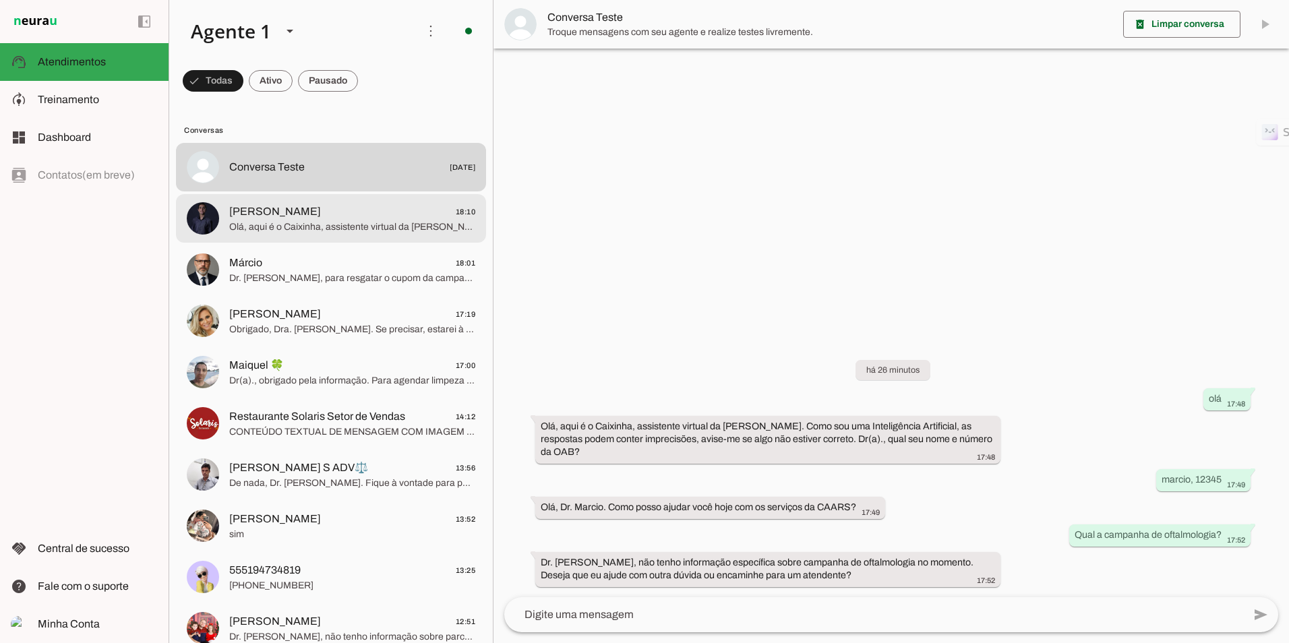
click at [338, 223] on span "Olá, aqui é o Caixinha, assistente virtual da [PERSON_NAME]. Como sou uma Intel…" at bounding box center [352, 226] width 246 height 13
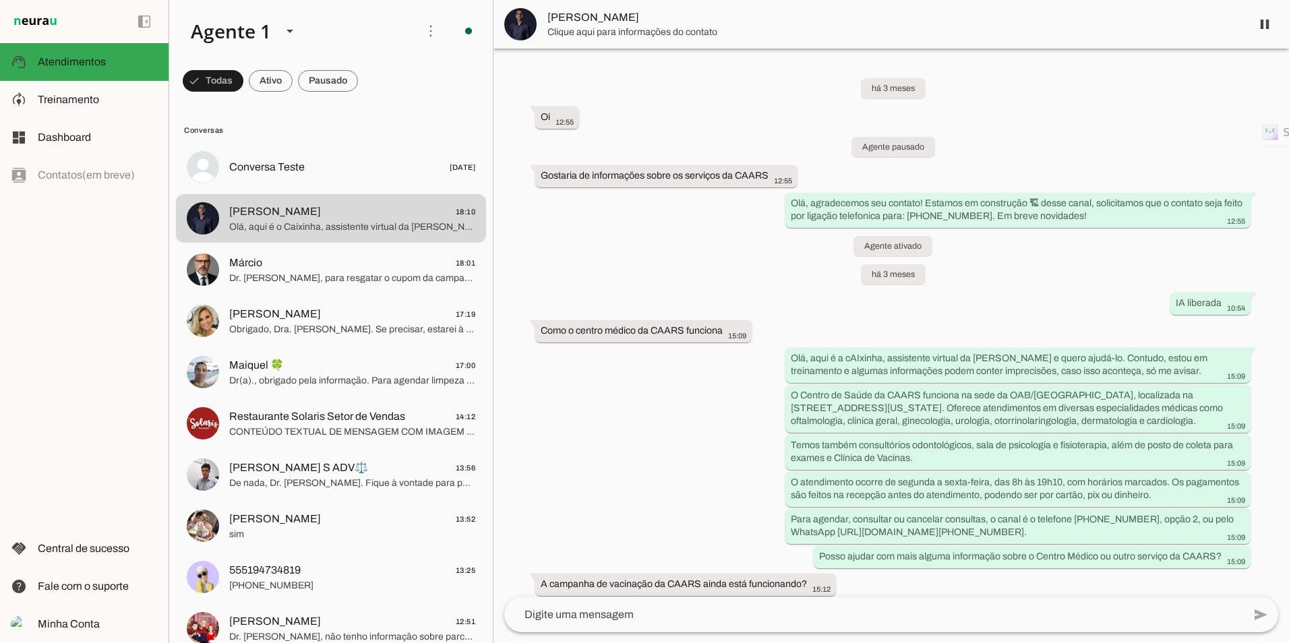
scroll to position [3849, 0]
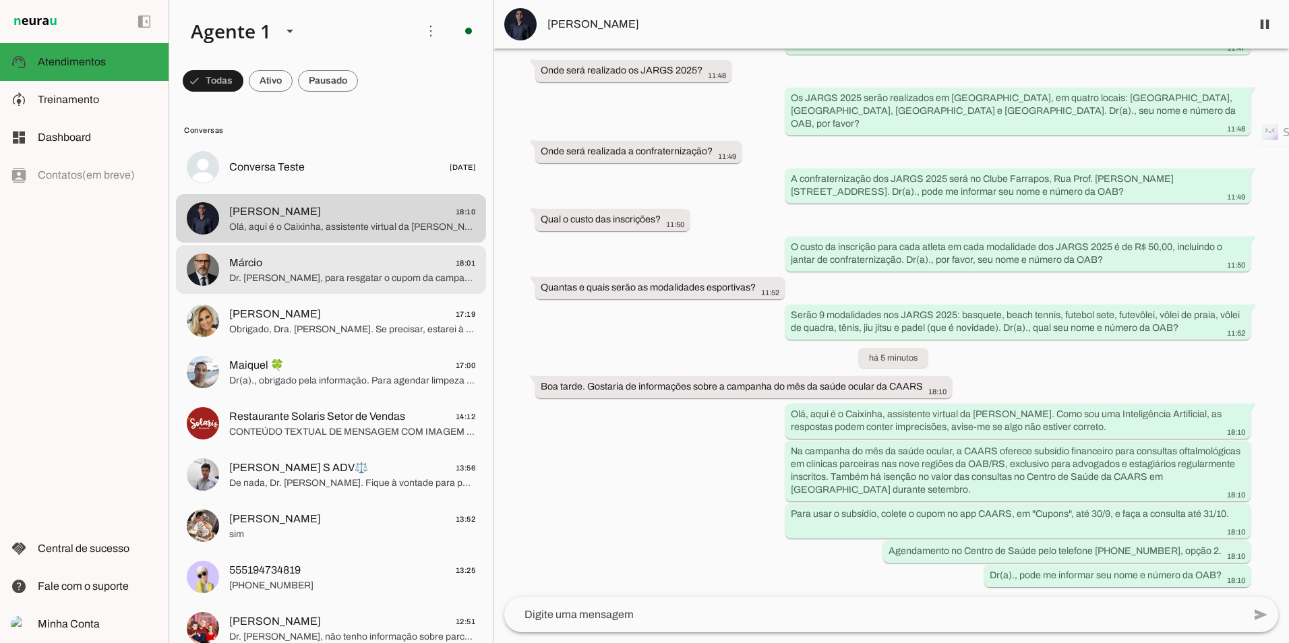
click at [260, 266] on span "Márcio" at bounding box center [245, 263] width 33 height 16
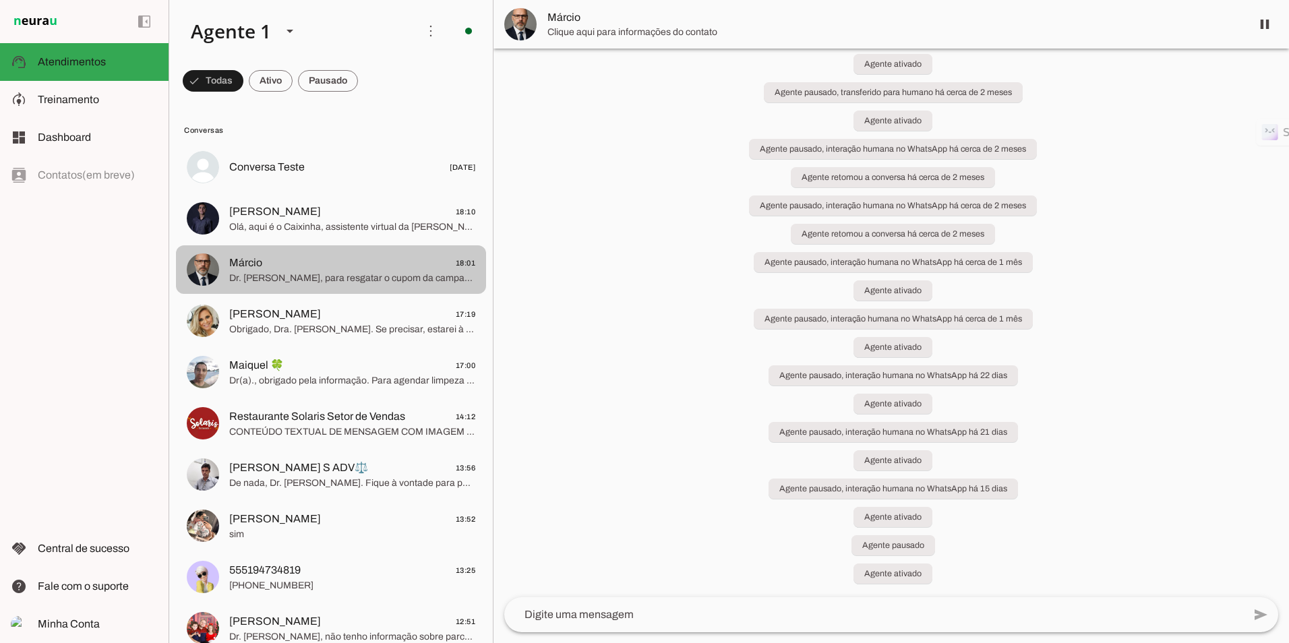
click at [264, 223] on span "Olá, aqui é o Caixinha, assistente virtual da [PERSON_NAME]. Como sou uma Intel…" at bounding box center [352, 226] width 246 height 13
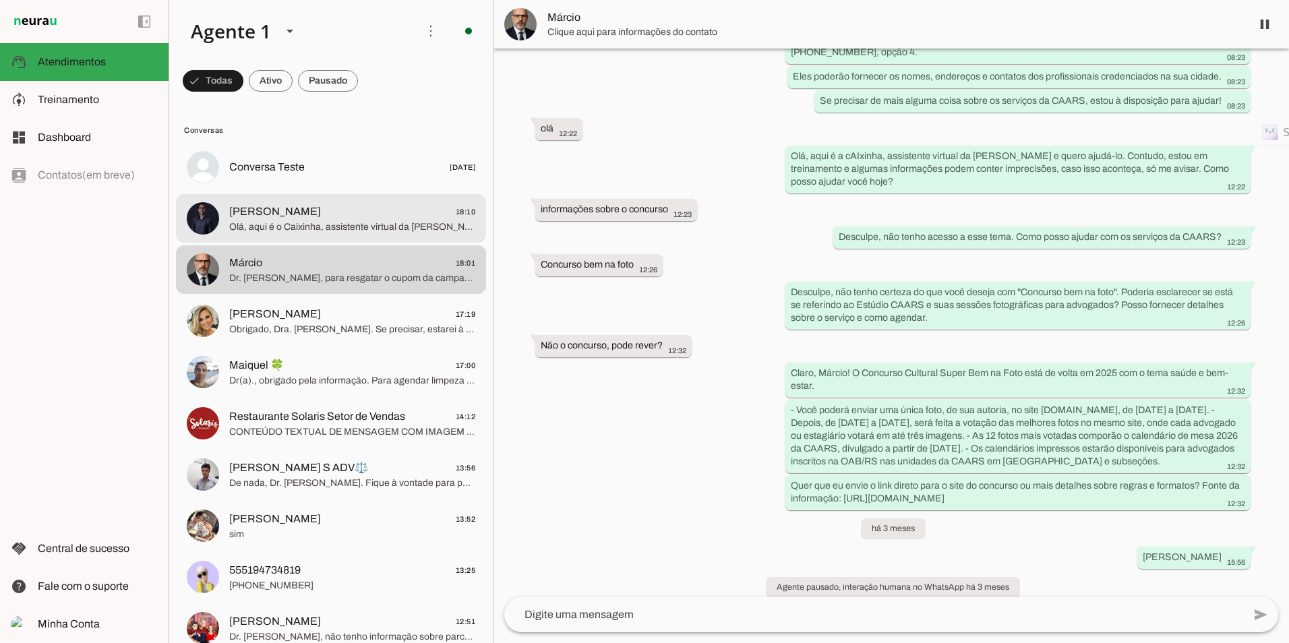
click at [332, 223] on span "Olá, aqui é o Caixinha, assistente virtual da [PERSON_NAME]. Como sou uma Intel…" at bounding box center [352, 226] width 246 height 13
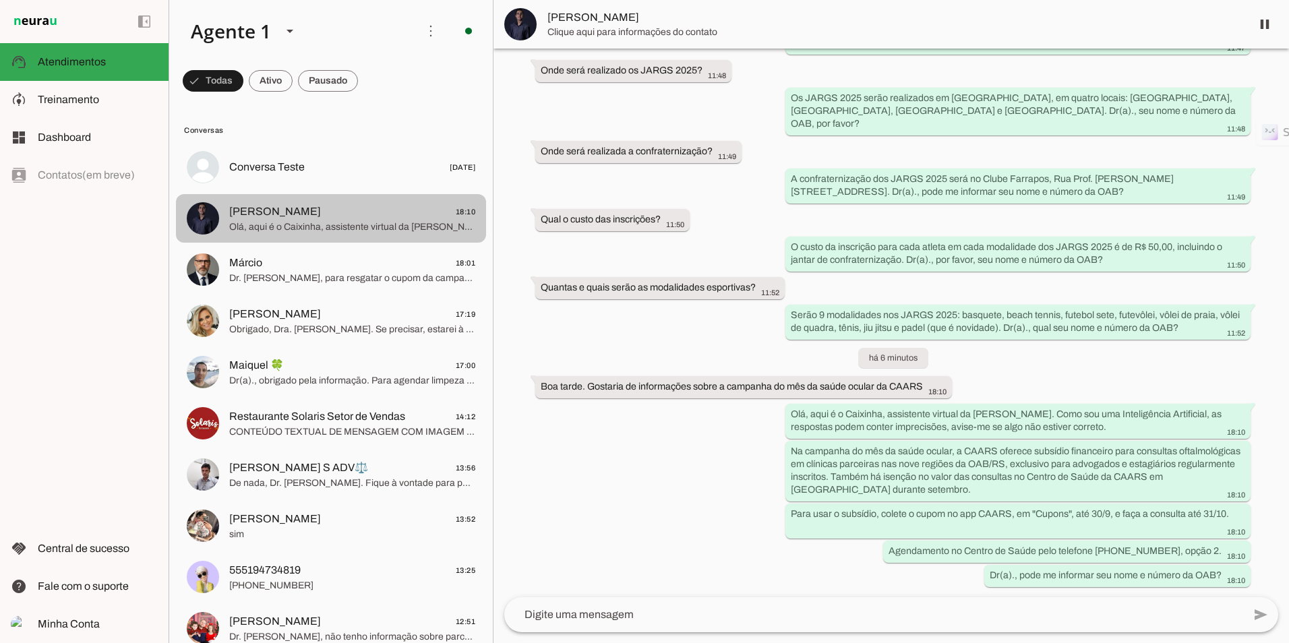
scroll to position [3849, 0]
